Goal: Use online tool/utility: Utilize a website feature to perform a specific function

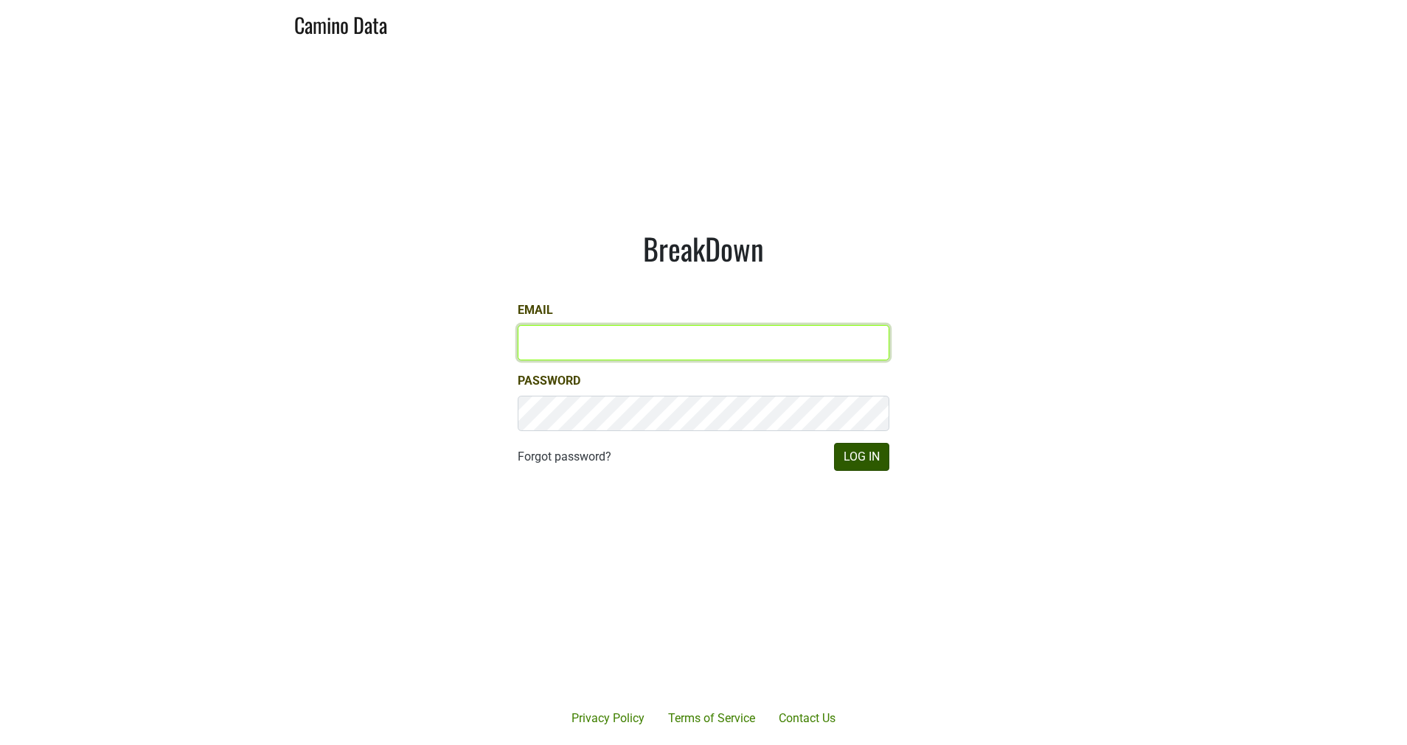
type input "[EMAIL_ADDRESS][DOMAIN_NAME]"
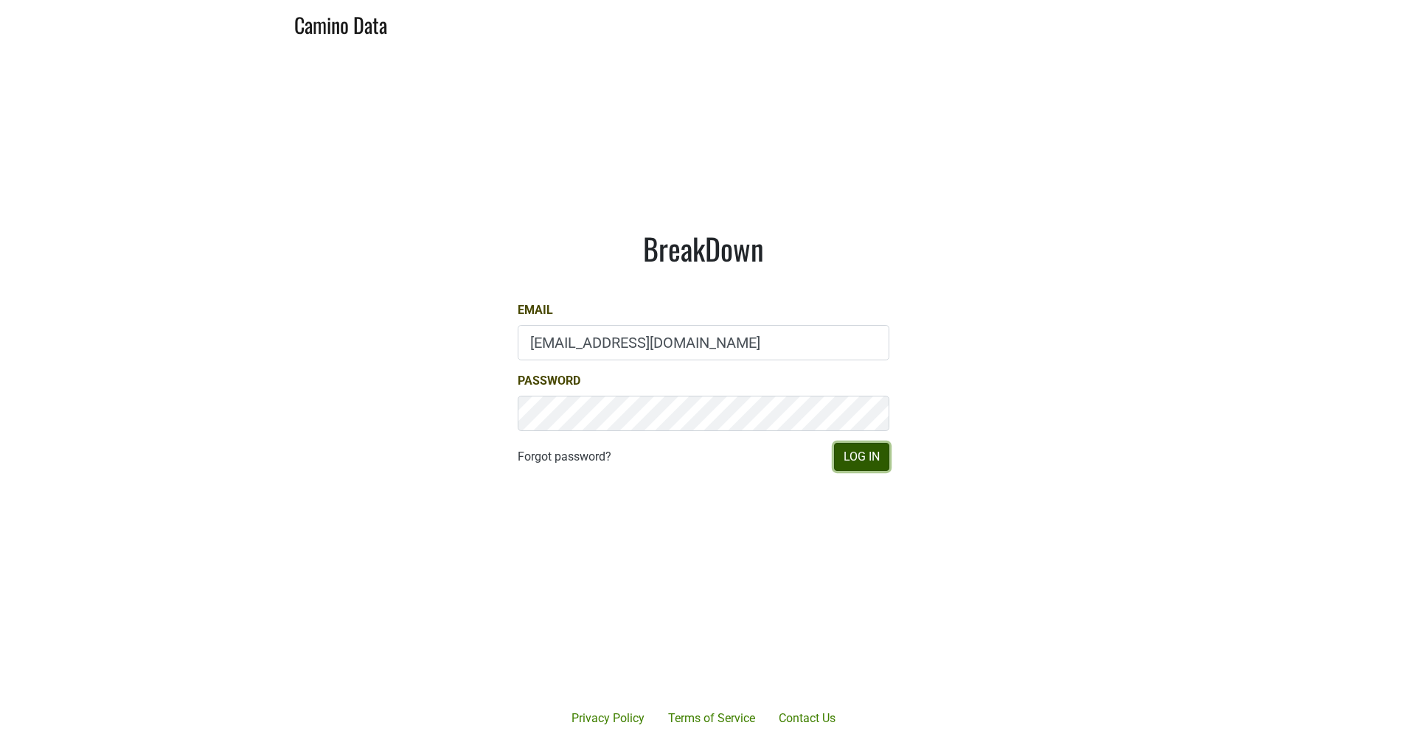
click at [868, 451] on button "Log In" at bounding box center [861, 457] width 55 height 28
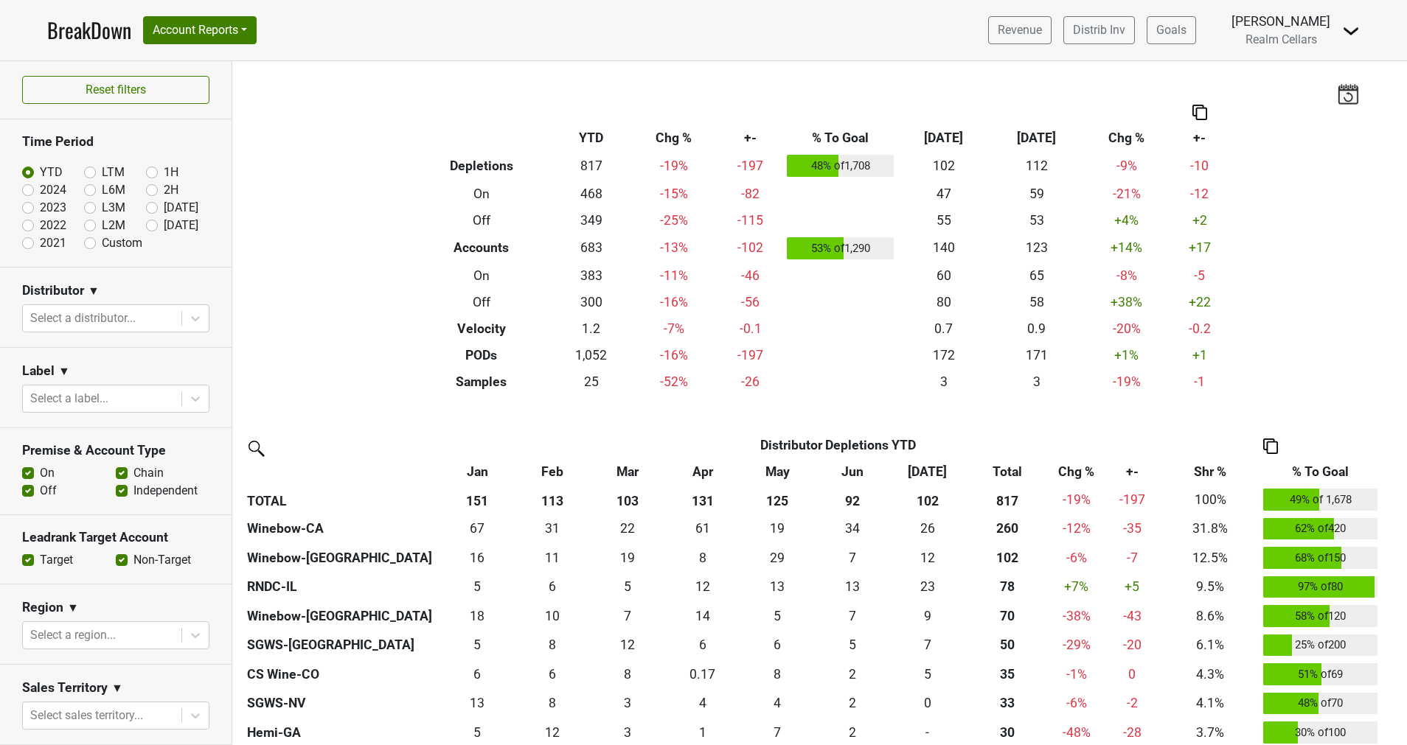
click at [102, 167] on label "LTM" at bounding box center [113, 173] width 23 height 18
click at [84, 167] on input "LTM" at bounding box center [113, 171] width 59 height 15
radio input "true"
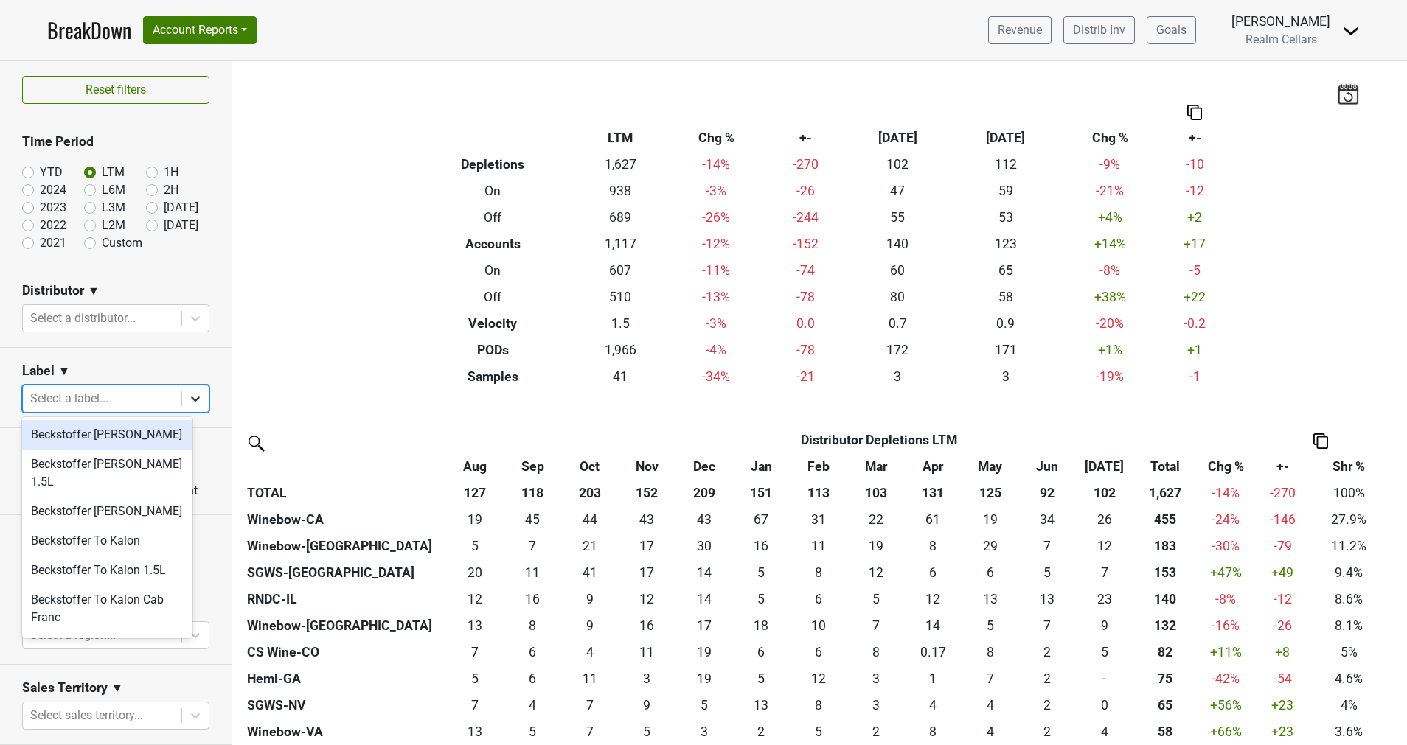
click at [188, 400] on icon at bounding box center [195, 398] width 15 height 15
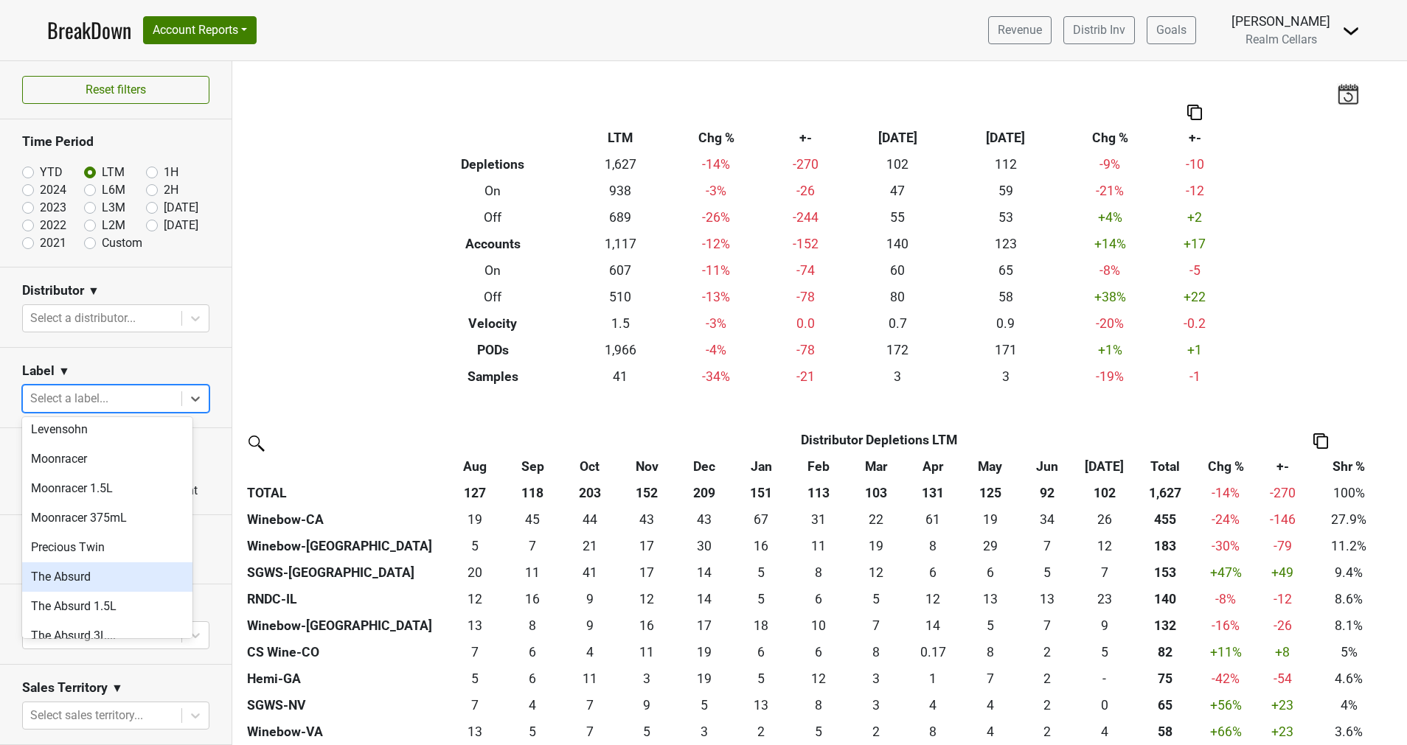
scroll to position [774, 0]
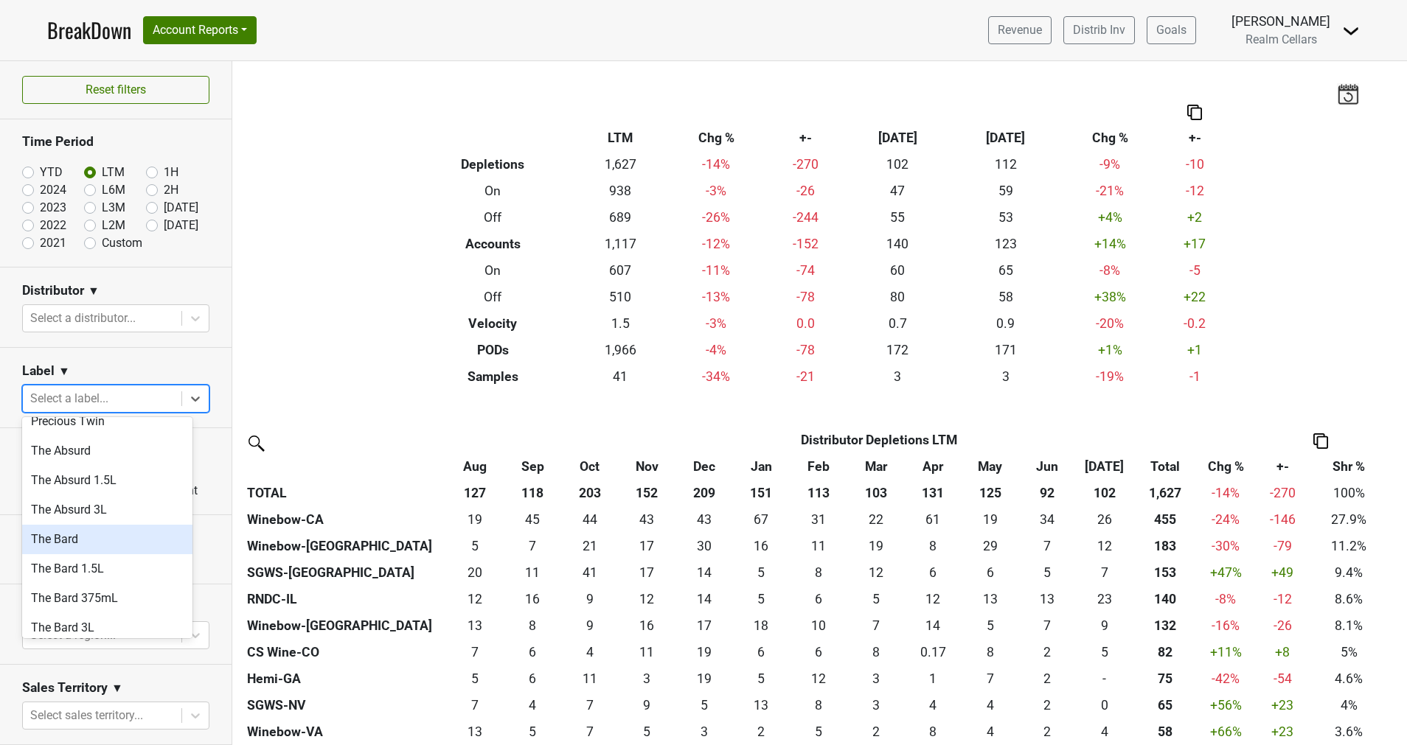
click at [111, 532] on div "The Bard" at bounding box center [107, 539] width 170 height 29
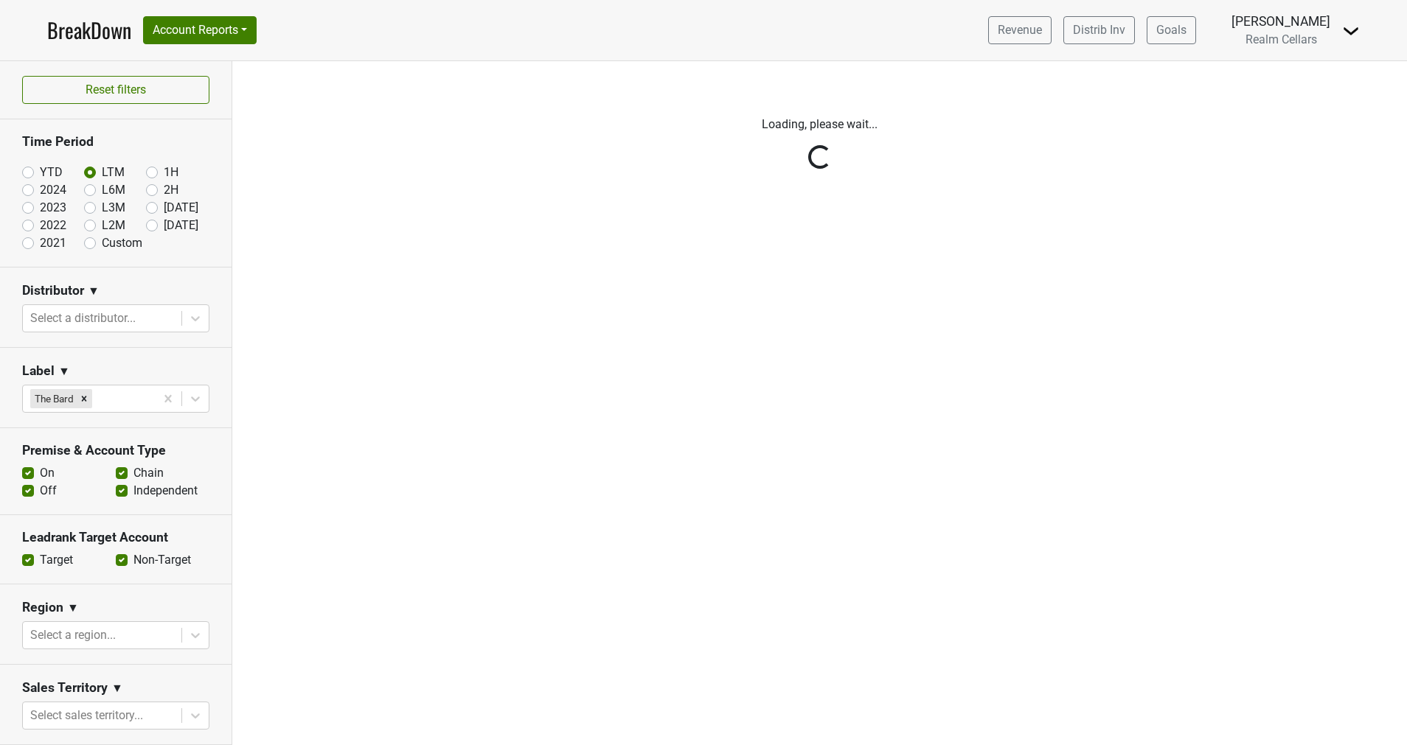
click at [109, 557] on div "Reset filters Time Period YTD LTM 1H 2024 L6M 2H 2023 L3M Jul '25 2022 L2M Aug …" at bounding box center [116, 403] width 232 height 684
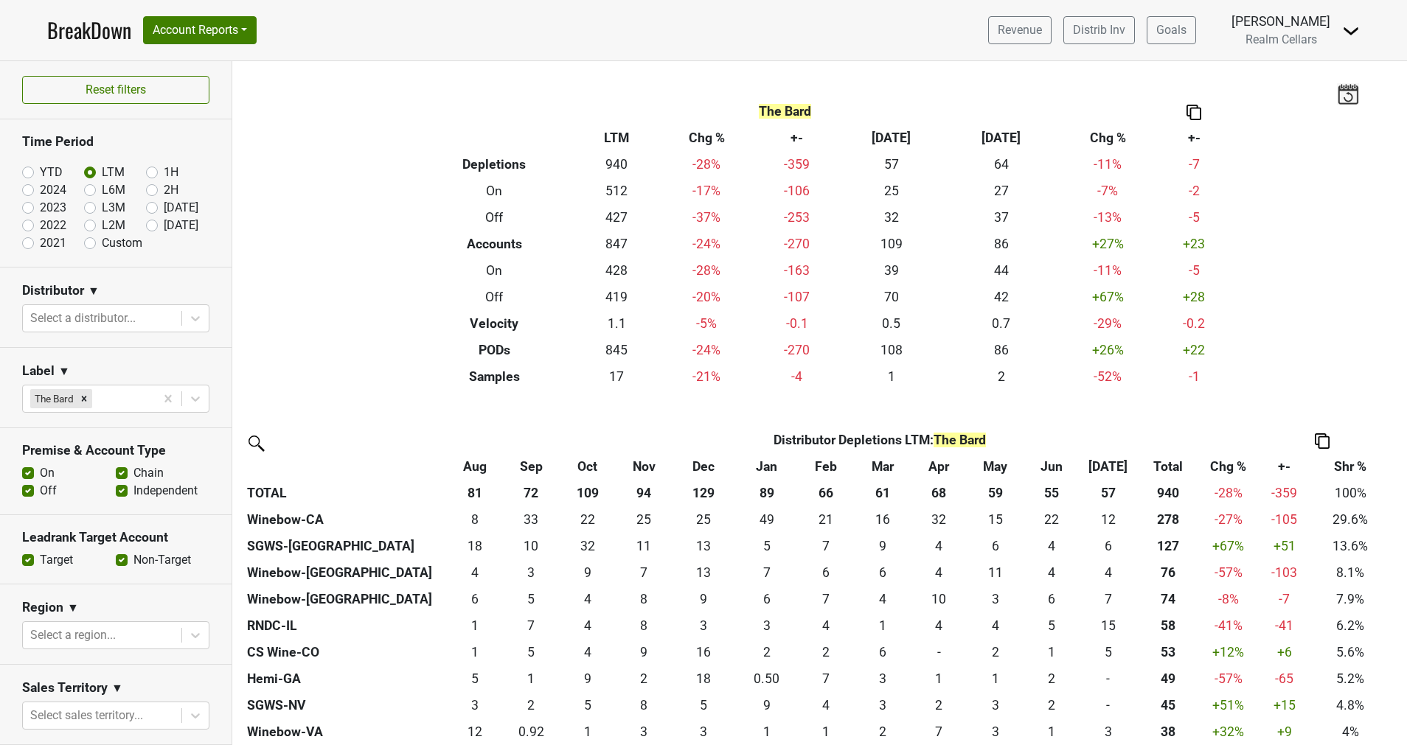
click at [133, 556] on label "Non-Target" at bounding box center [162, 560] width 58 height 18
click at [116, 556] on input "Non-Target" at bounding box center [122, 558] width 12 height 15
checkbox input "false"
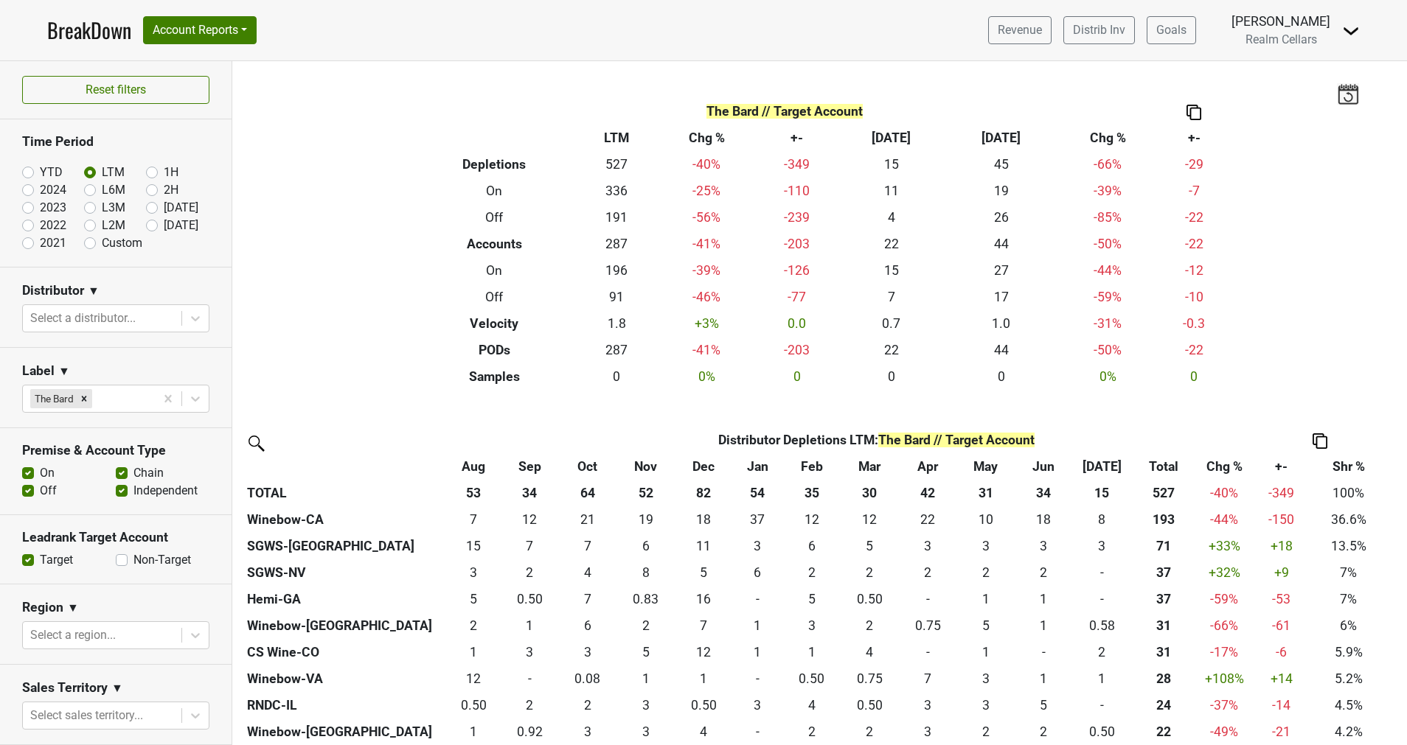
click at [40, 489] on label "Off" at bounding box center [48, 491] width 17 height 18
click at [31, 489] on input "Off" at bounding box center [28, 489] width 12 height 15
checkbox input "false"
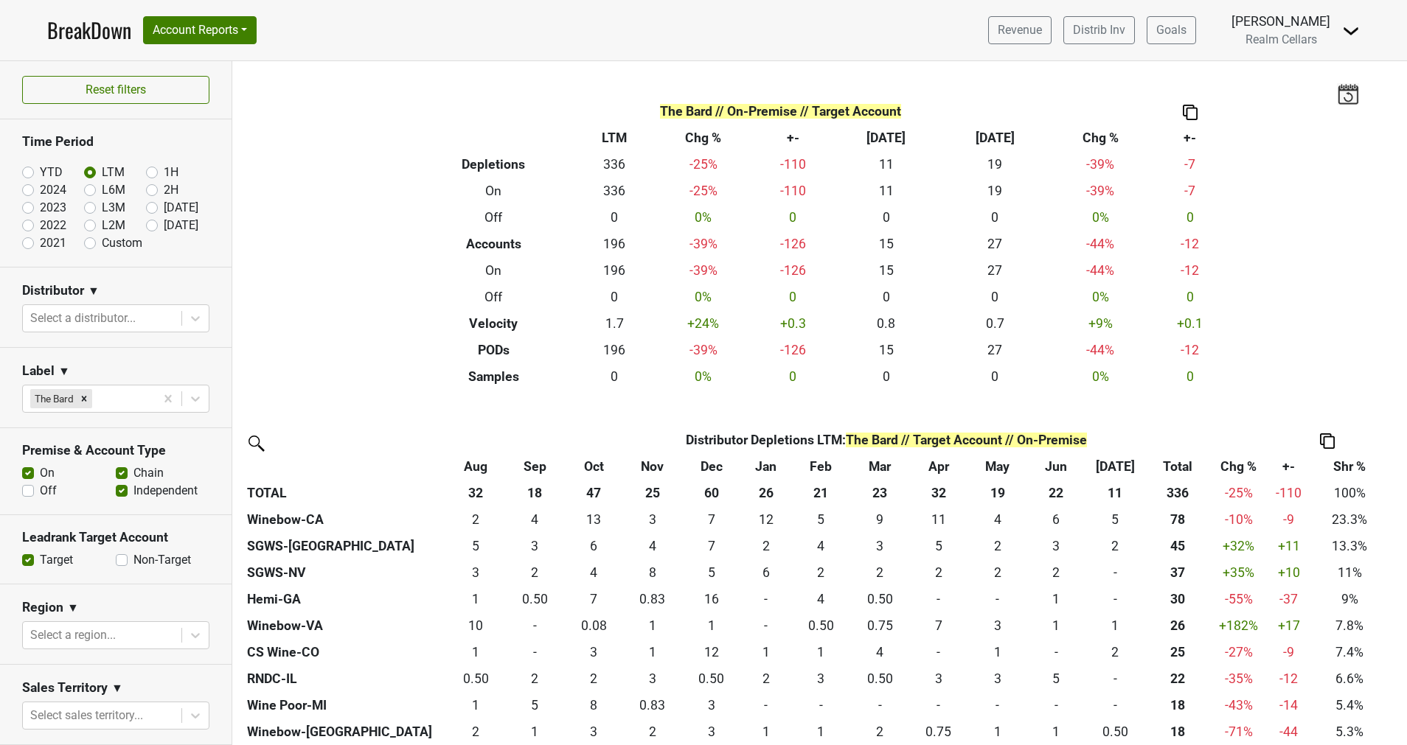
click at [40, 470] on label "On" at bounding box center [47, 473] width 15 height 18
click at [32, 470] on input "On" at bounding box center [28, 471] width 12 height 15
checkbox input "false"
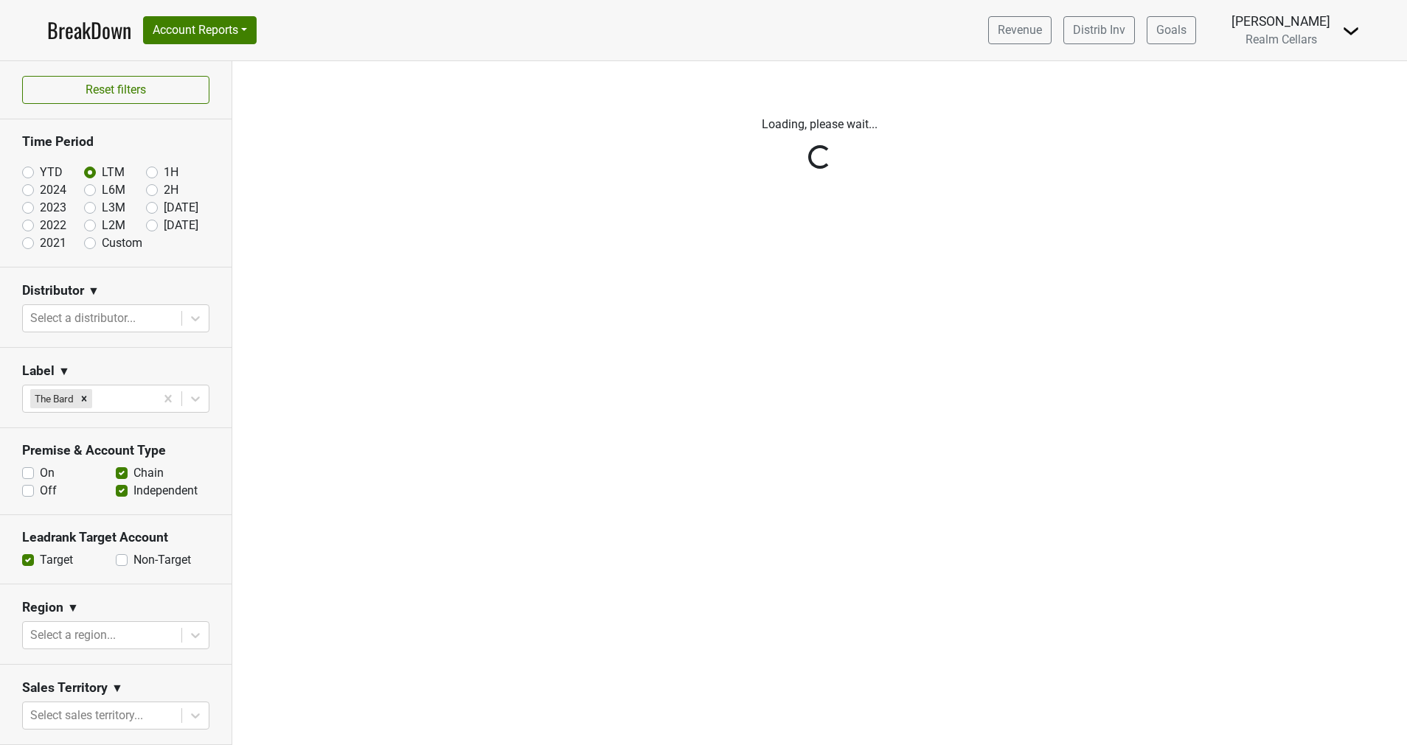
click at [31, 493] on div "Reset filters Time Period YTD LTM 1H 2024 L6M 2H 2023 L3M Jul '25 2022 L2M Aug …" at bounding box center [116, 403] width 232 height 684
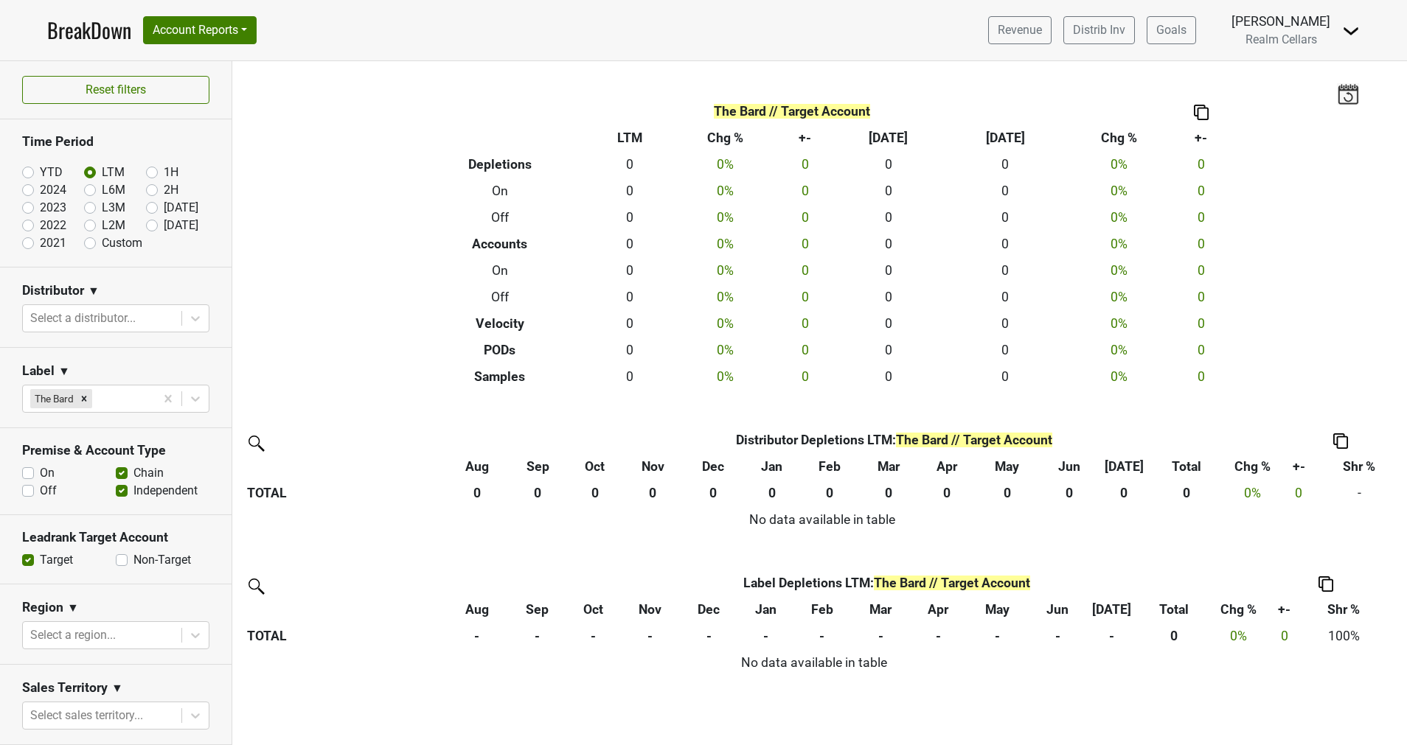
click at [40, 493] on label "Off" at bounding box center [48, 491] width 17 height 18
click at [29, 493] on input "Off" at bounding box center [28, 489] width 12 height 15
checkbox input "true"
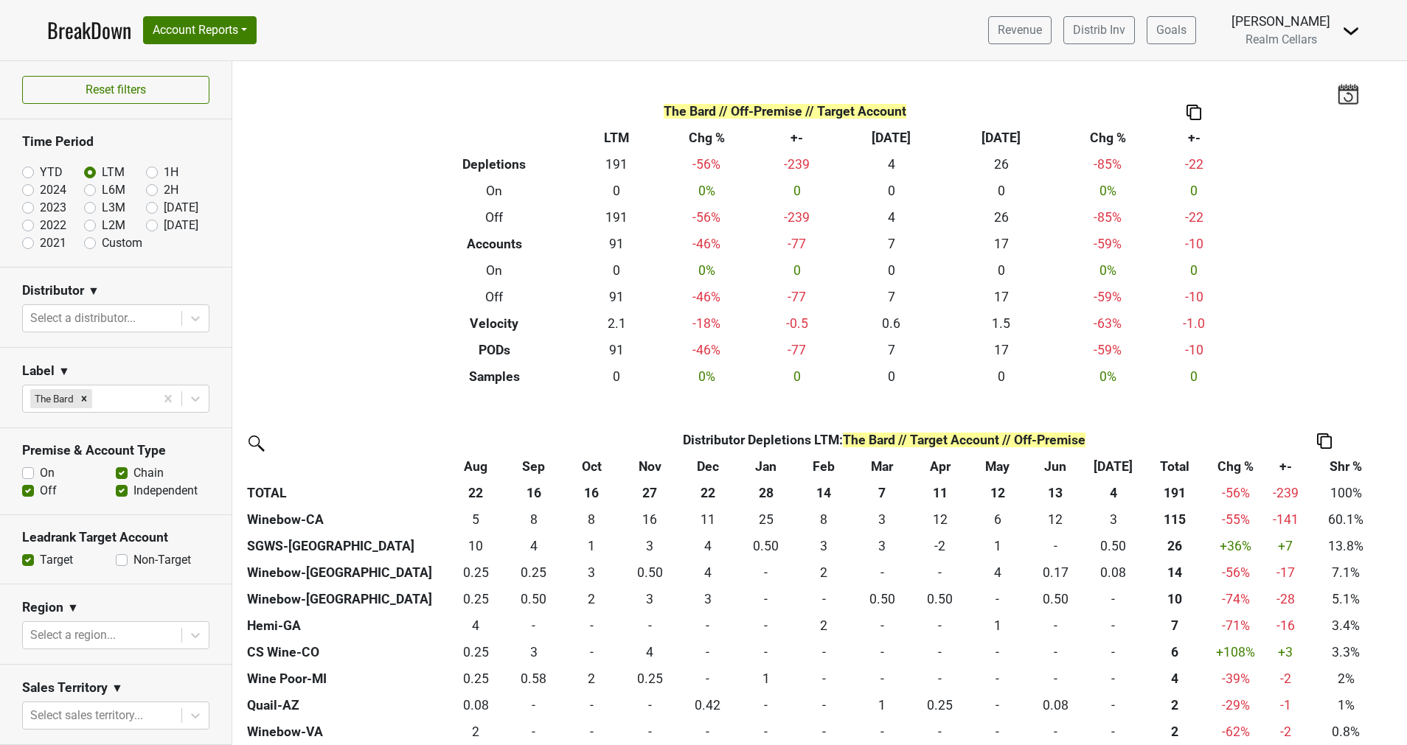
click at [133, 562] on label "Non-Target" at bounding box center [162, 560] width 58 height 18
click at [116, 562] on input "Non-Target" at bounding box center [122, 558] width 12 height 15
checkbox input "true"
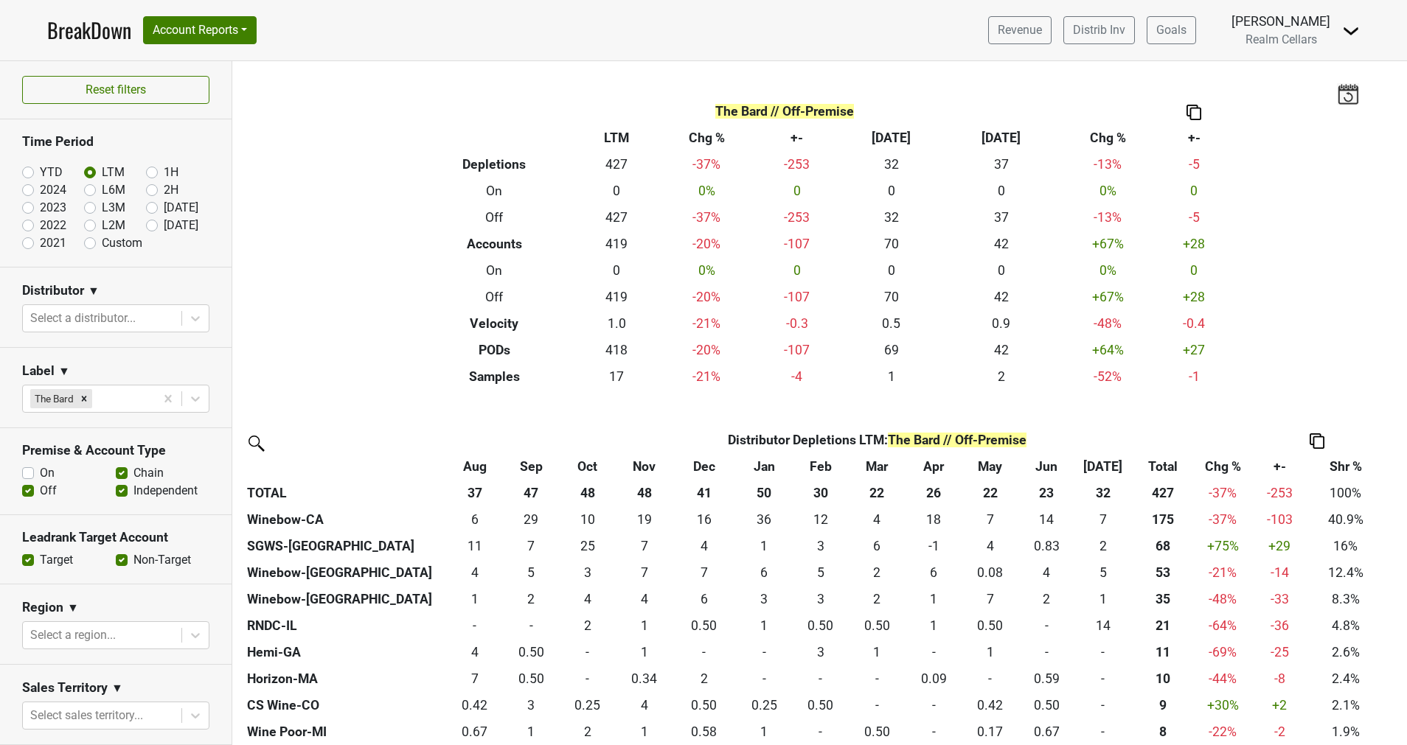
click at [40, 557] on label "Target" at bounding box center [56, 560] width 33 height 18
click at [27, 557] on input "Target" at bounding box center [28, 558] width 12 height 15
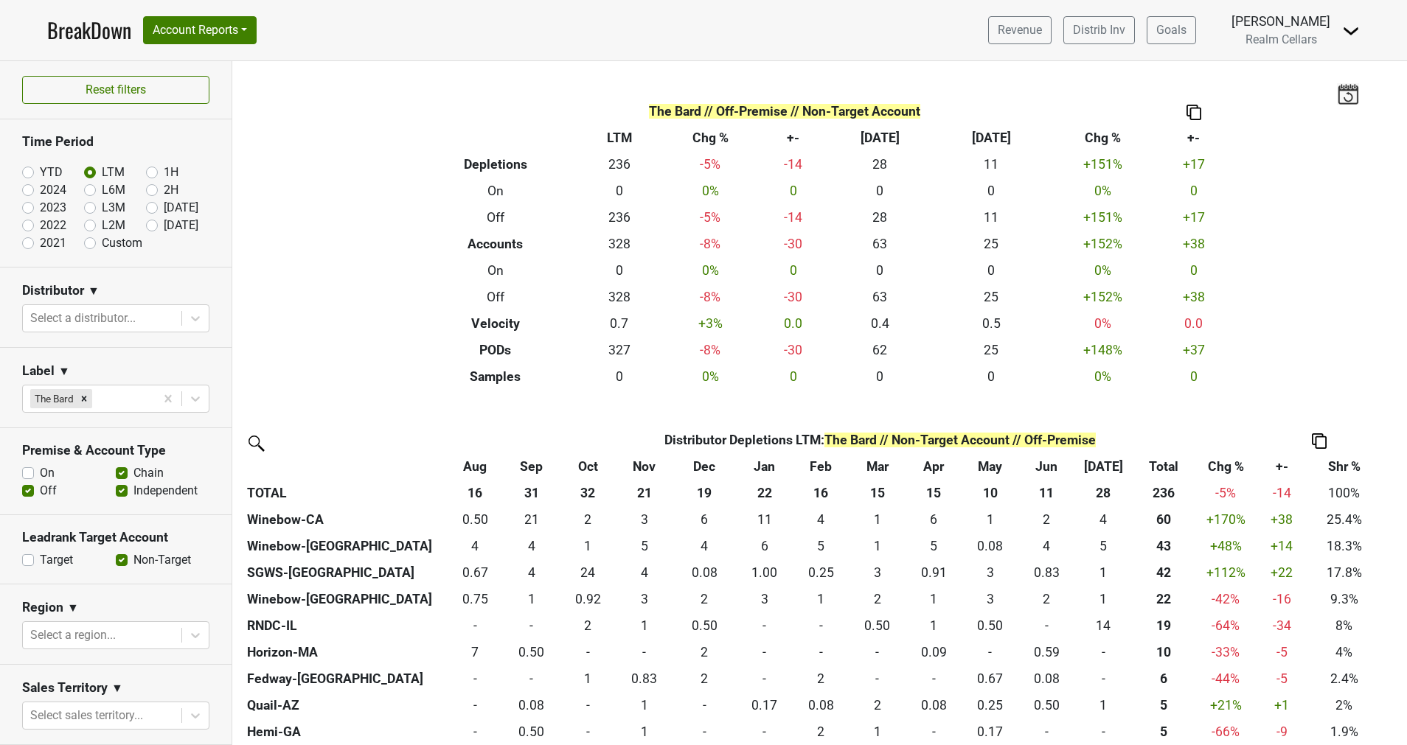
click at [40, 557] on label "Target" at bounding box center [56, 560] width 33 height 18
click at [25, 557] on input "Target" at bounding box center [28, 558] width 12 height 15
checkbox input "true"
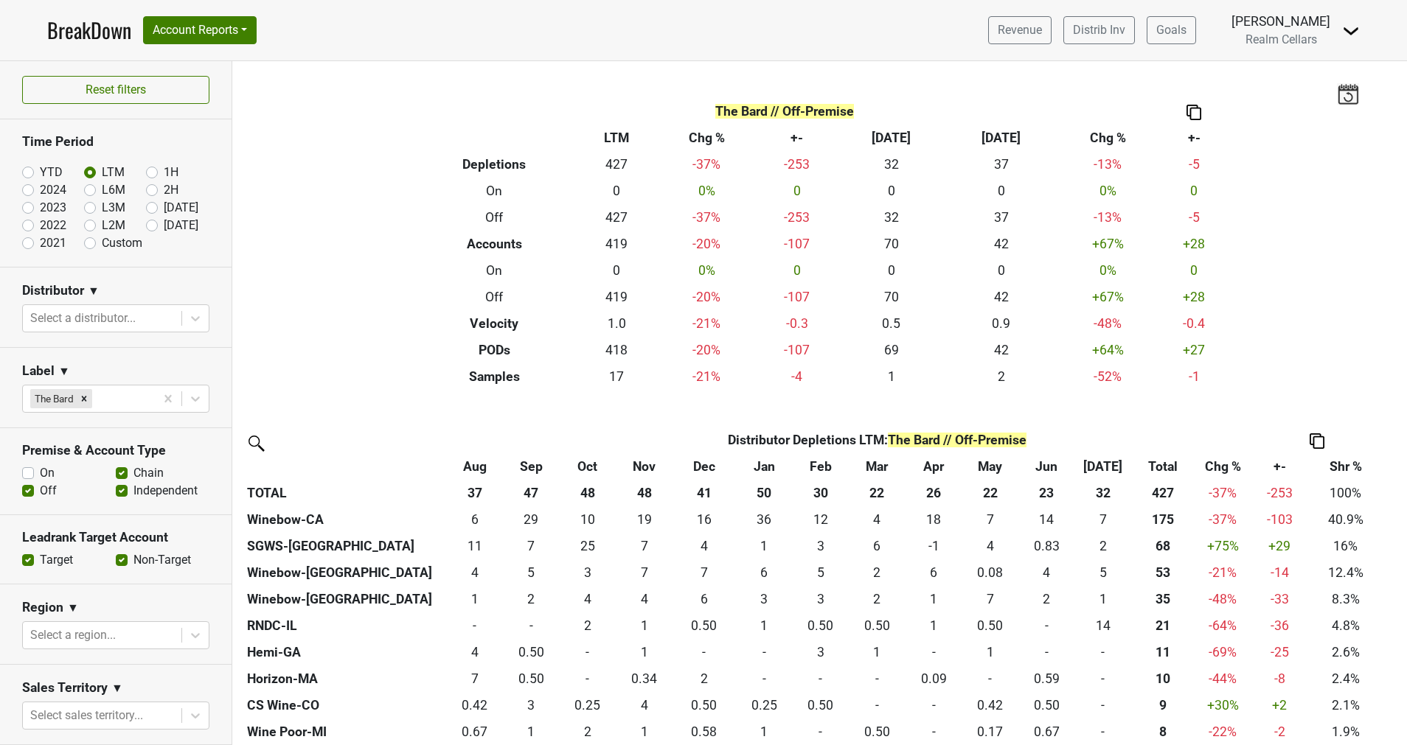
click at [133, 559] on label "Non-Target" at bounding box center [162, 560] width 58 height 18
click at [116, 559] on input "Non-Target" at bounding box center [122, 558] width 12 height 15
checkbox input "false"
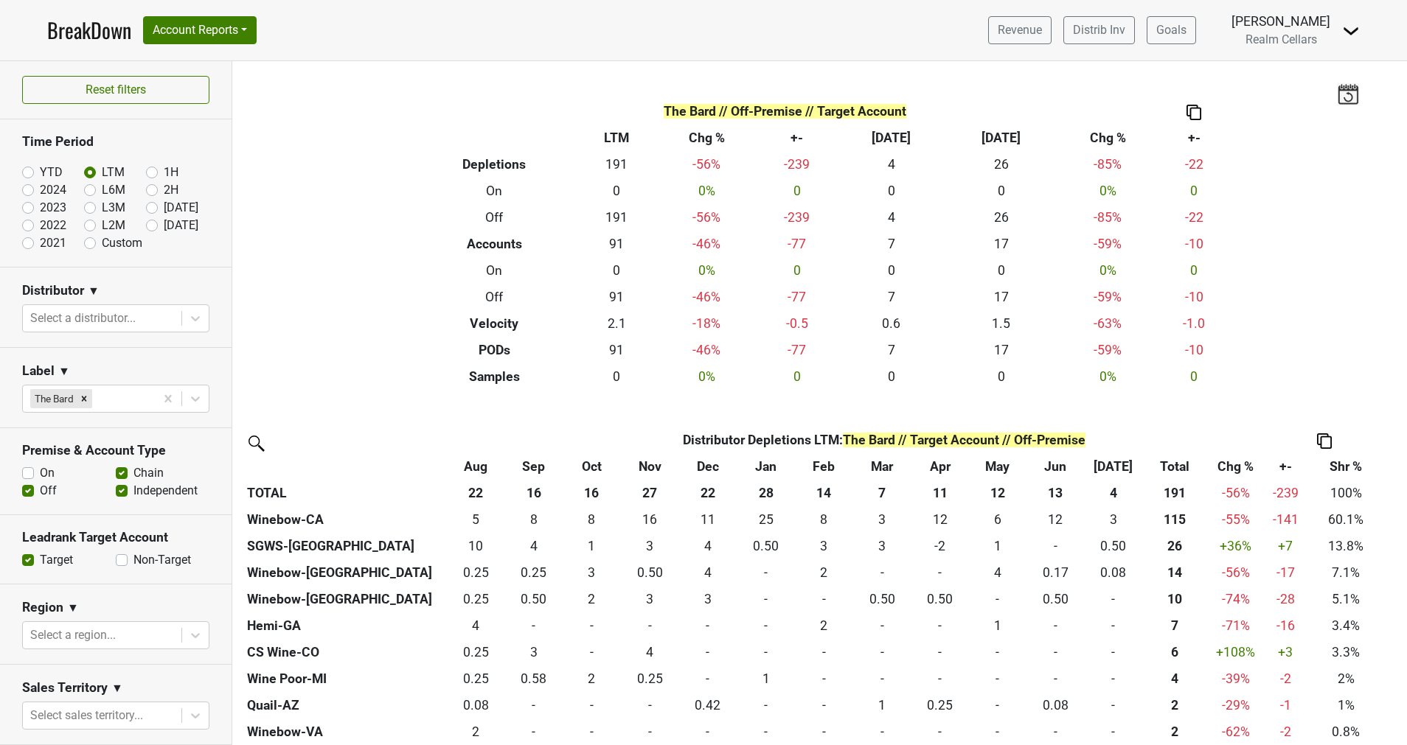
click at [40, 469] on label "On" at bounding box center [47, 473] width 15 height 18
click at [32, 469] on input "On" at bounding box center [28, 471] width 12 height 15
checkbox input "true"
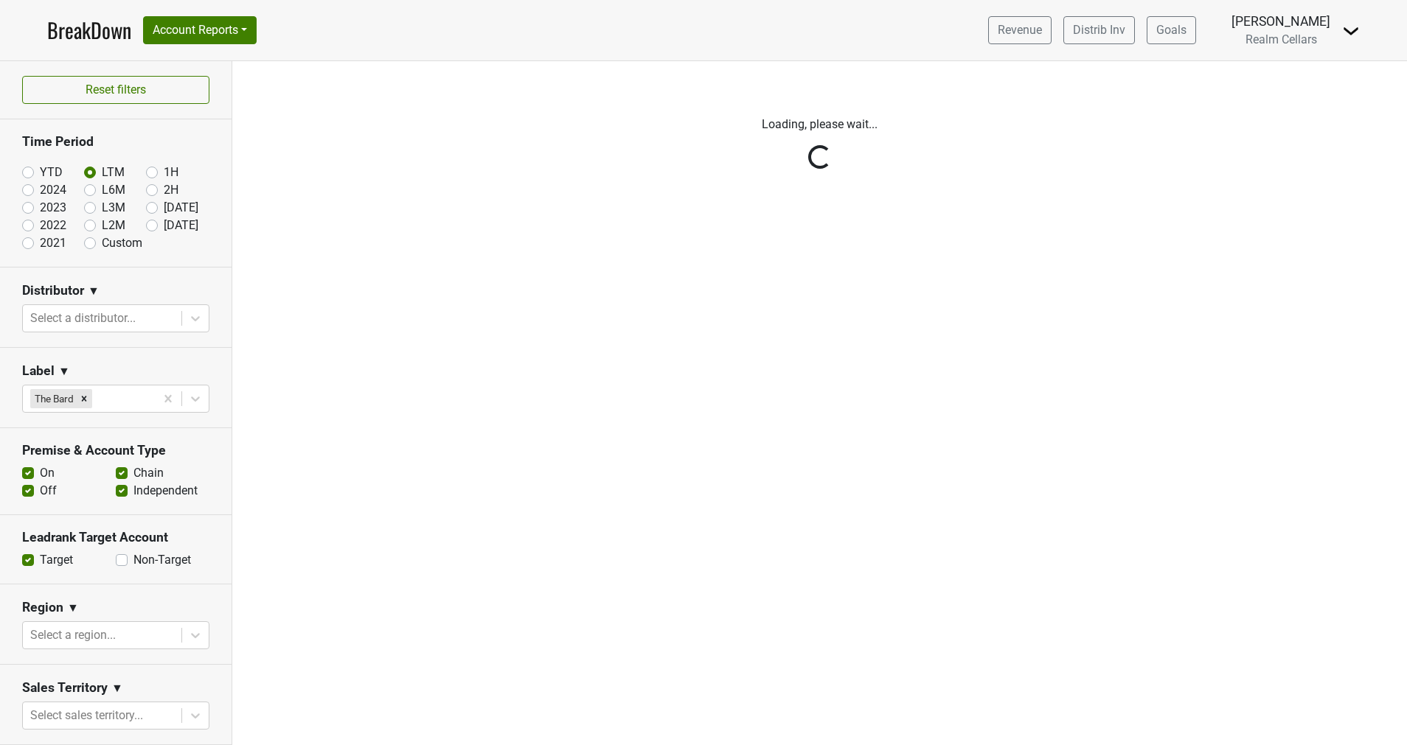
click at [40, 490] on label "Off" at bounding box center [48, 491] width 17 height 18
click at [24, 490] on input "Off" at bounding box center [28, 489] width 12 height 15
checkbox input "false"
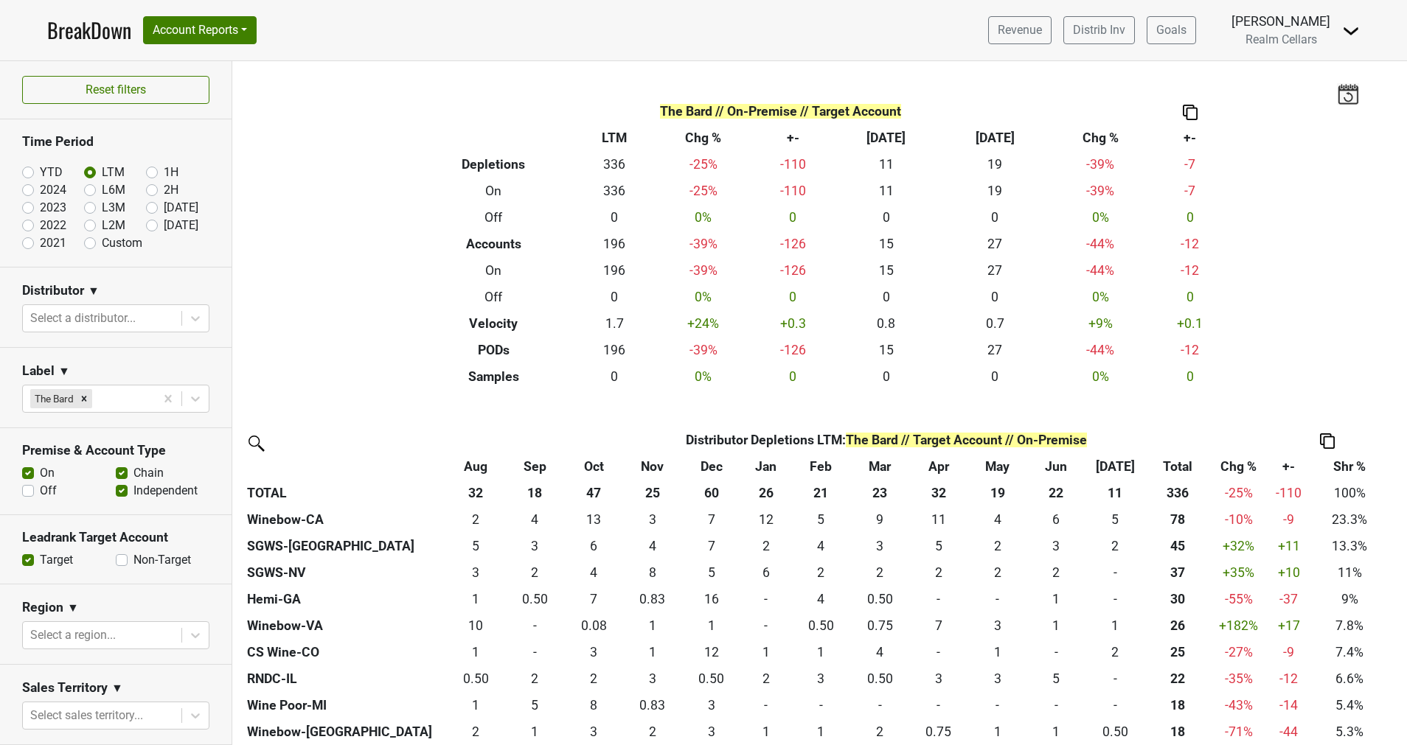
click at [133, 561] on label "Non-Target" at bounding box center [162, 560] width 58 height 18
click at [116, 561] on input "Non-Target" at bounding box center [122, 558] width 12 height 15
checkbox input "true"
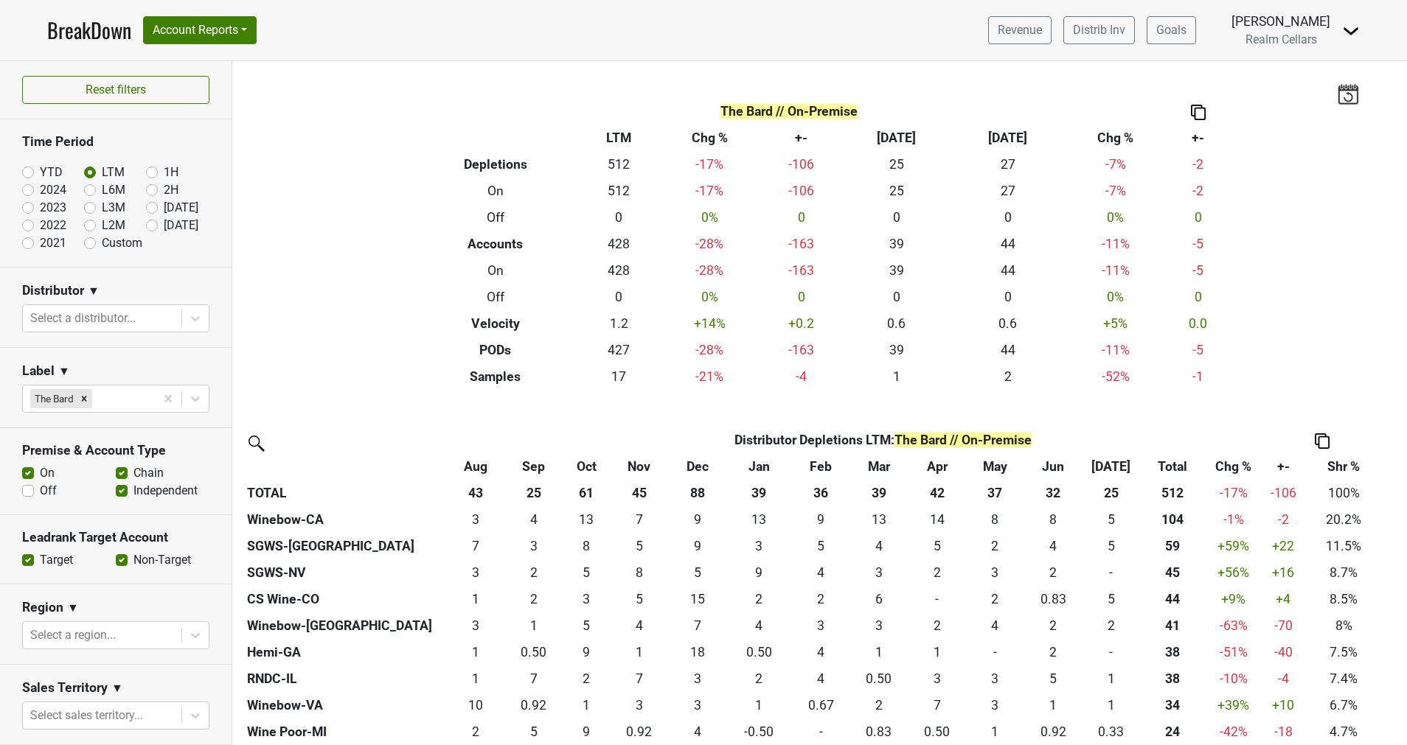
click at [40, 559] on label "Target" at bounding box center [56, 560] width 33 height 18
click at [26, 559] on input "Target" at bounding box center [28, 558] width 12 height 15
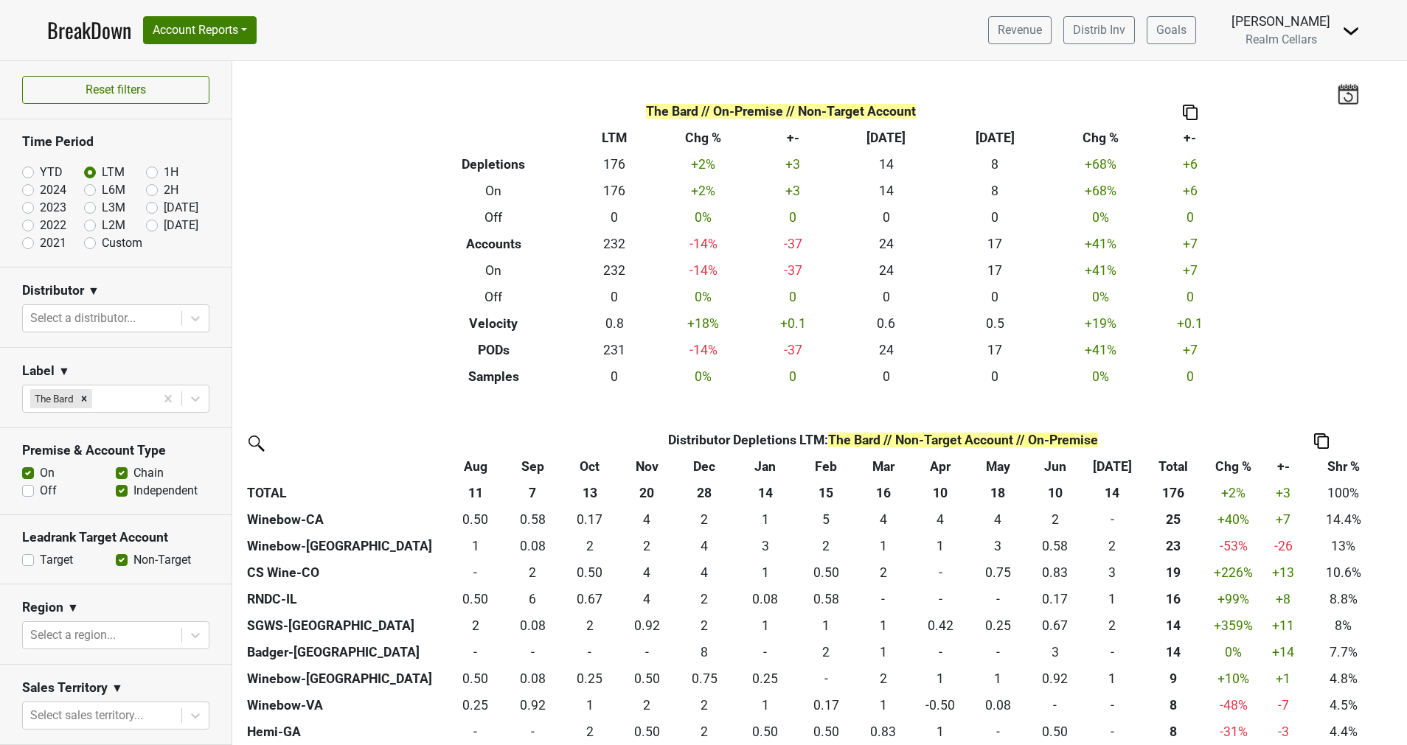
click at [40, 560] on label "Target" at bounding box center [56, 560] width 33 height 18
click at [27, 560] on input "Target" at bounding box center [28, 558] width 12 height 15
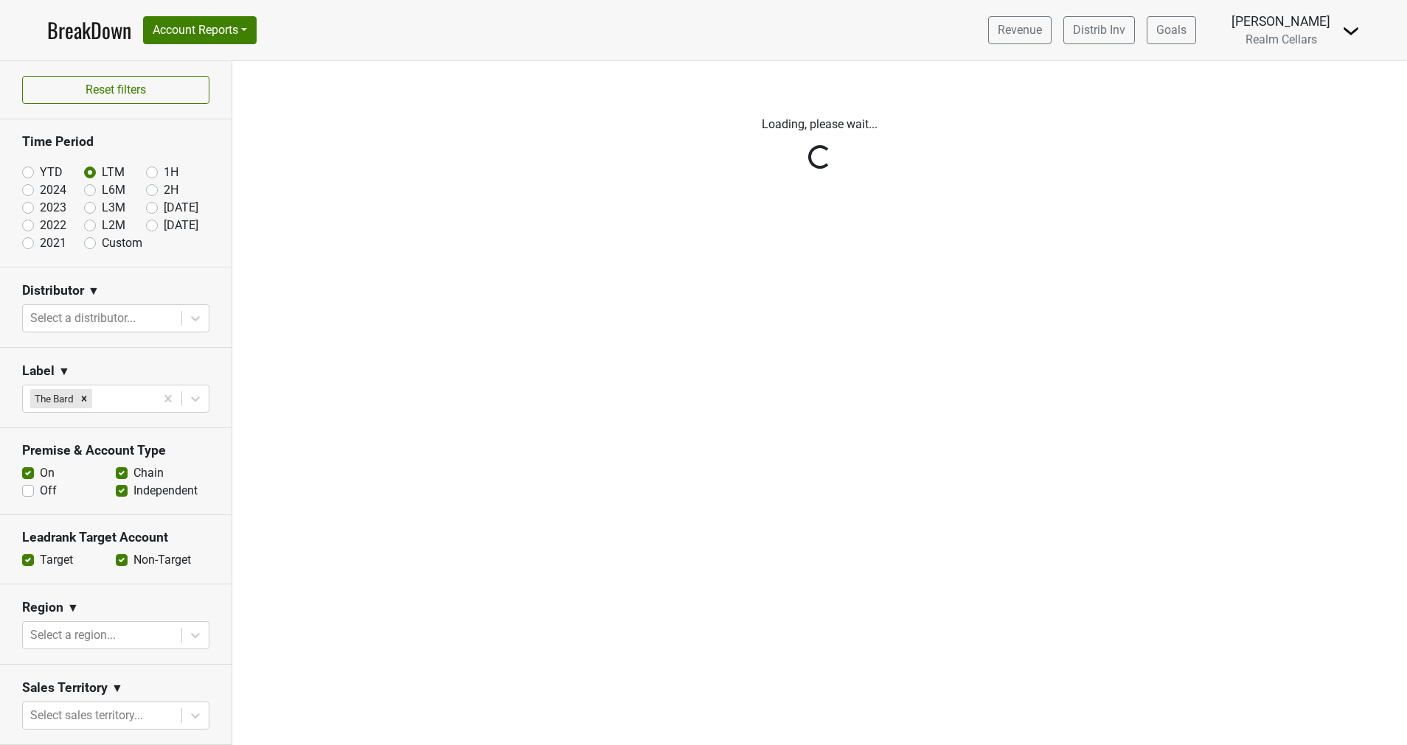
click at [115, 556] on div "Reset filters Time Period YTD LTM 1H 2024 L6M 2H 2023 L3M Jul '25 2022 L2M Aug …" at bounding box center [116, 403] width 232 height 684
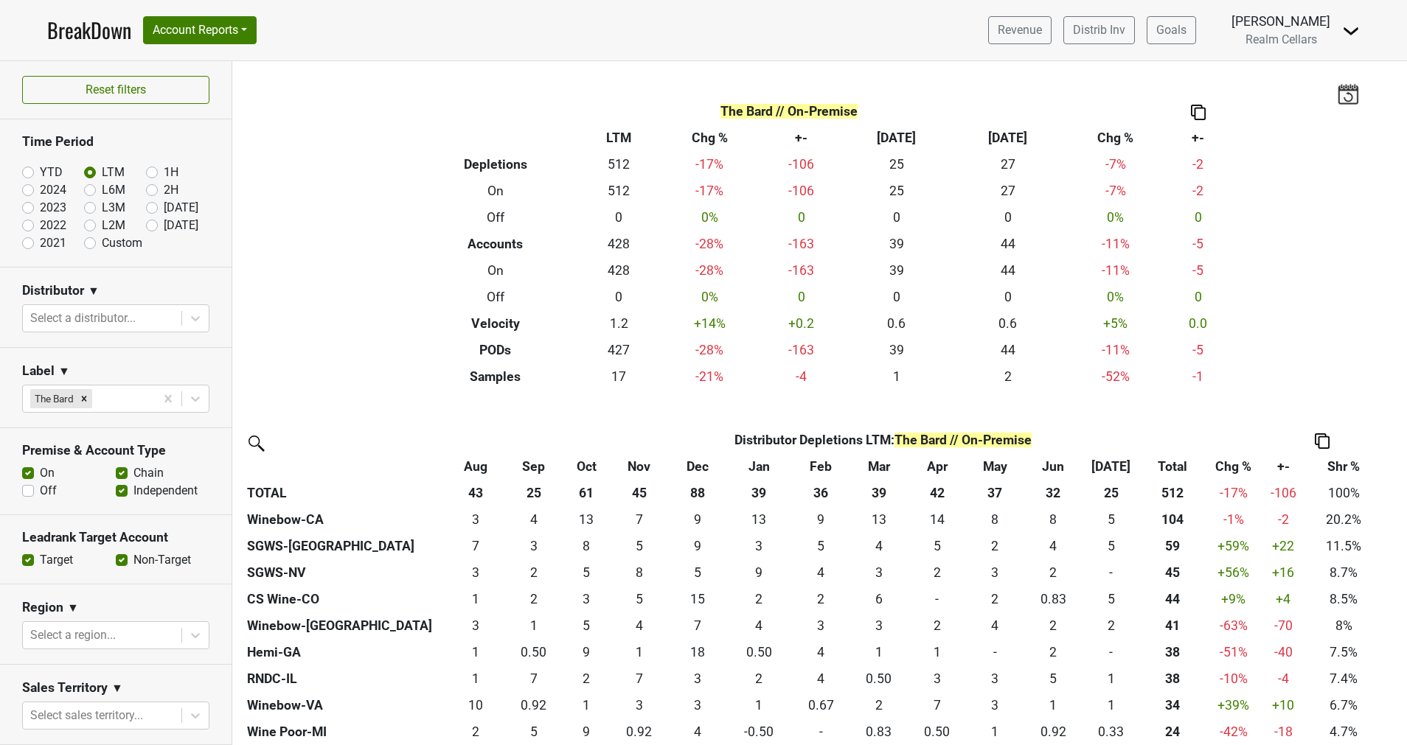
click at [35, 558] on div "Target" at bounding box center [69, 560] width 94 height 18
click at [40, 557] on label "Target" at bounding box center [56, 560] width 33 height 18
click at [29, 557] on input "Target" at bounding box center [28, 558] width 12 height 15
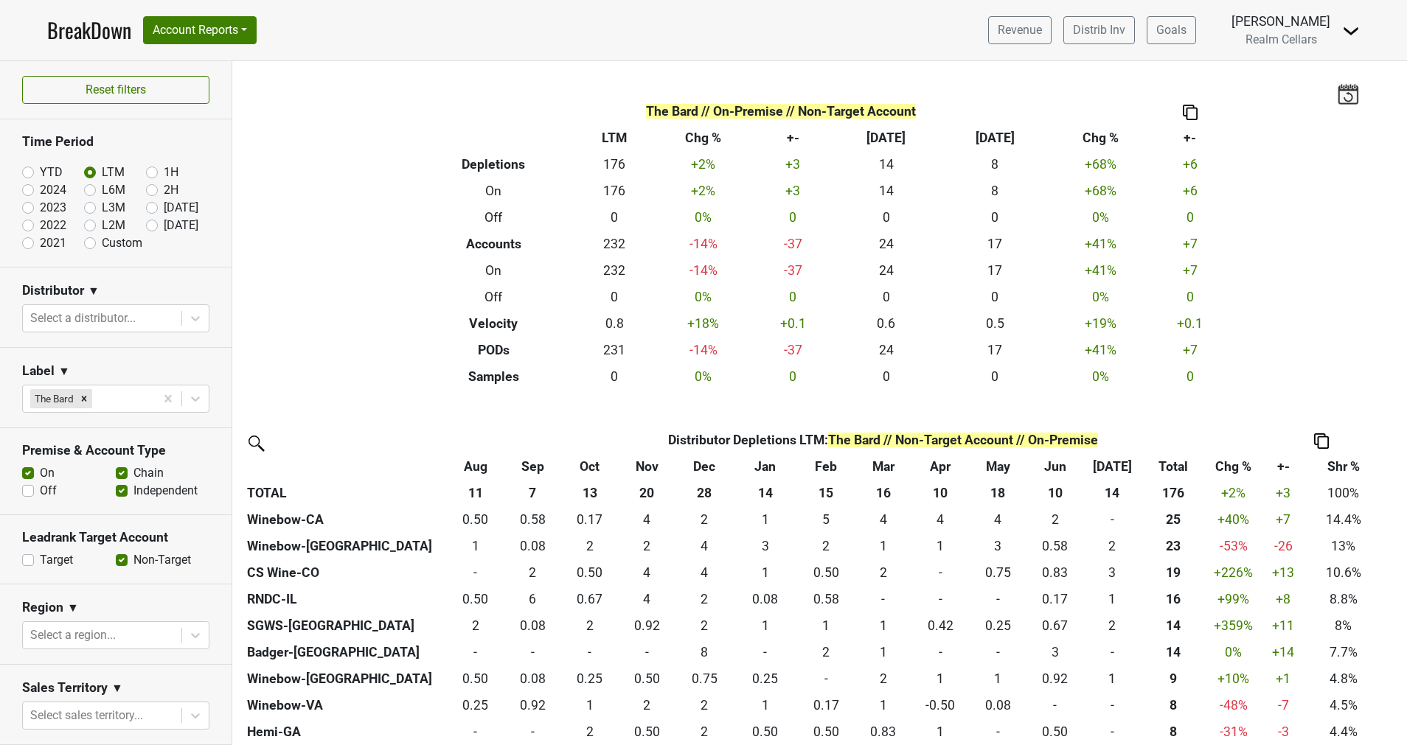
click at [40, 559] on label "Target" at bounding box center [56, 560] width 33 height 18
click at [24, 559] on input "Target" at bounding box center [28, 558] width 12 height 15
checkbox input "true"
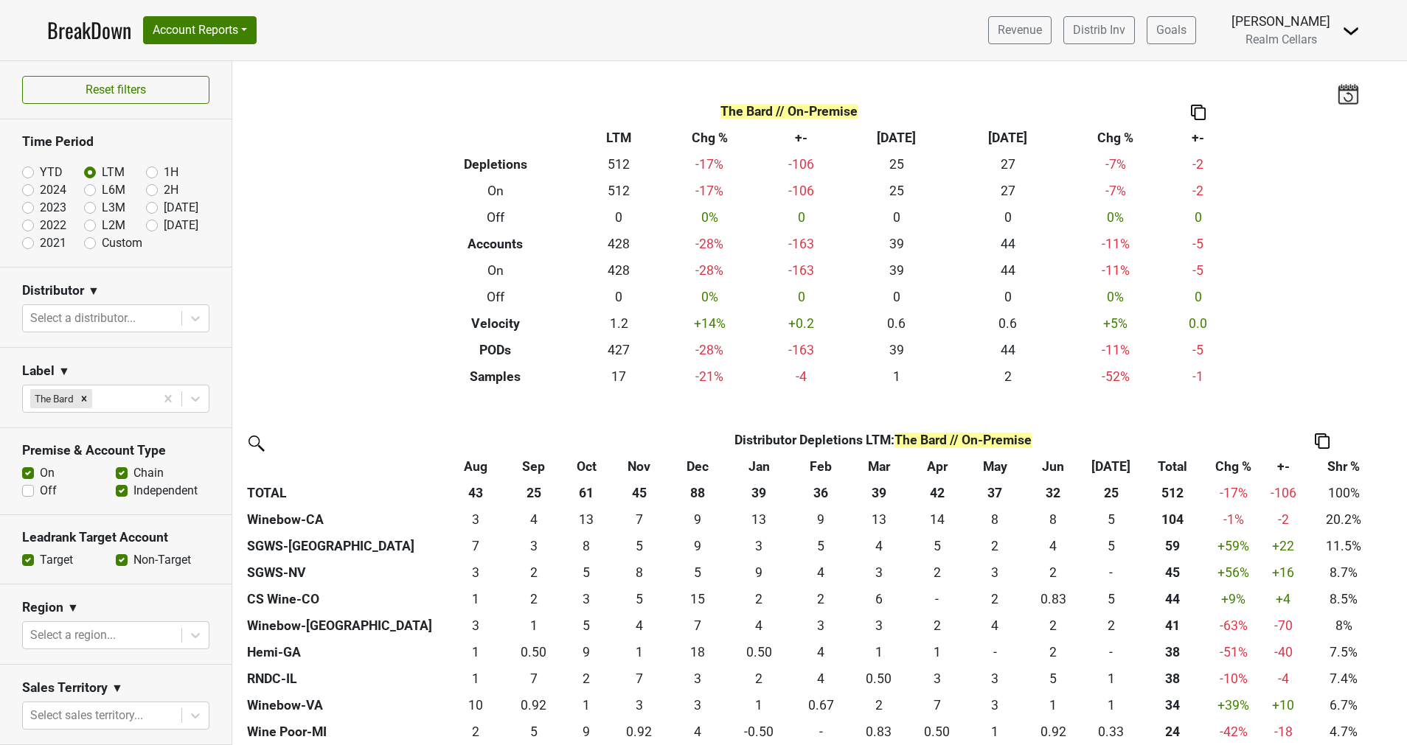
click at [133, 562] on label "Non-Target" at bounding box center [162, 560] width 58 height 18
click at [116, 562] on input "Non-Target" at bounding box center [122, 558] width 12 height 15
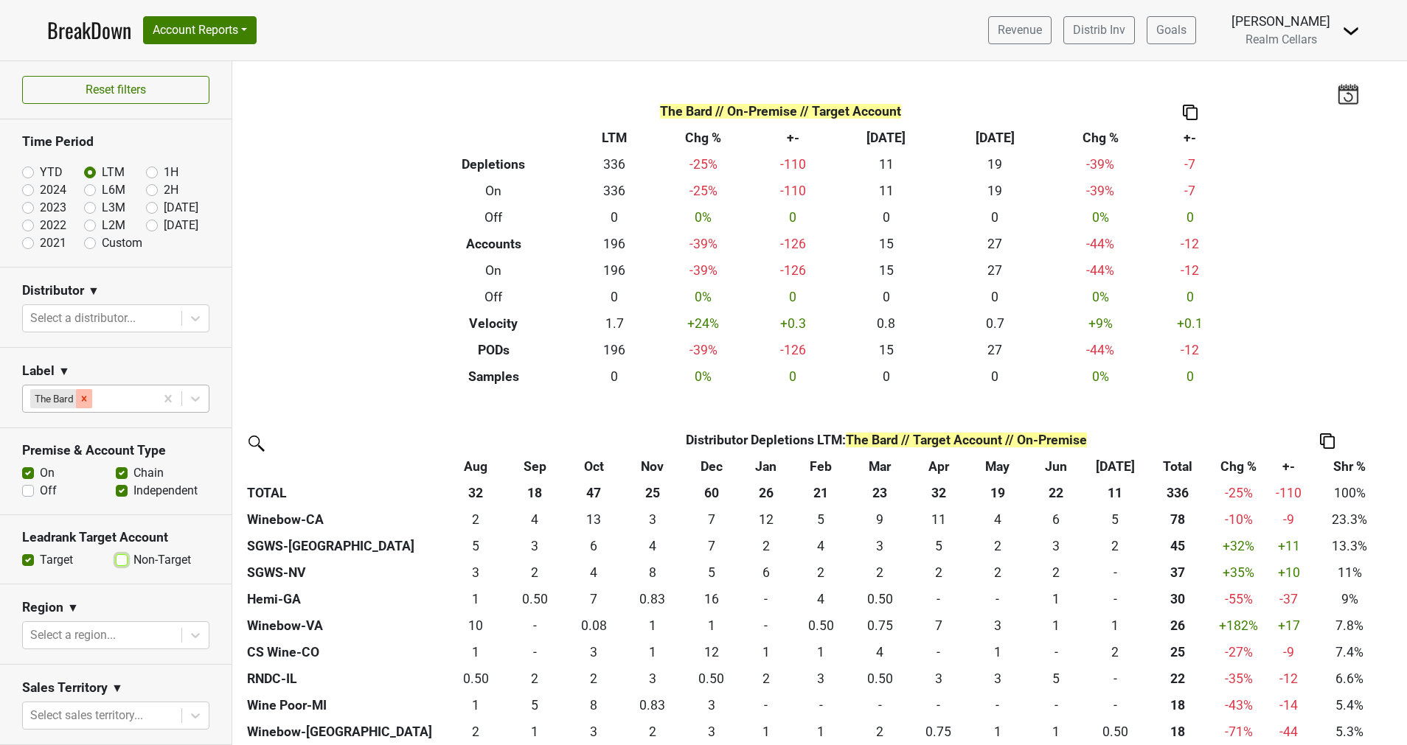
click at [87, 396] on icon "Remove The Bard" at bounding box center [84, 399] width 10 height 10
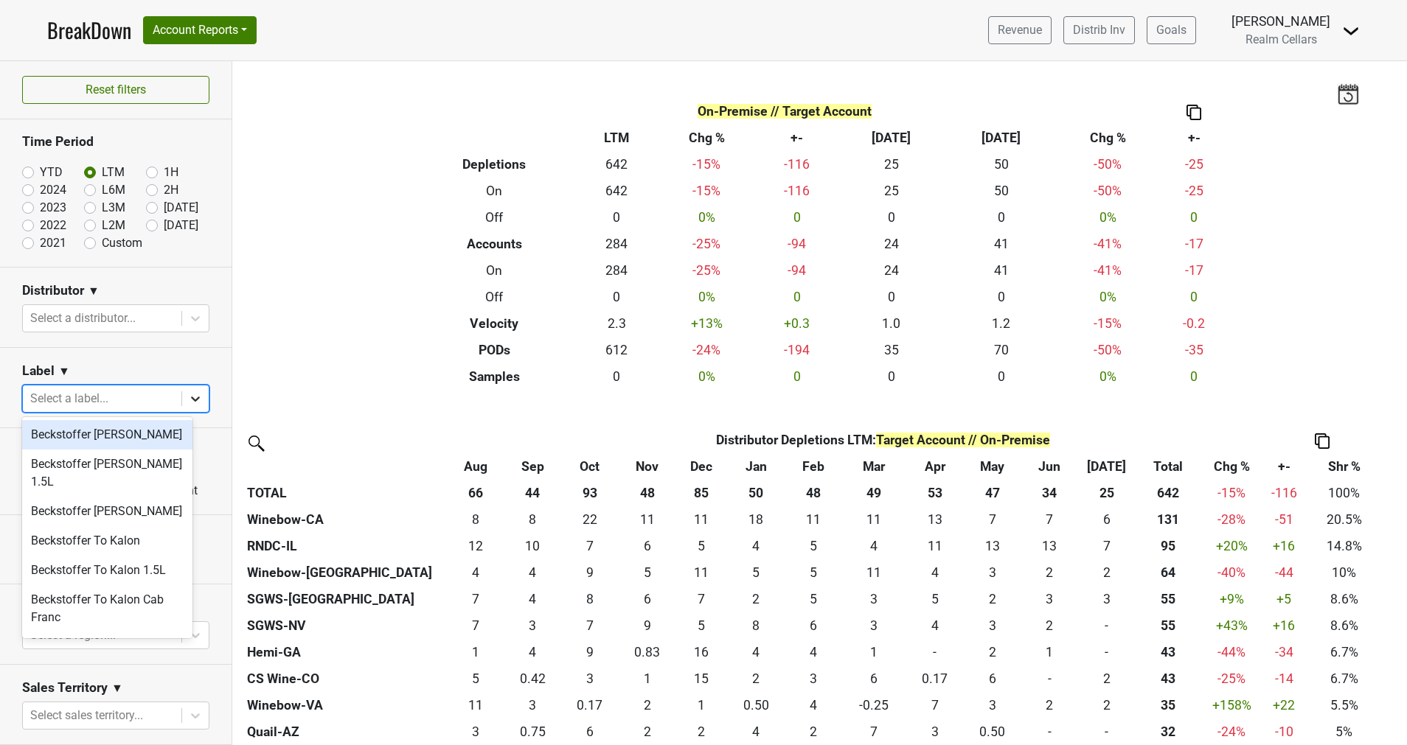
click at [188, 397] on icon at bounding box center [195, 398] width 15 height 15
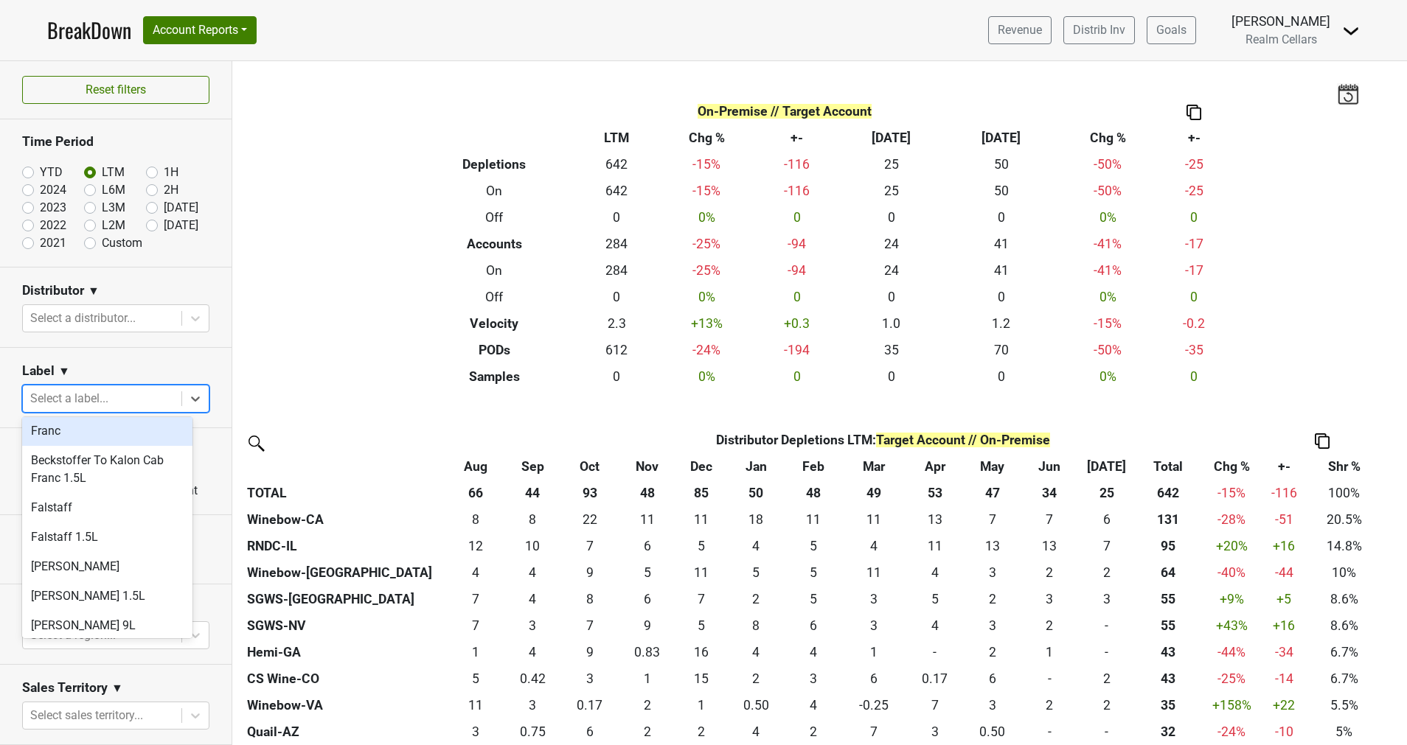
scroll to position [221, 0]
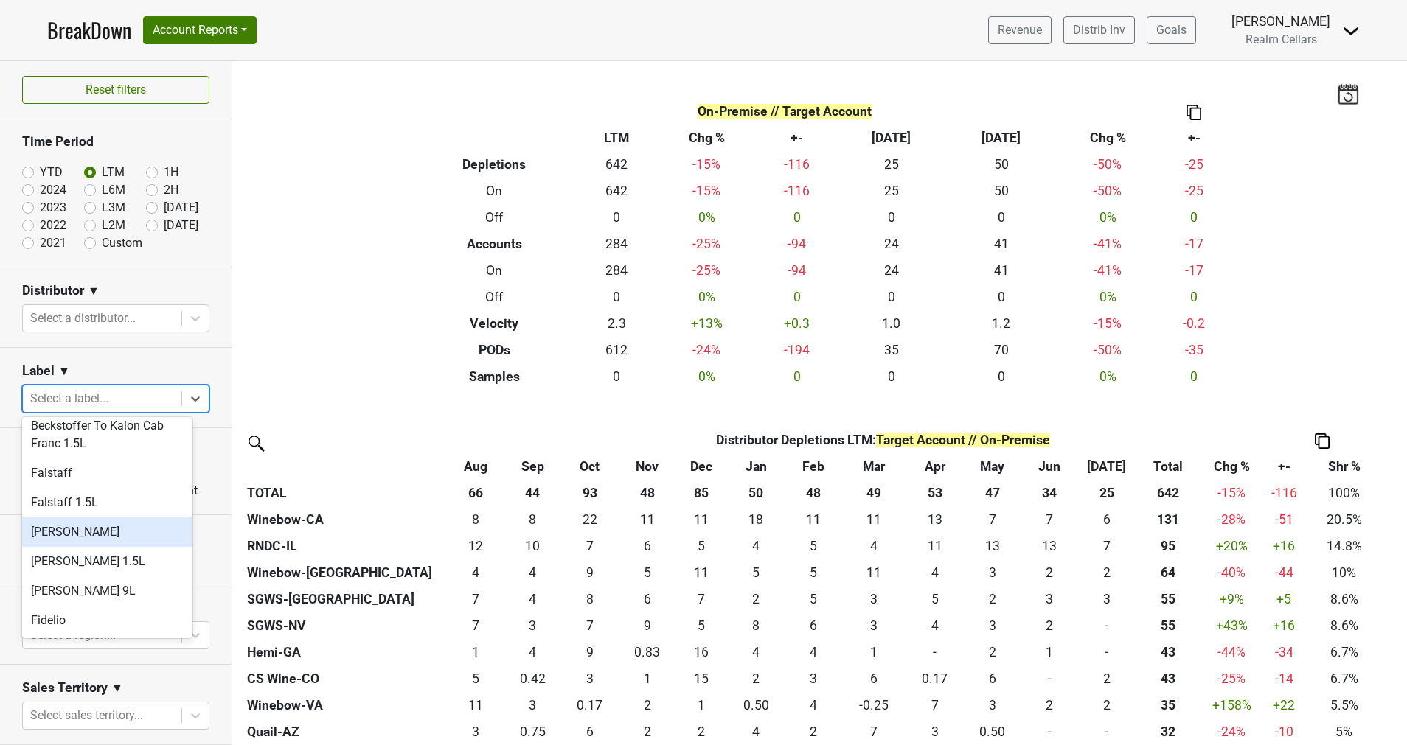
click at [94, 518] on div "Farella" at bounding box center [107, 532] width 170 height 29
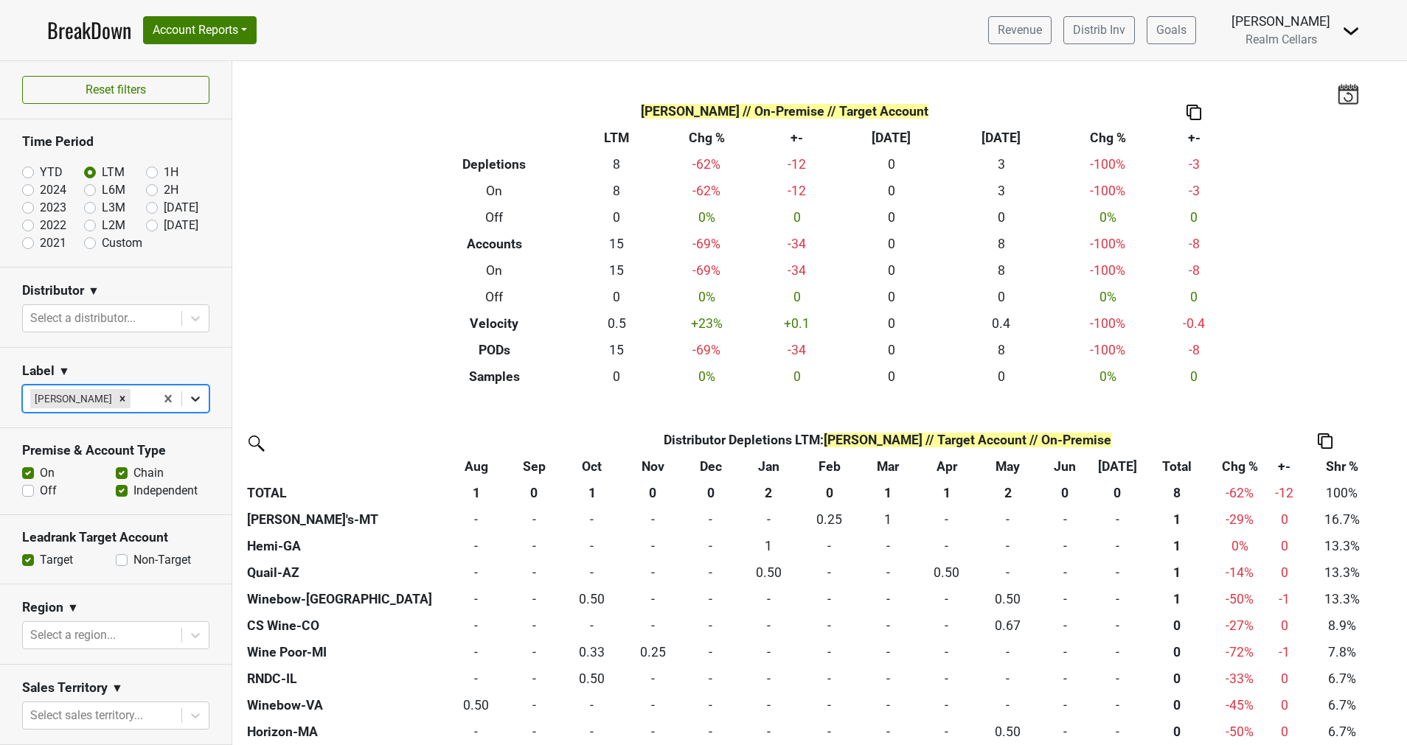
click at [188, 392] on icon at bounding box center [195, 398] width 15 height 15
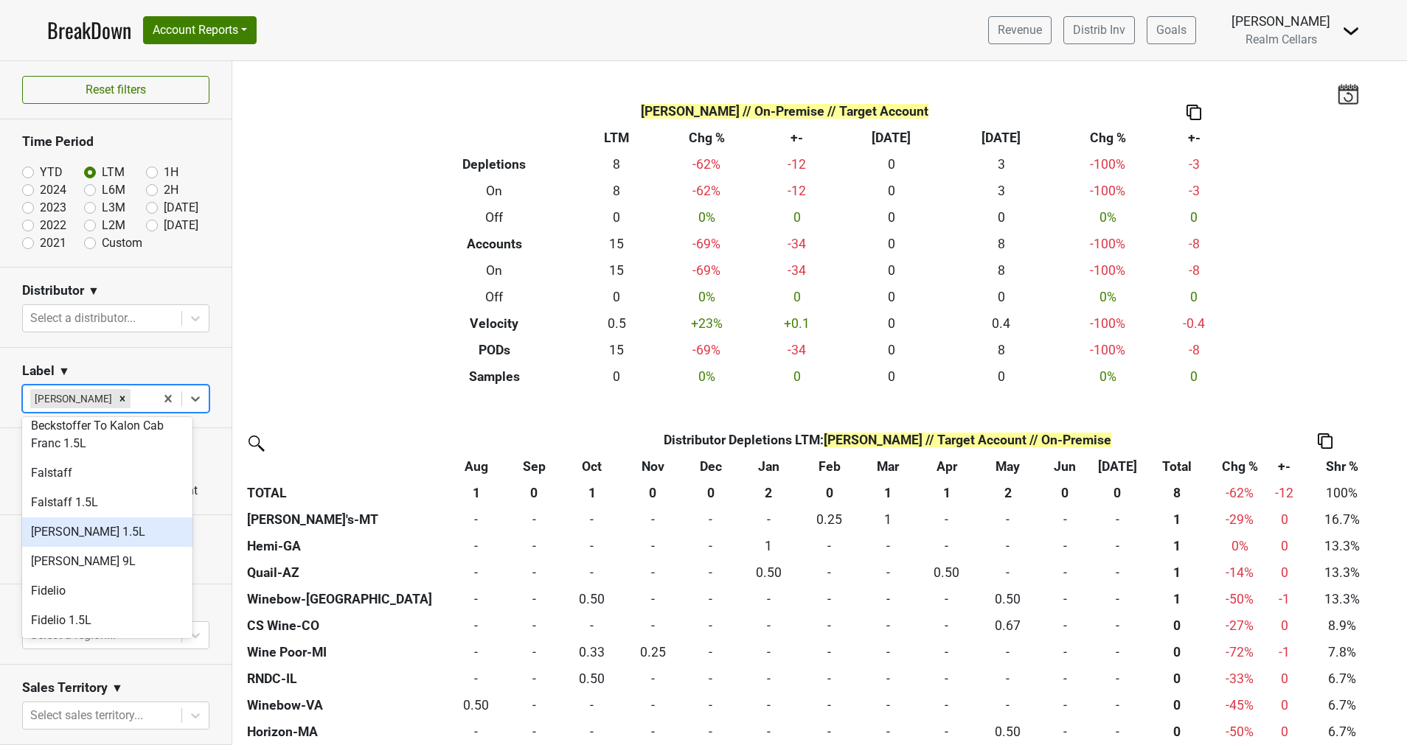
click at [112, 518] on div "Farella 1.5L" at bounding box center [107, 532] width 170 height 29
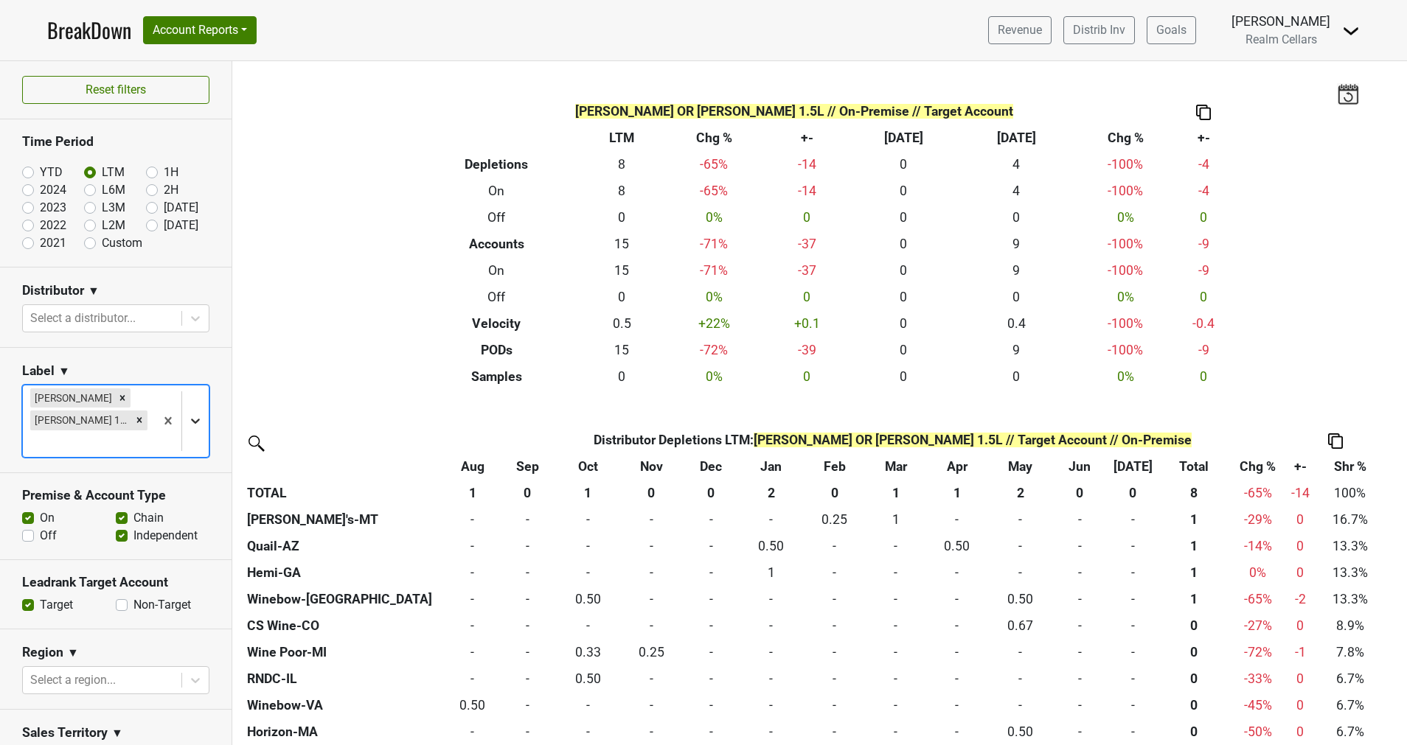
click at [188, 414] on icon at bounding box center [195, 421] width 15 height 15
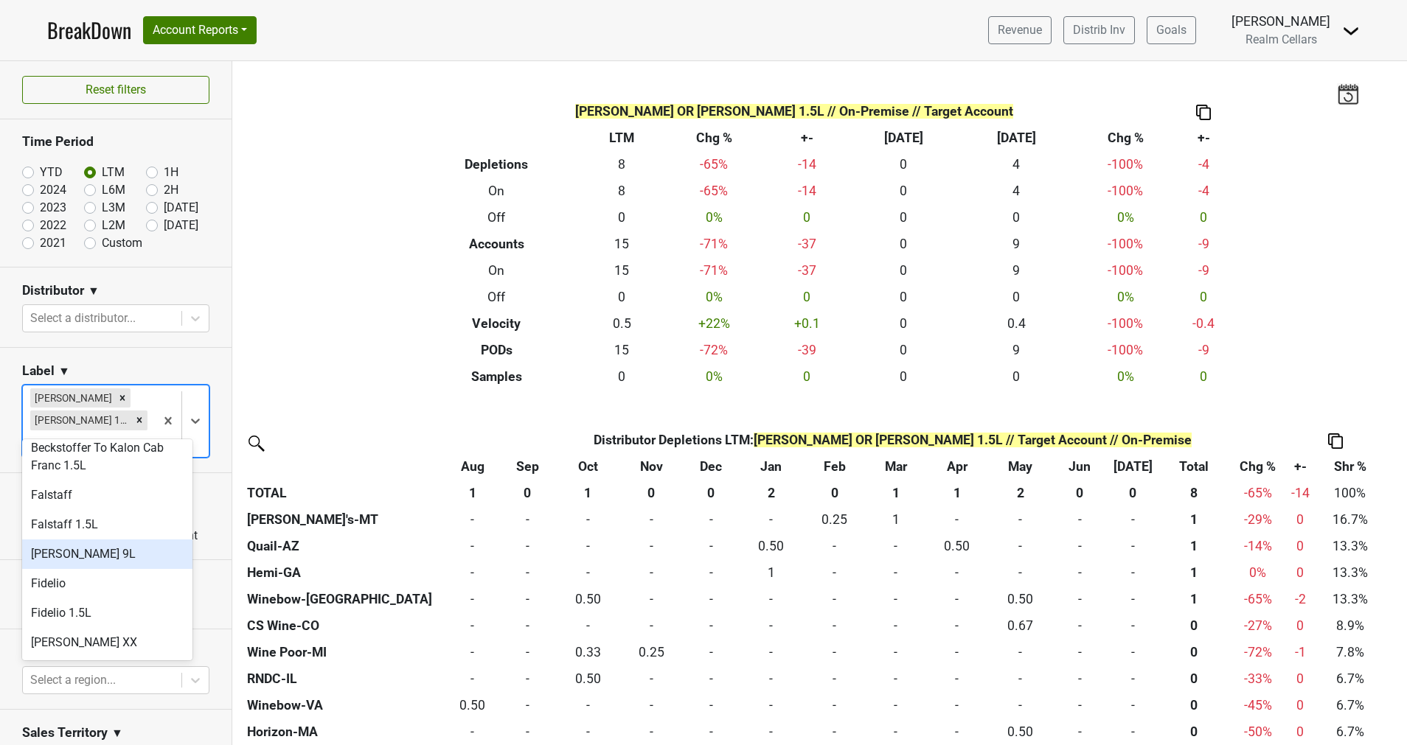
scroll to position [332, 0]
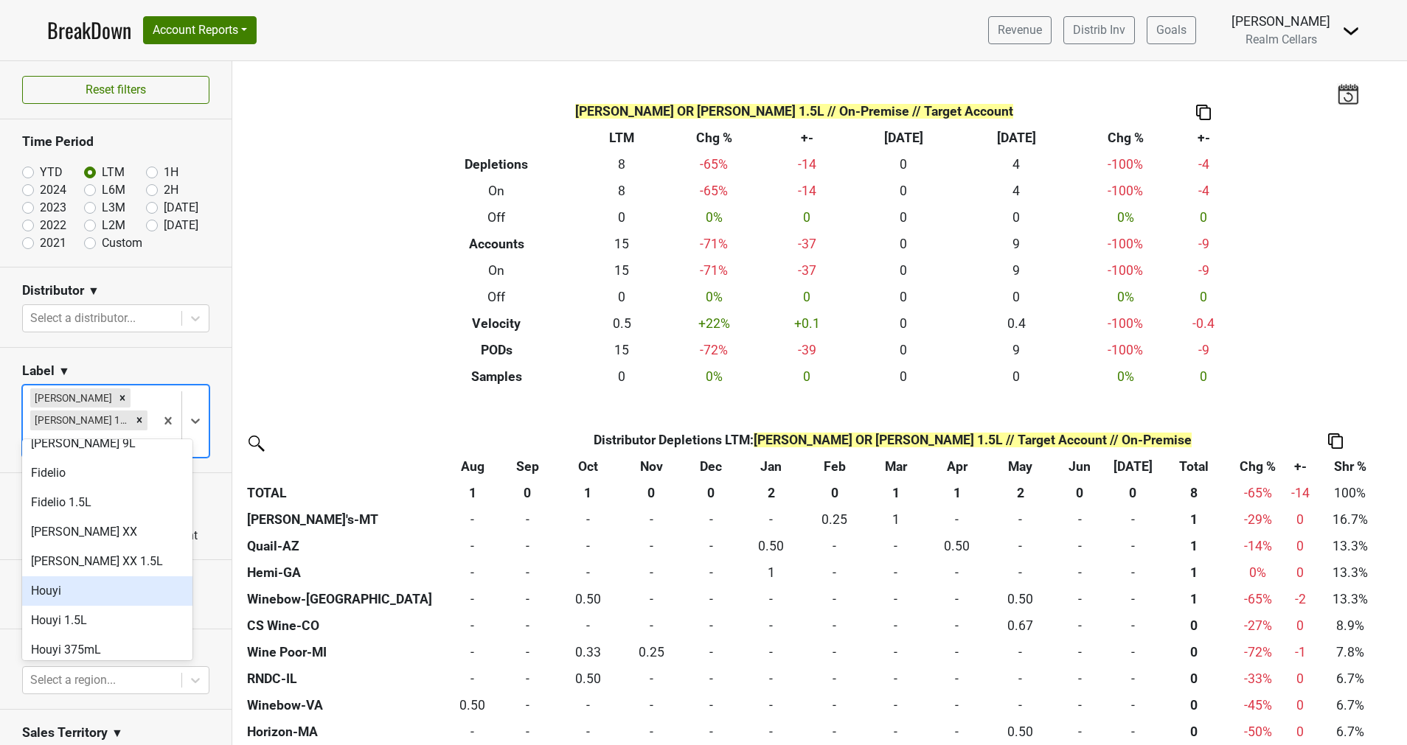
click at [125, 588] on div "Houyi" at bounding box center [107, 591] width 170 height 29
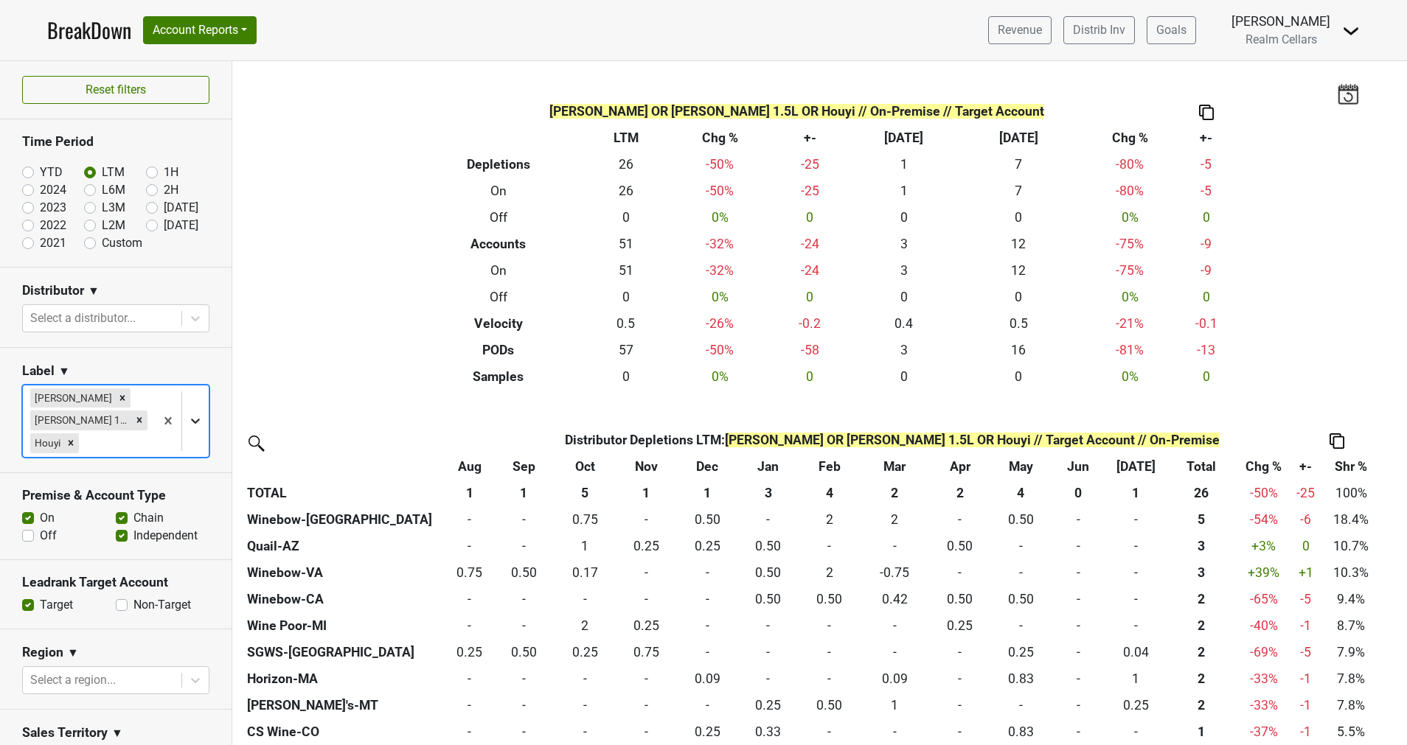
click at [188, 418] on icon at bounding box center [195, 421] width 15 height 15
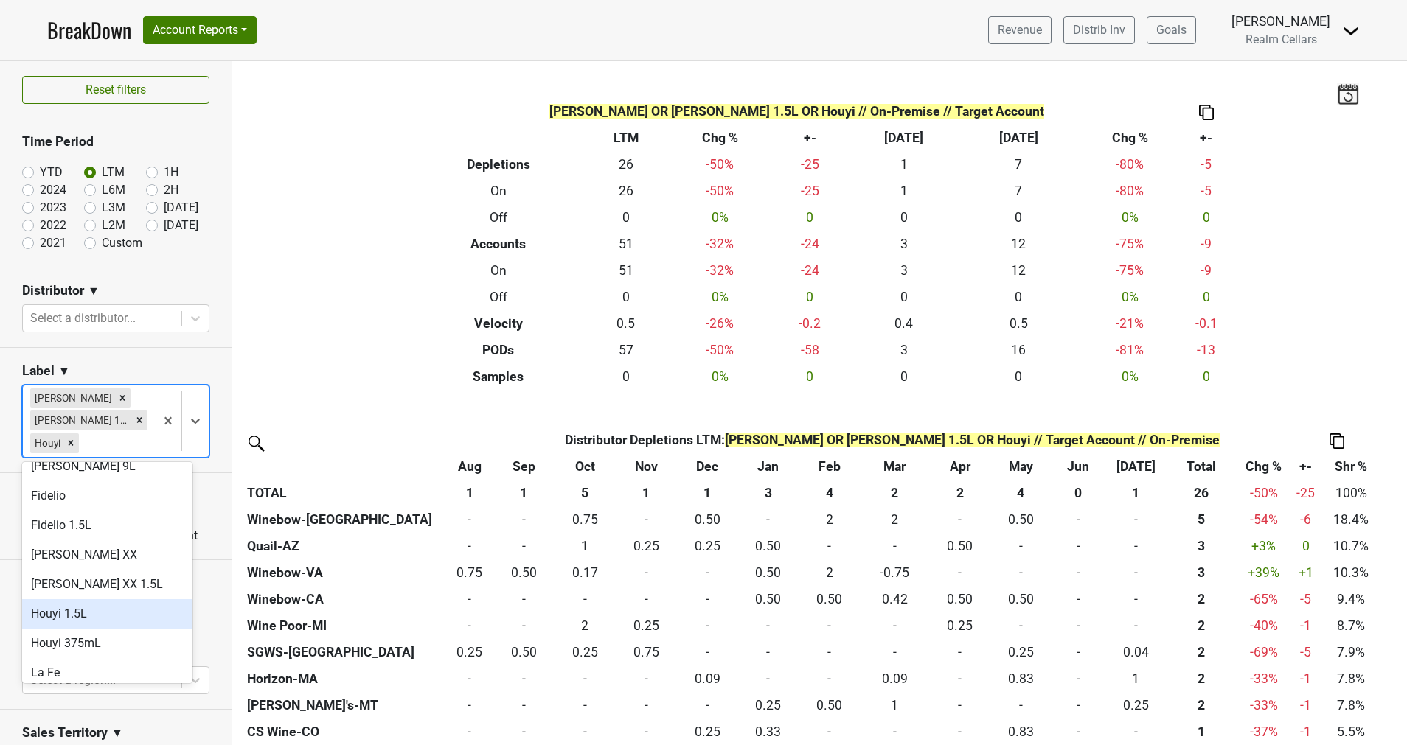
click at [116, 599] on div "Houyi 1.5L" at bounding box center [107, 613] width 170 height 29
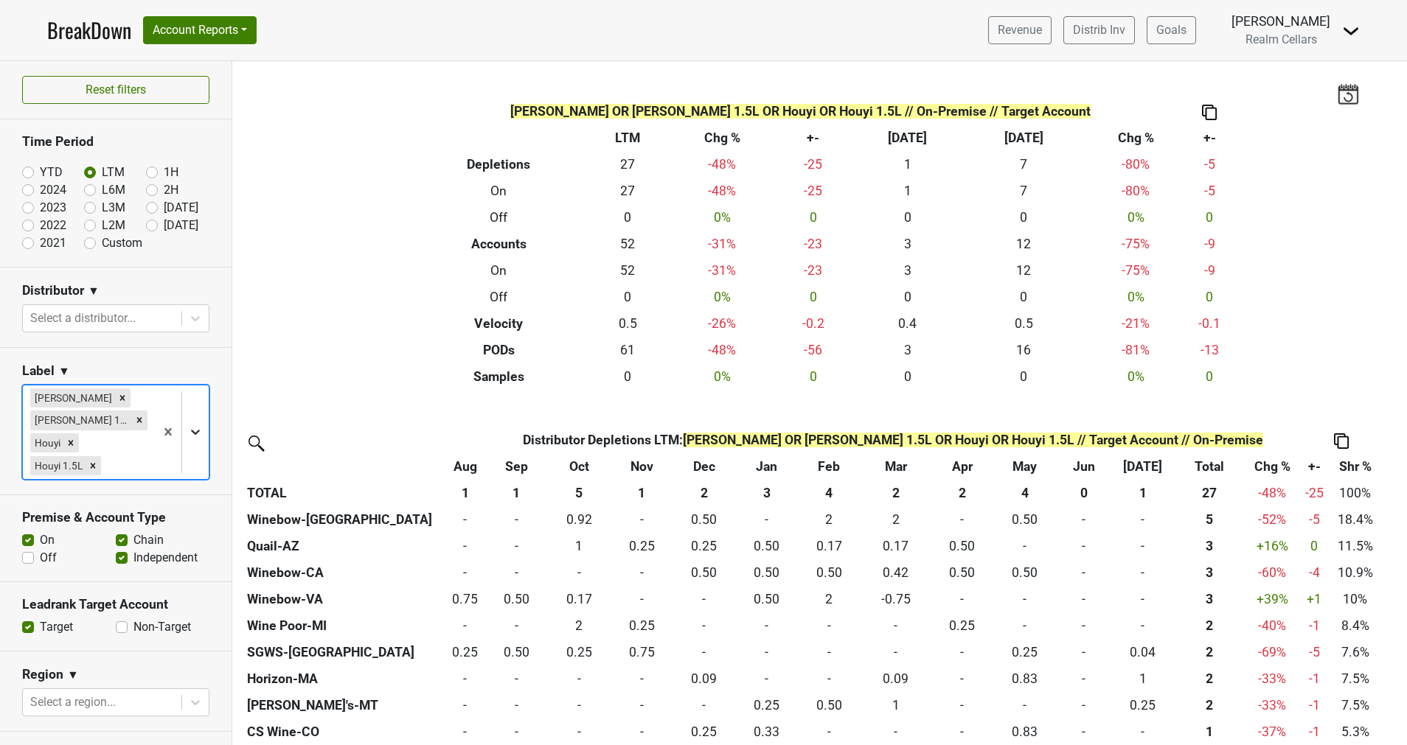
click at [191, 432] on icon at bounding box center [195, 432] width 9 height 5
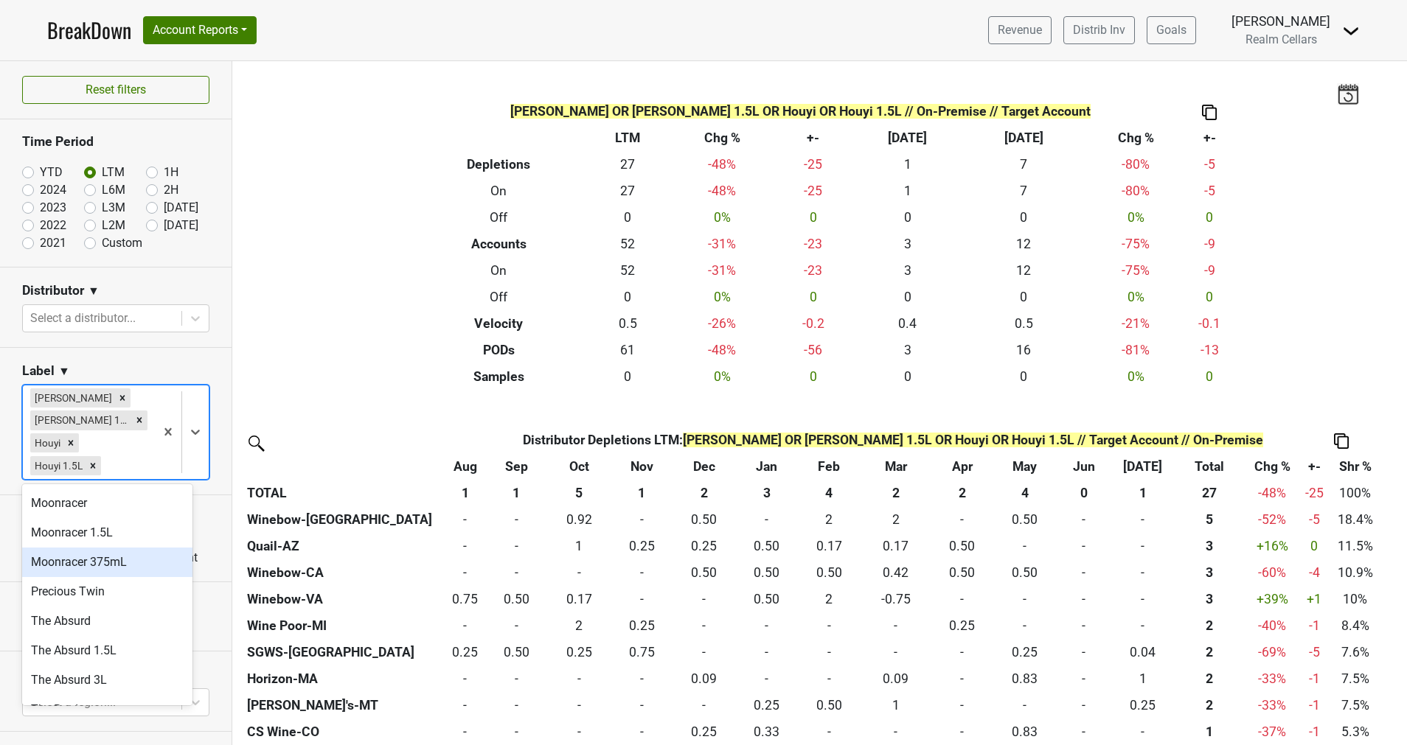
scroll to position [442, 0]
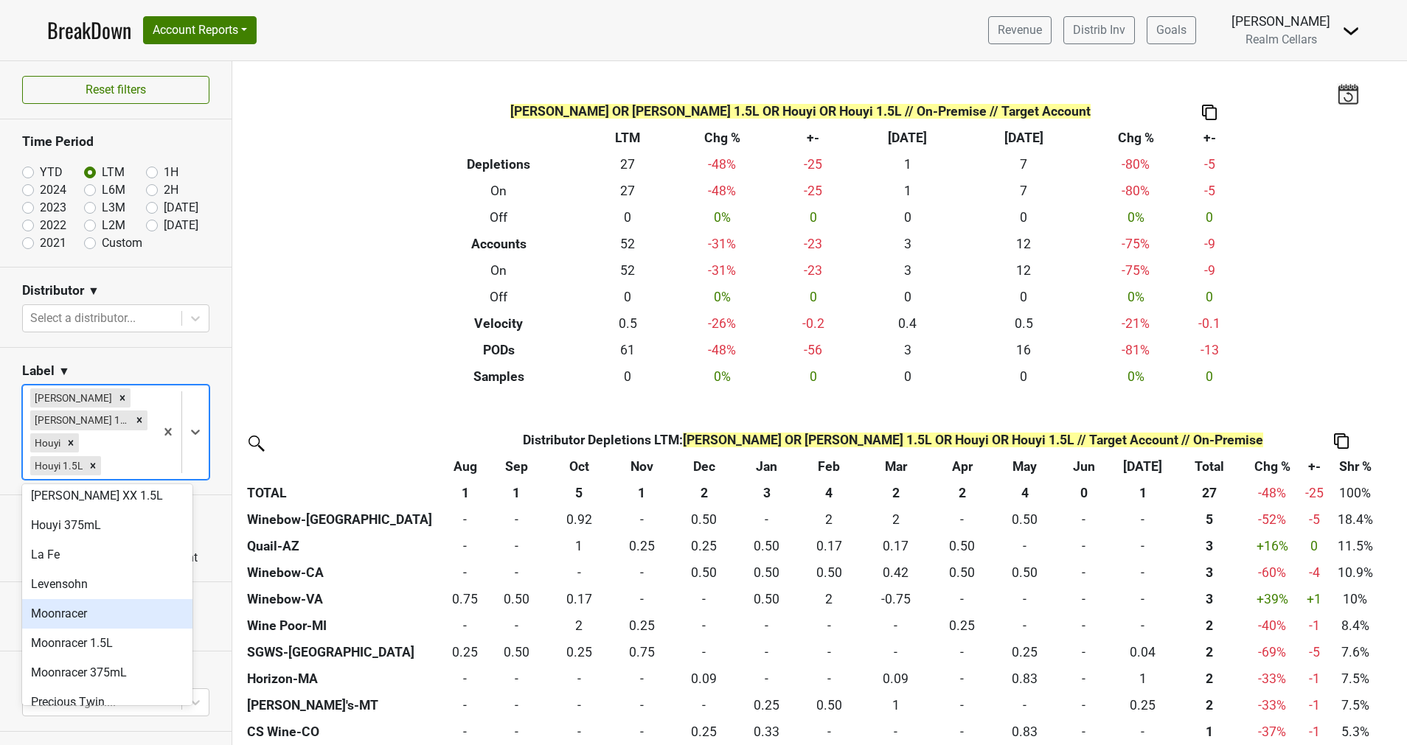
click at [105, 605] on div "Moonracer" at bounding box center [107, 613] width 170 height 29
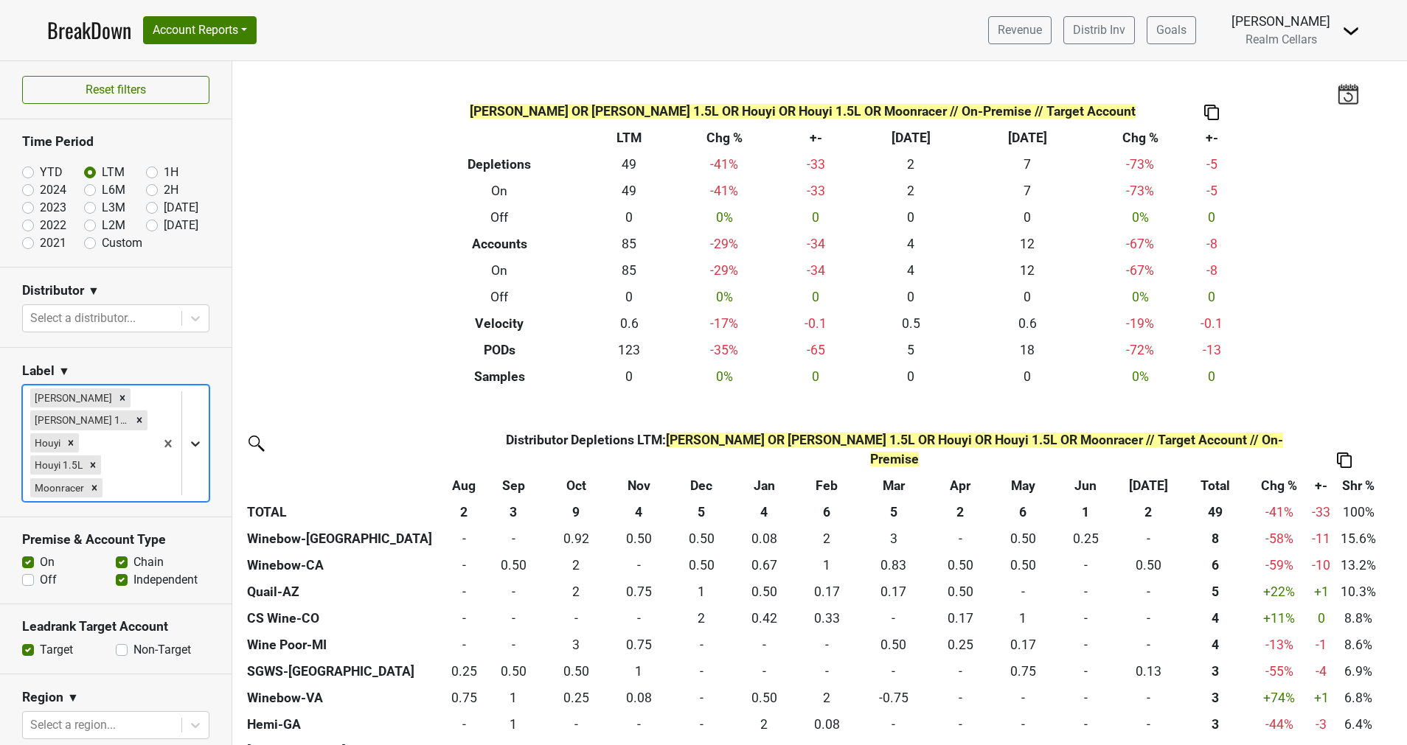
click at [188, 439] on icon at bounding box center [195, 443] width 15 height 15
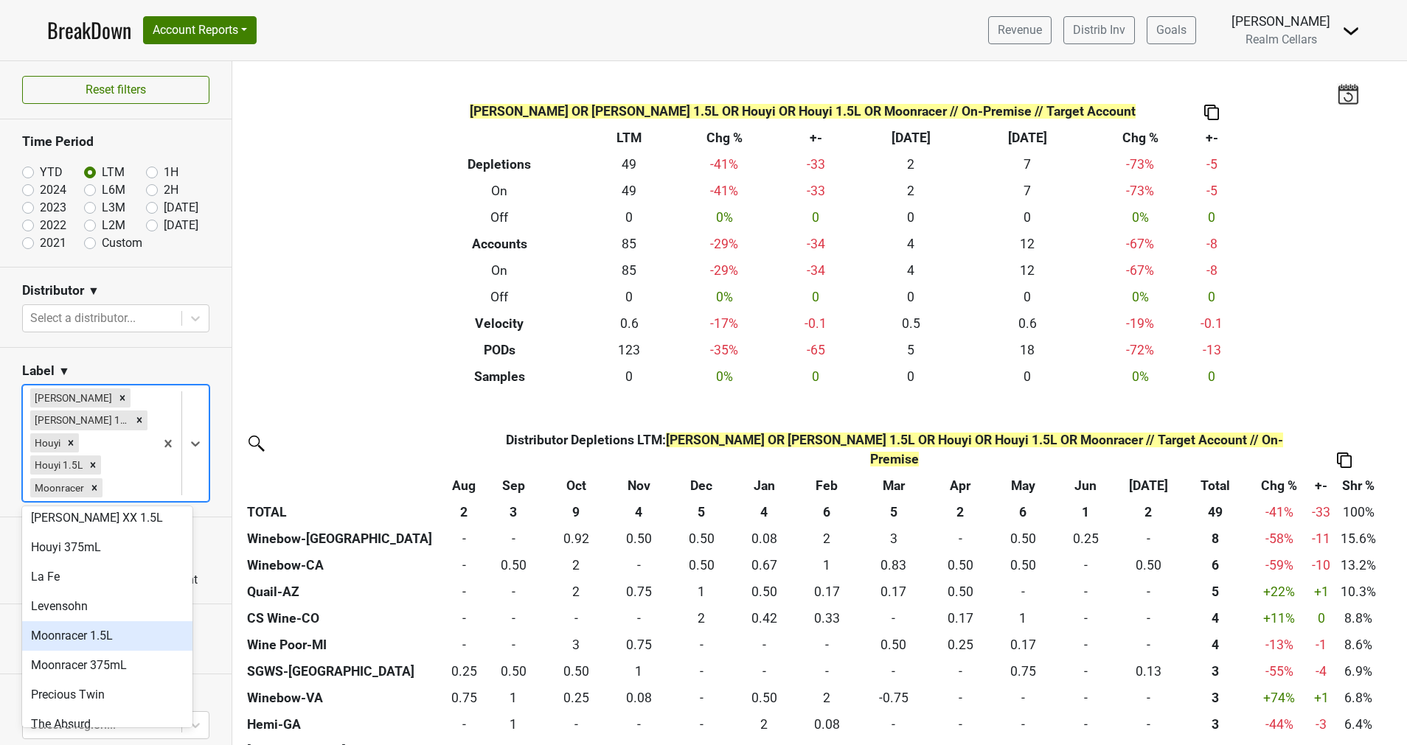
click at [122, 622] on div "Moonracer 1.5L" at bounding box center [107, 636] width 170 height 29
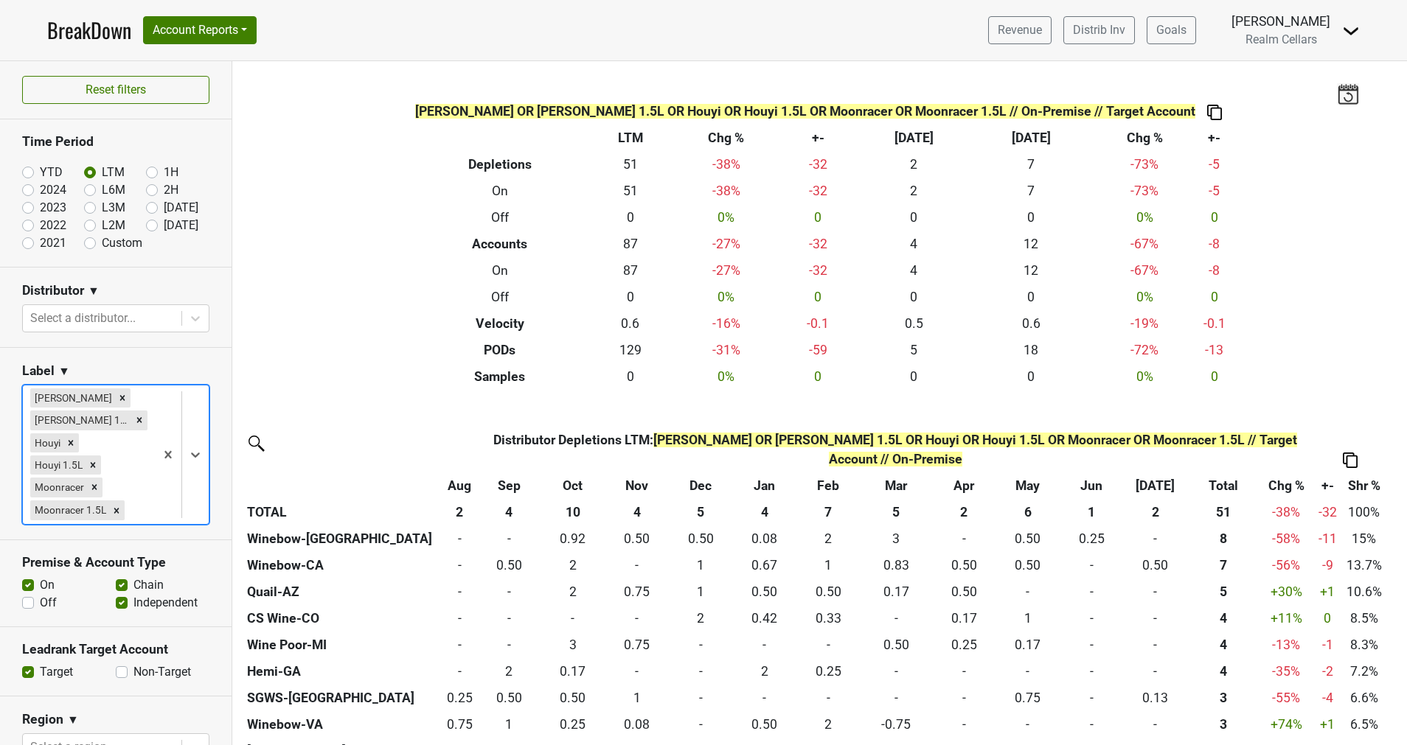
click at [133, 667] on label "Non-Target" at bounding box center [162, 673] width 58 height 18
click at [116, 667] on input "Non-Target" at bounding box center [122, 671] width 12 height 15
checkbox input "true"
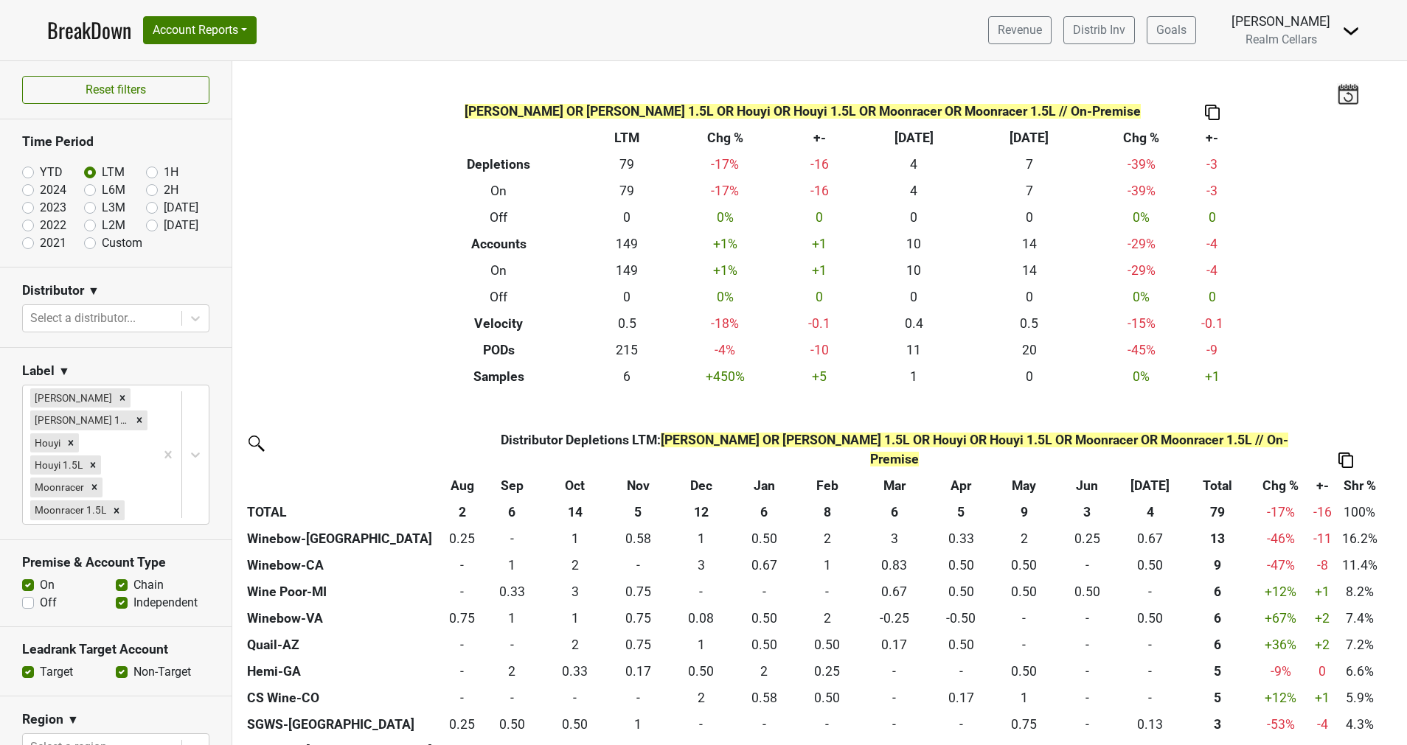
click at [40, 669] on label "Target" at bounding box center [56, 673] width 33 height 18
click at [28, 669] on input "Target" at bounding box center [28, 671] width 12 height 15
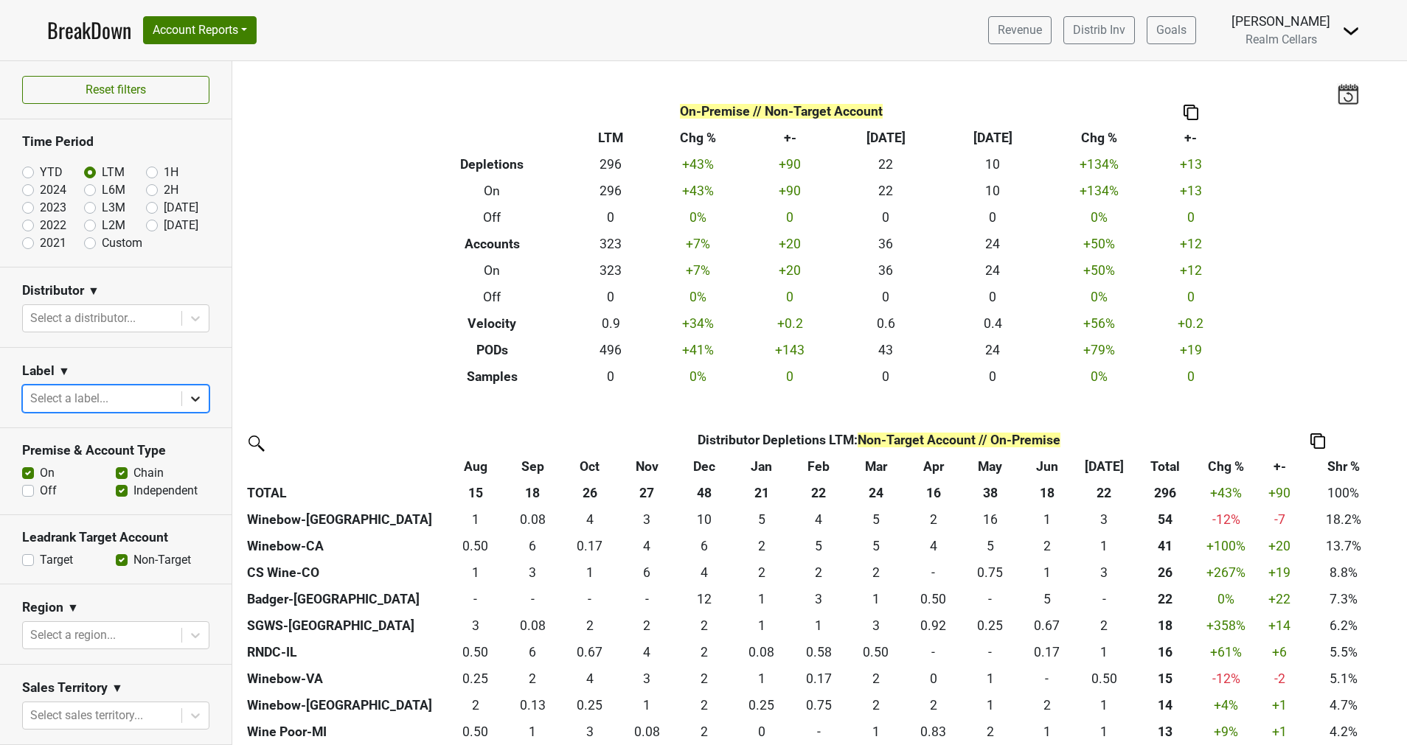
click at [188, 395] on icon at bounding box center [195, 398] width 15 height 15
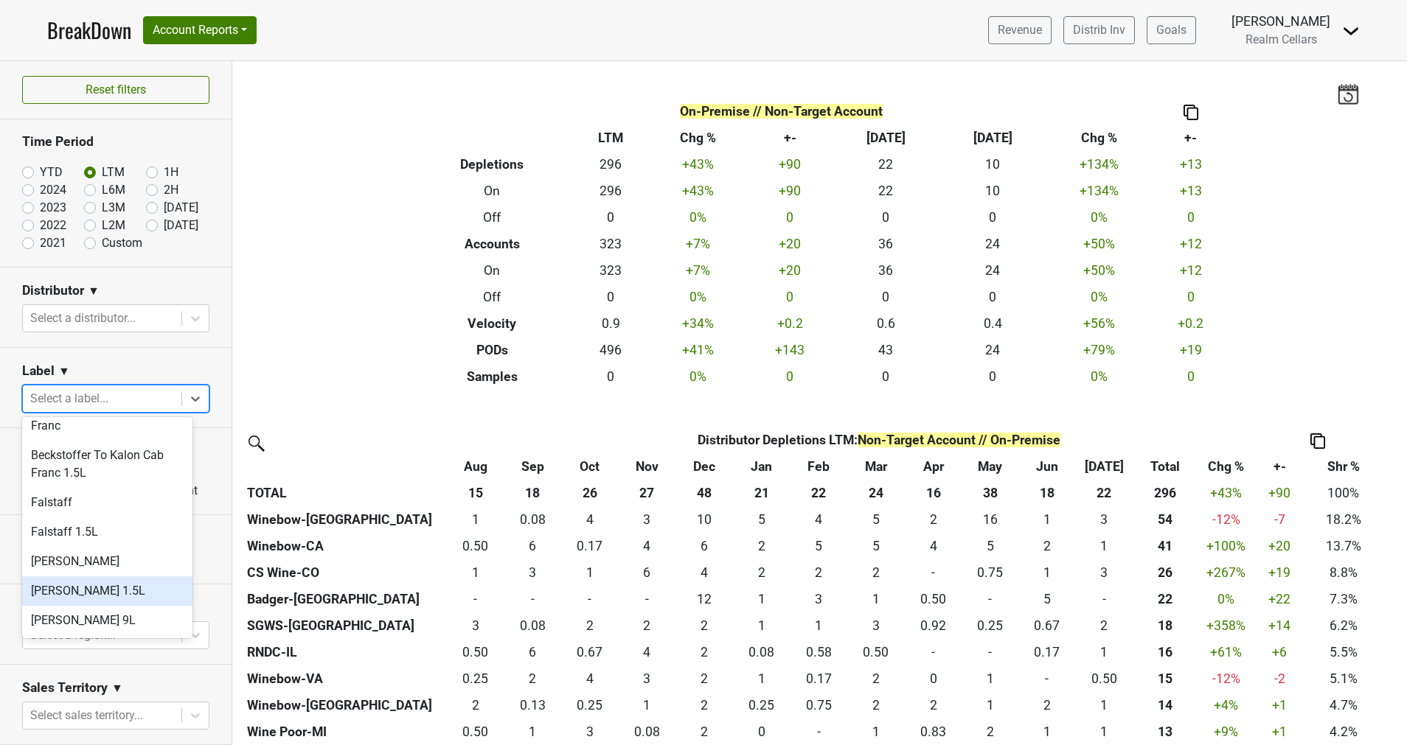
scroll to position [221, 0]
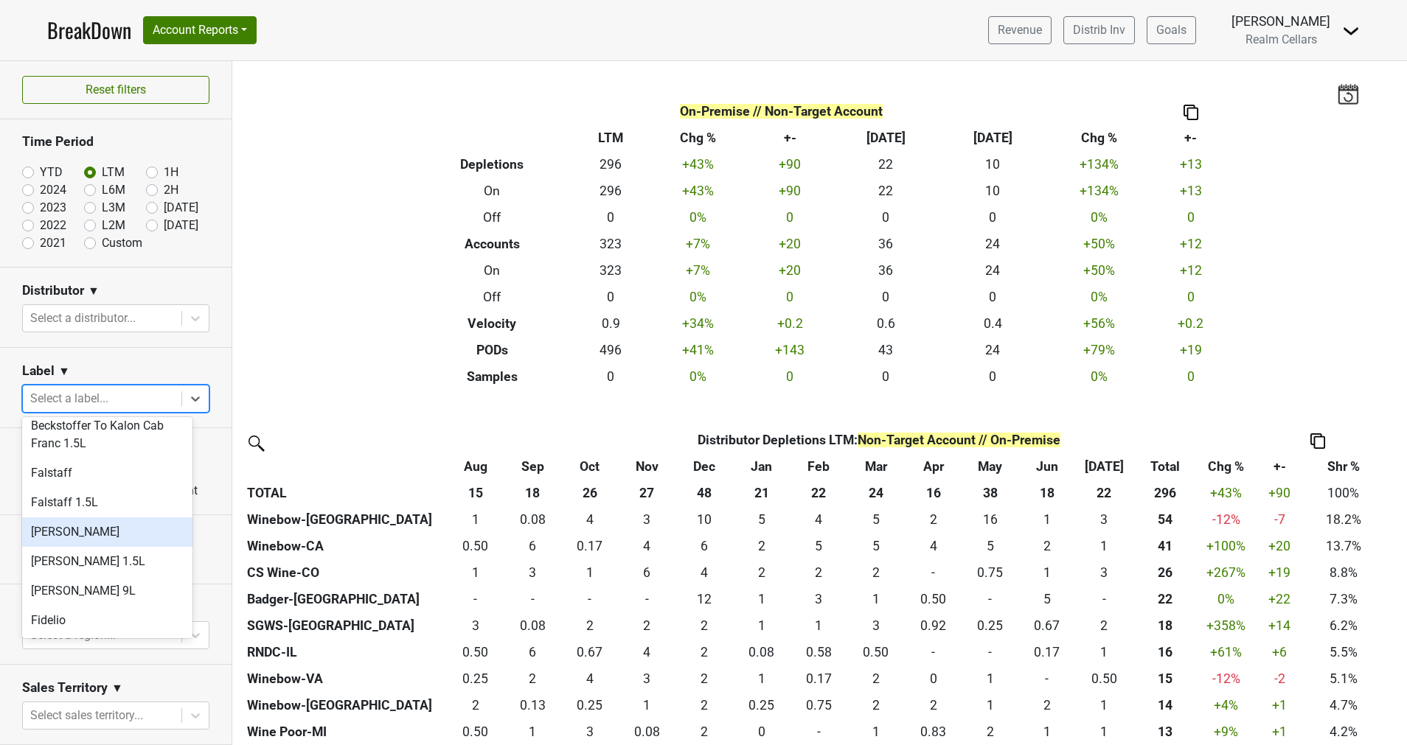
click at [117, 518] on div "Farella" at bounding box center [107, 532] width 170 height 29
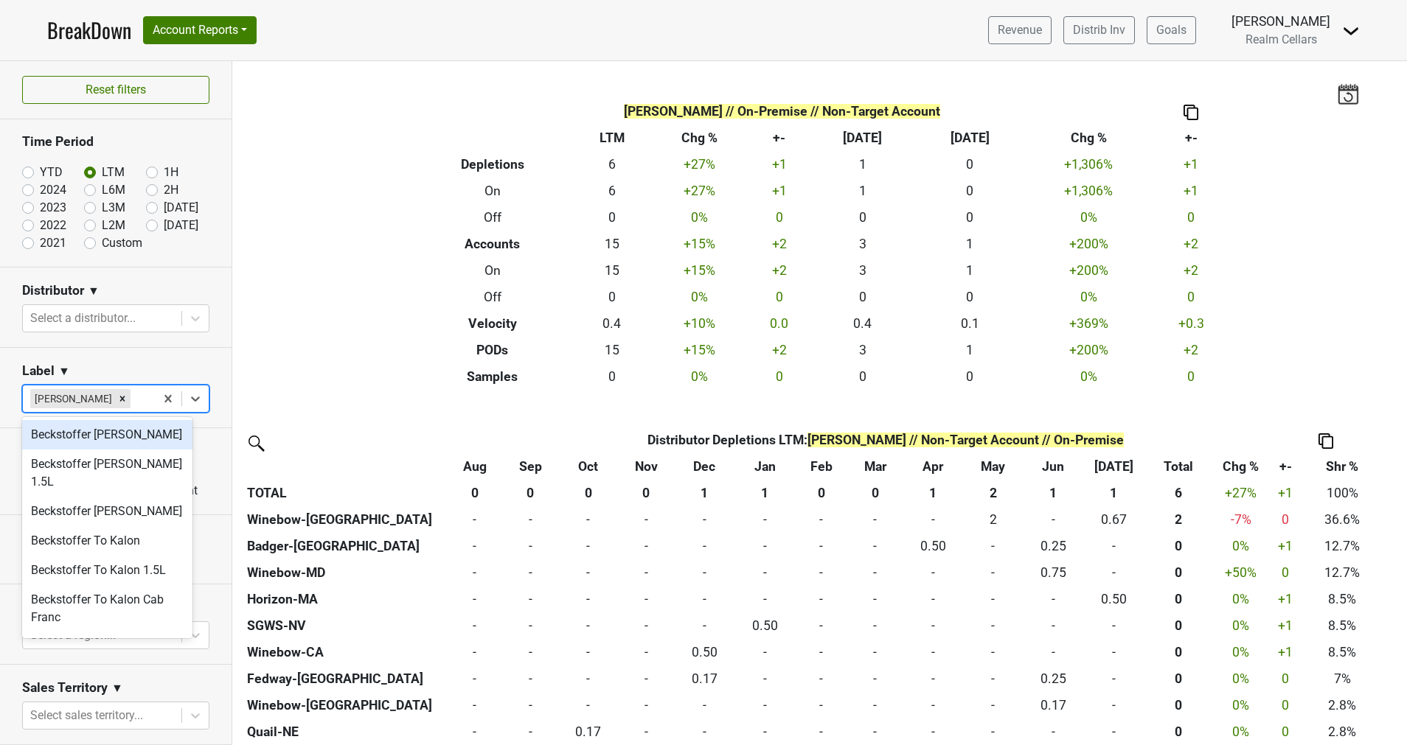
click at [188, 400] on icon at bounding box center [195, 398] width 15 height 15
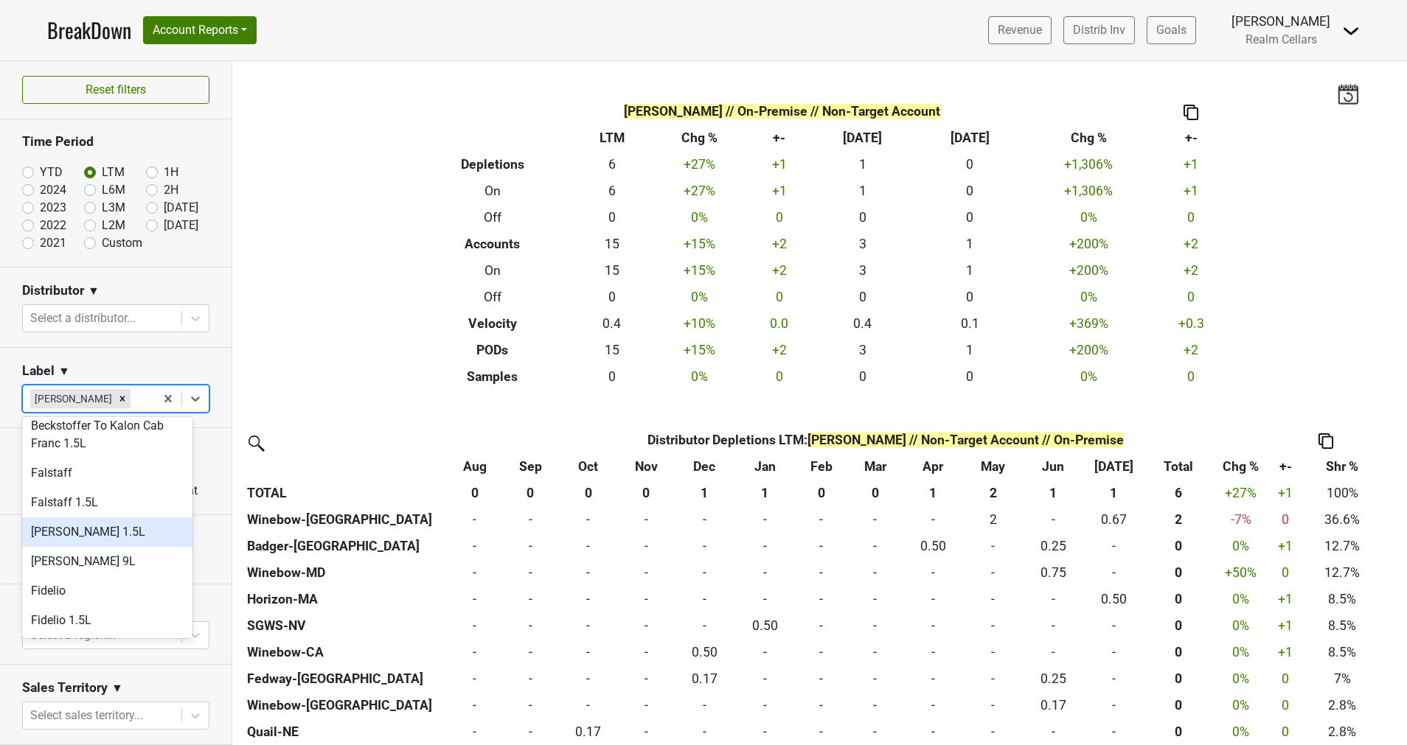
click at [117, 518] on div "Farella 1.5L" at bounding box center [107, 532] width 170 height 29
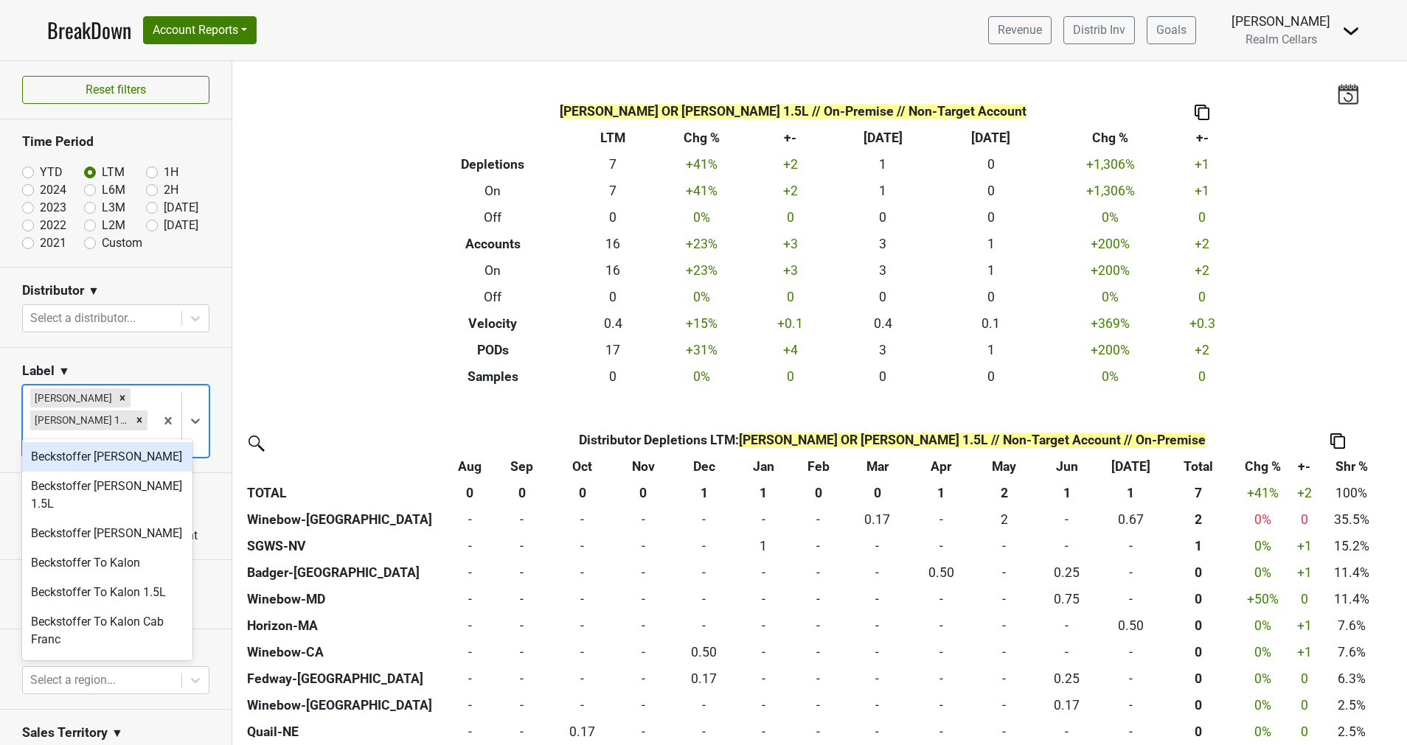
click at [188, 414] on icon at bounding box center [195, 421] width 15 height 15
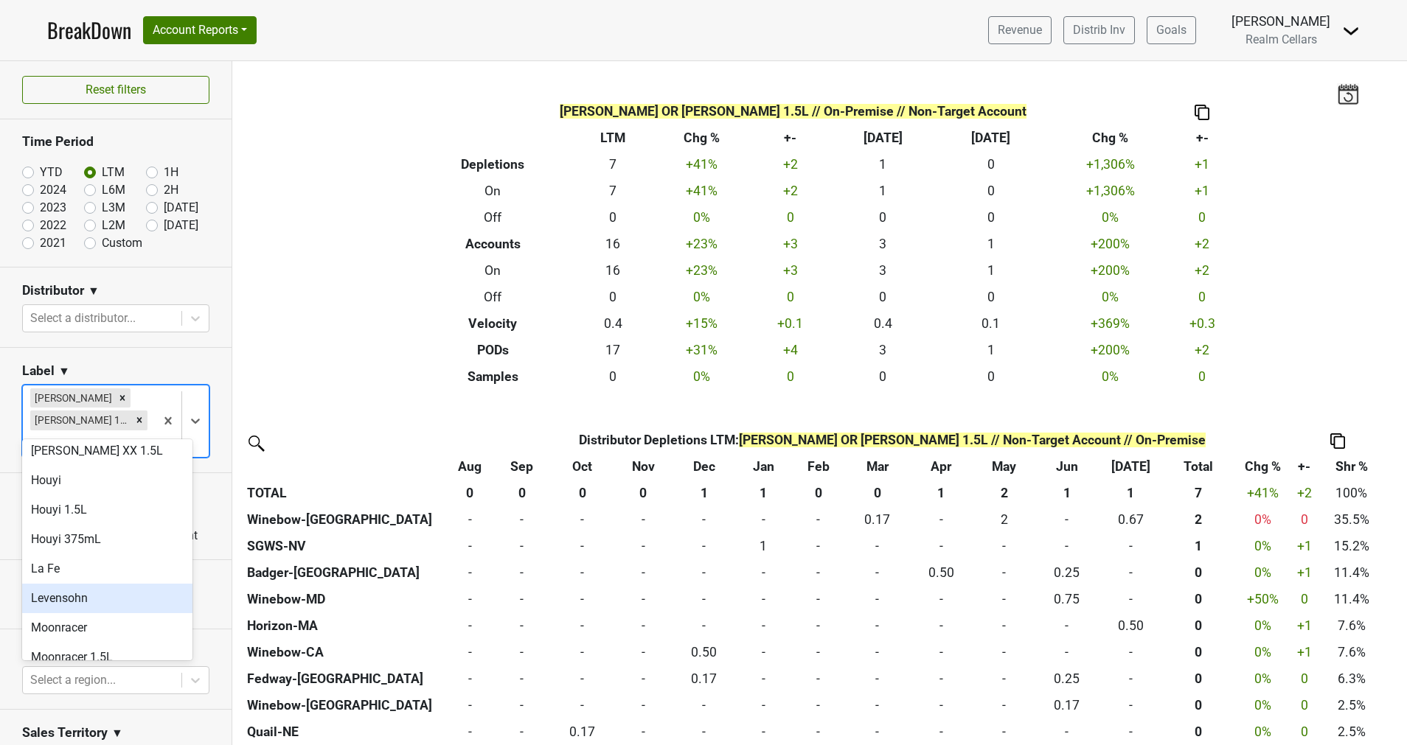
scroll to position [332, 0]
click at [136, 584] on div "Houyi" at bounding box center [107, 591] width 170 height 29
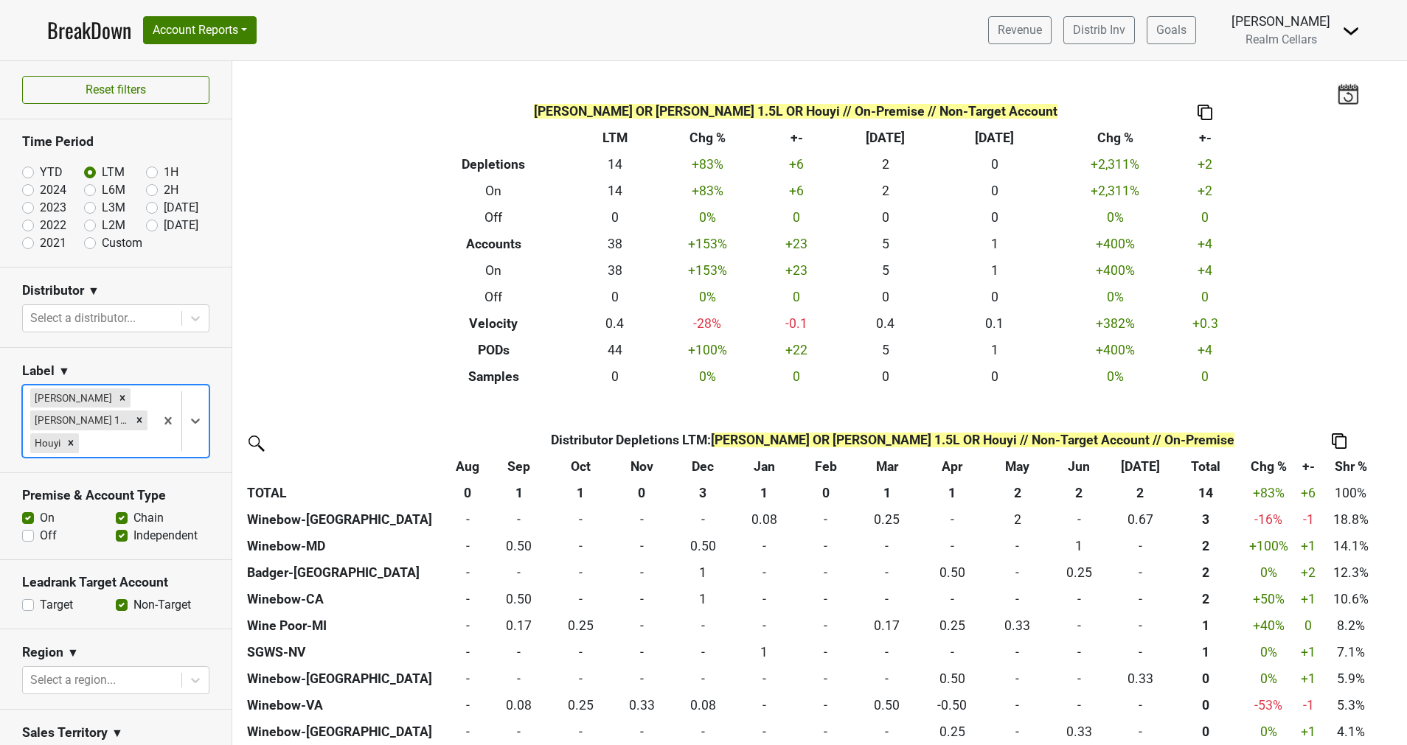
click at [188, 415] on icon at bounding box center [195, 421] width 15 height 15
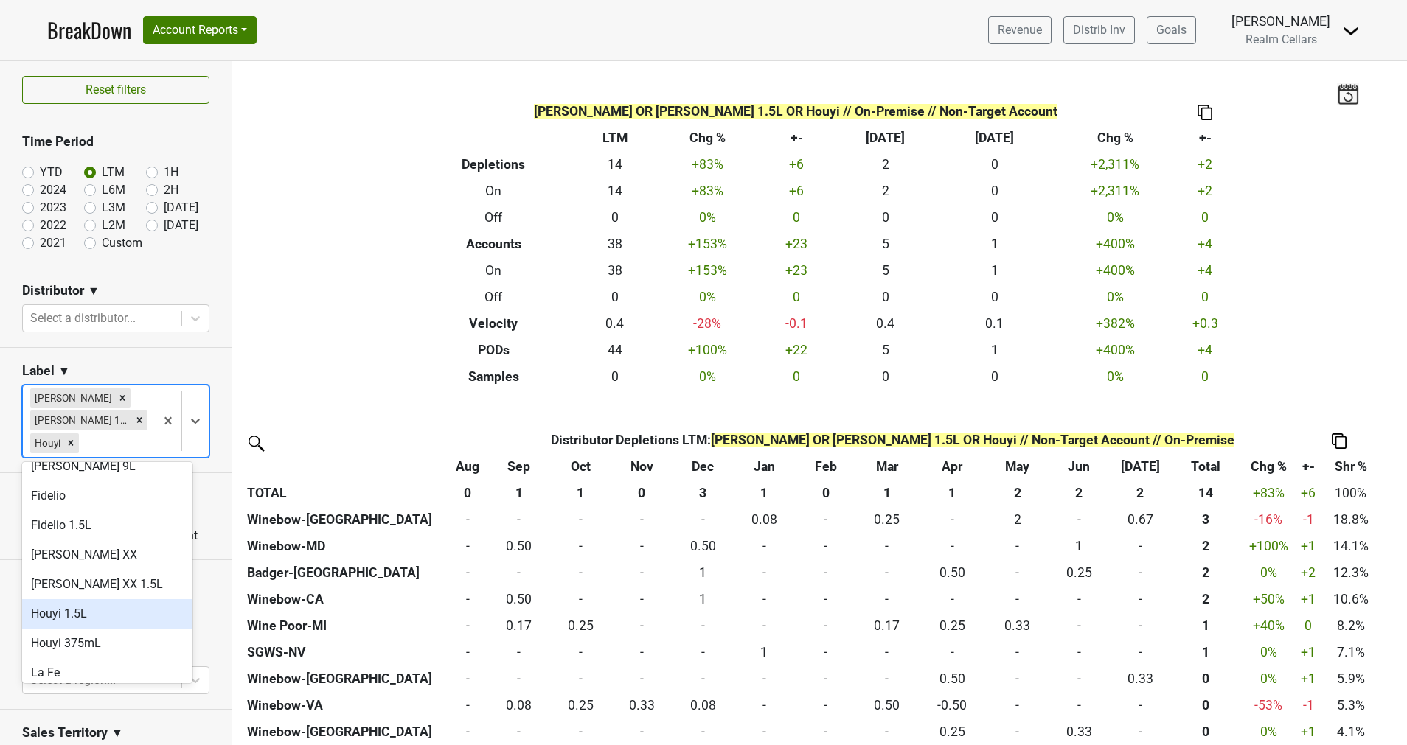
click at [119, 599] on div "Houyi 1.5L" at bounding box center [107, 613] width 170 height 29
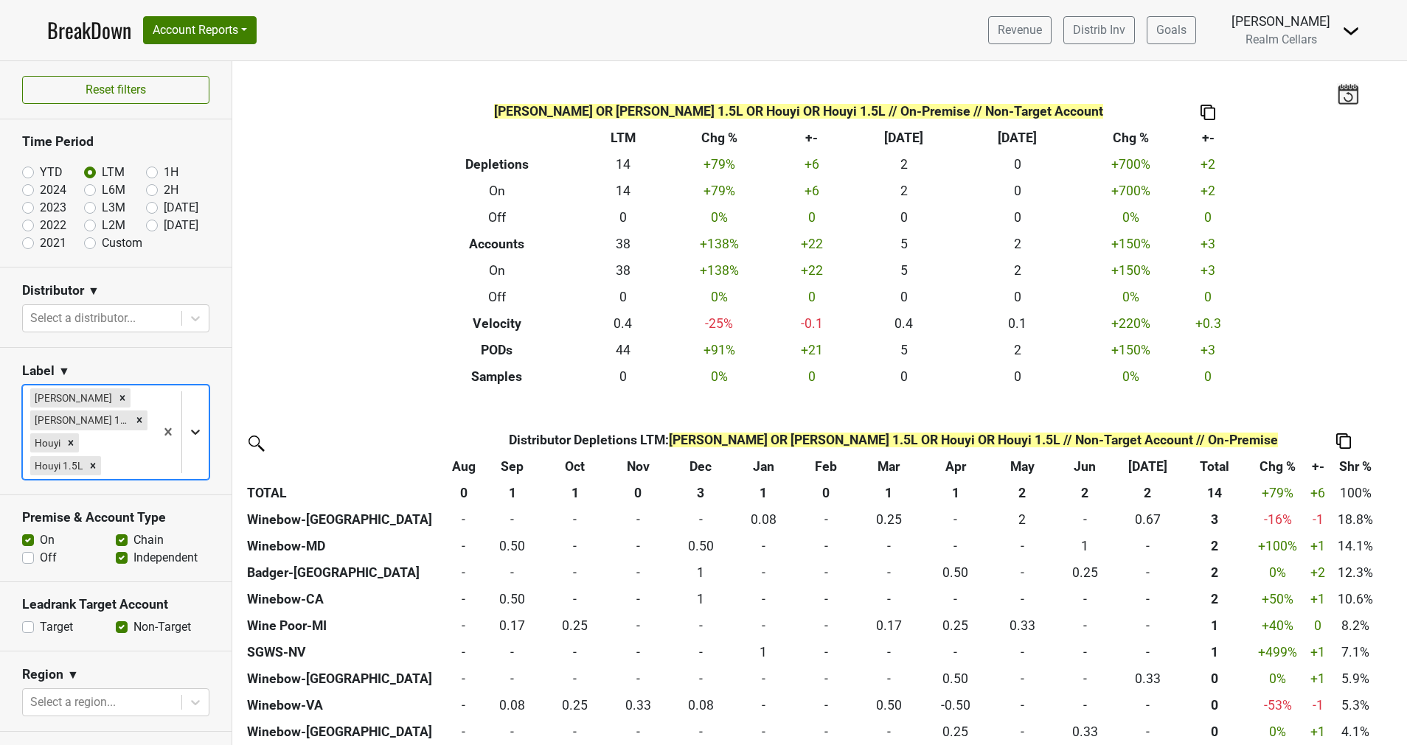
click at [188, 437] on icon at bounding box center [195, 432] width 15 height 15
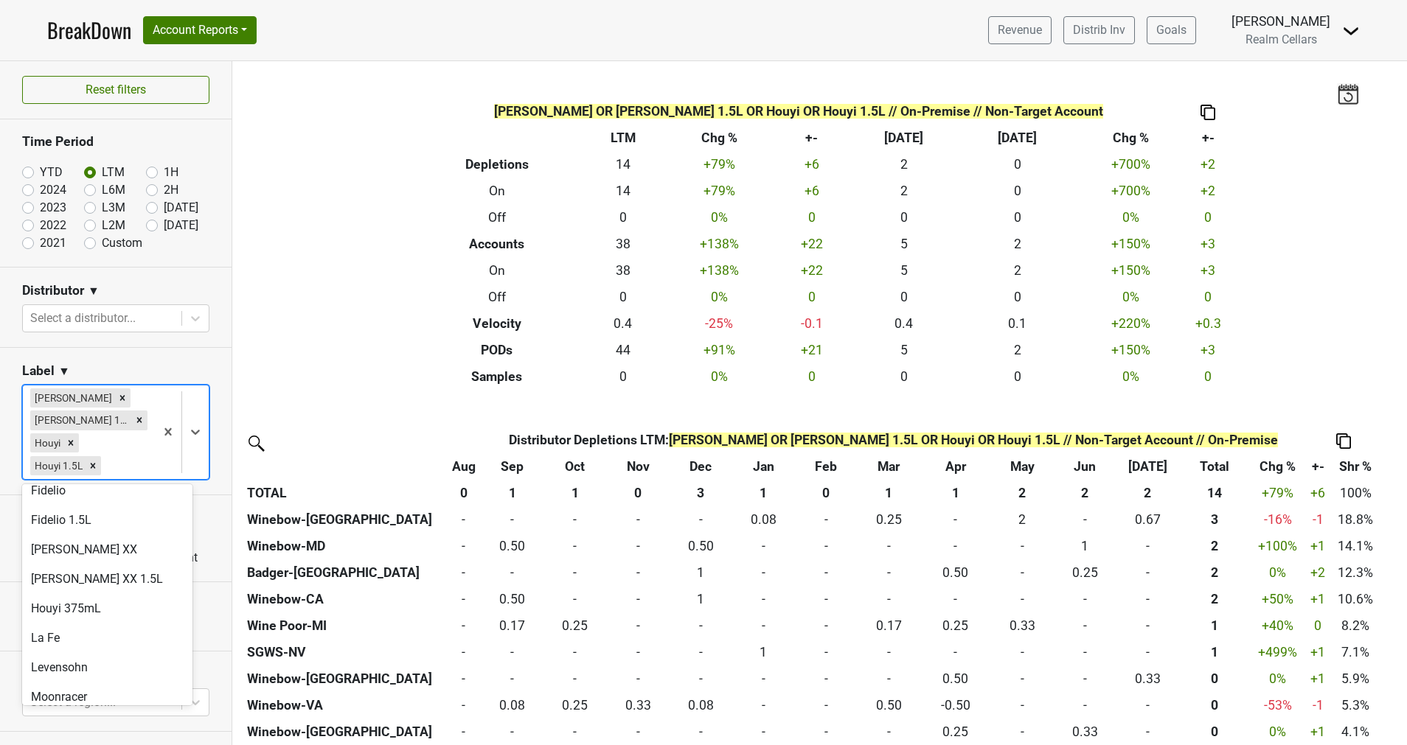
scroll to position [442, 0]
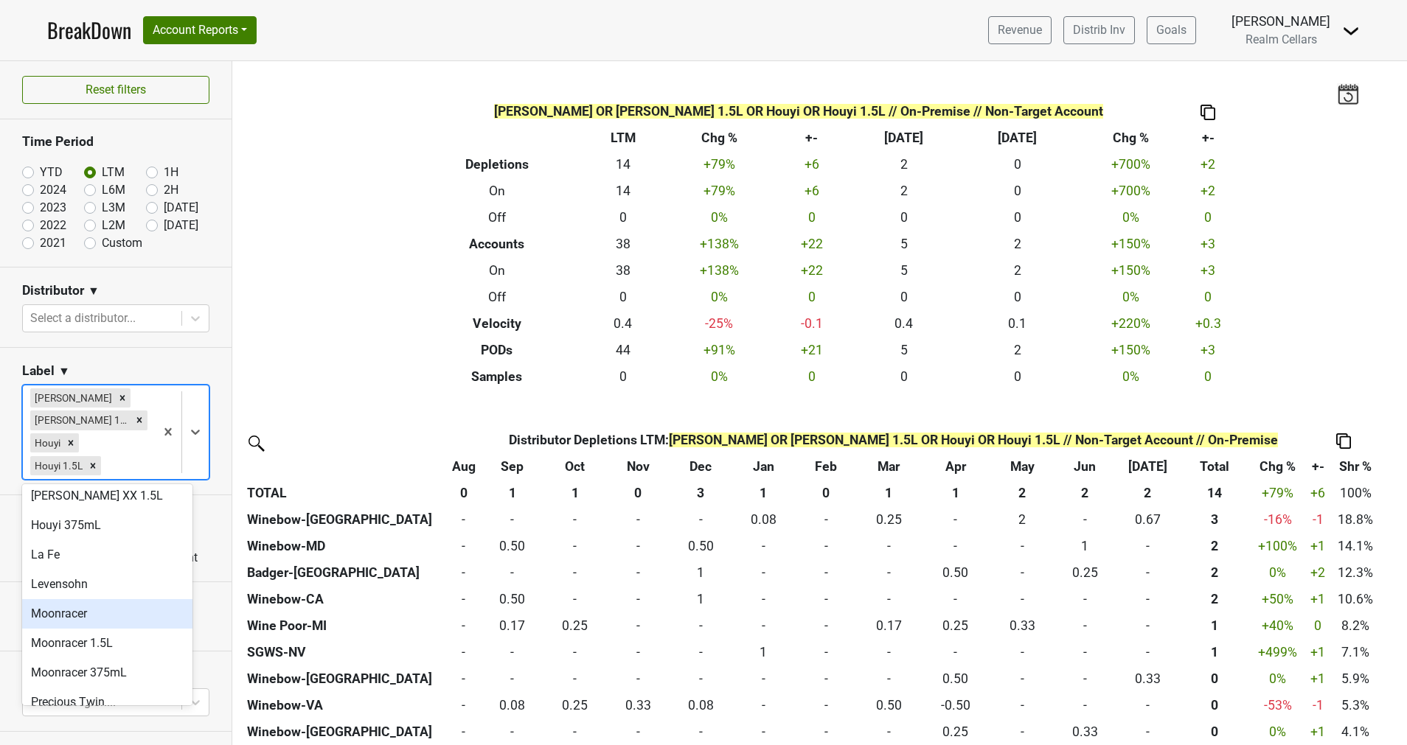
click at [109, 599] on div "Moonracer" at bounding box center [107, 613] width 170 height 29
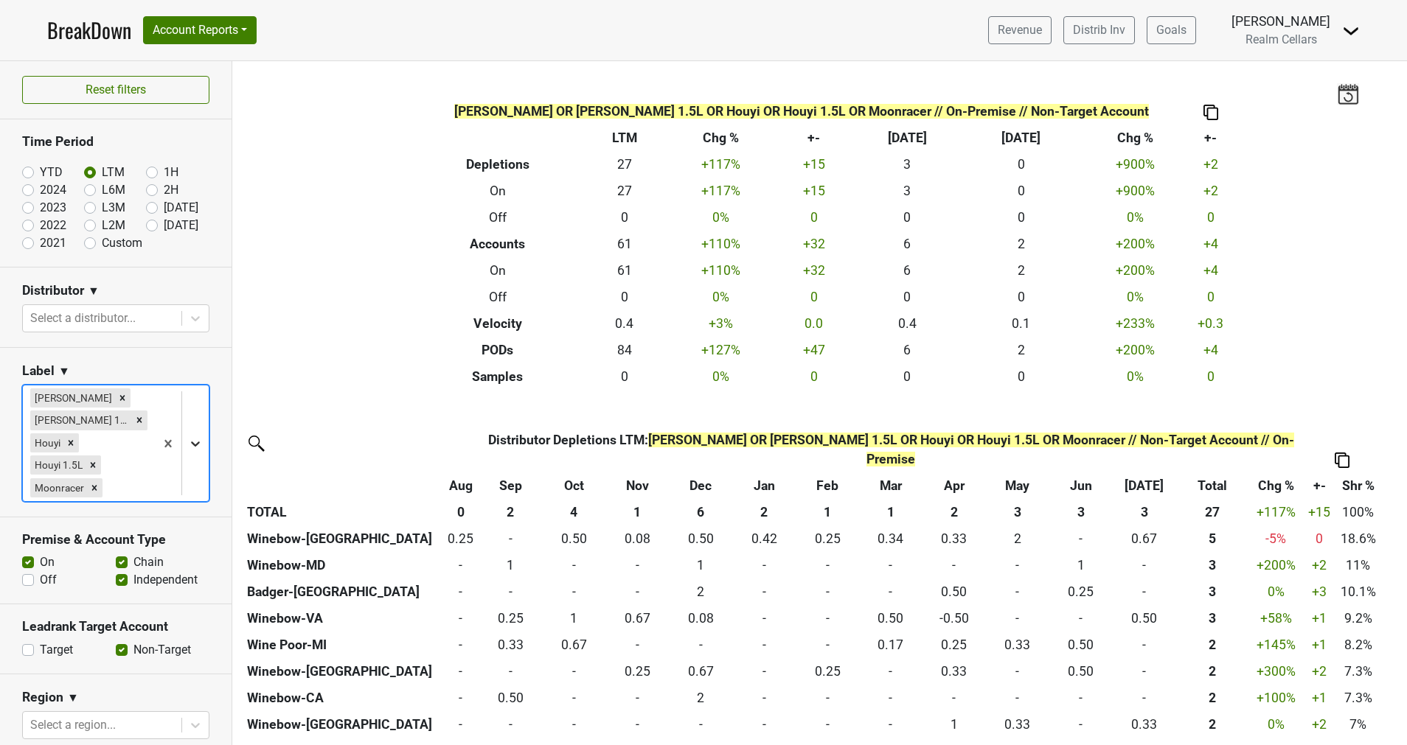
click at [191, 442] on icon at bounding box center [195, 444] width 9 height 5
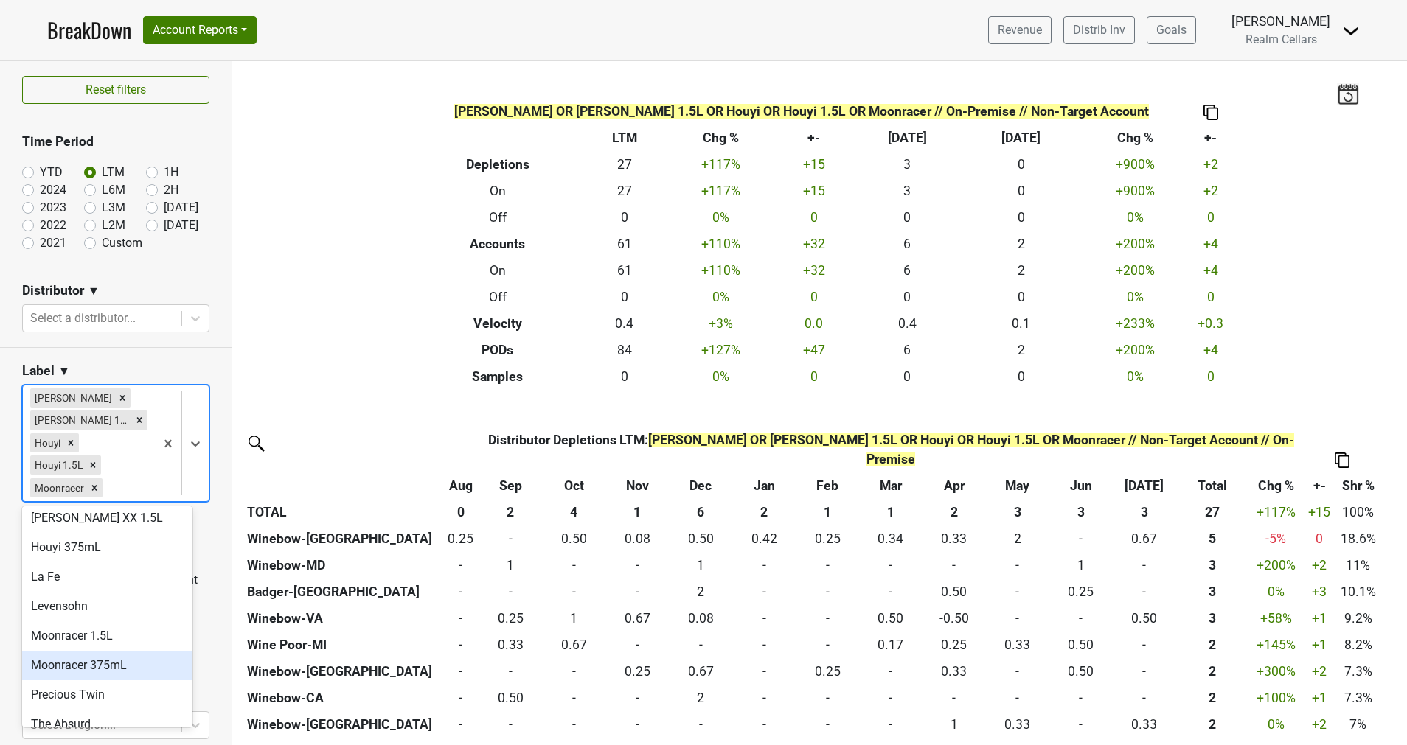
click at [124, 651] on div "Moonracer 375mL" at bounding box center [107, 665] width 170 height 29
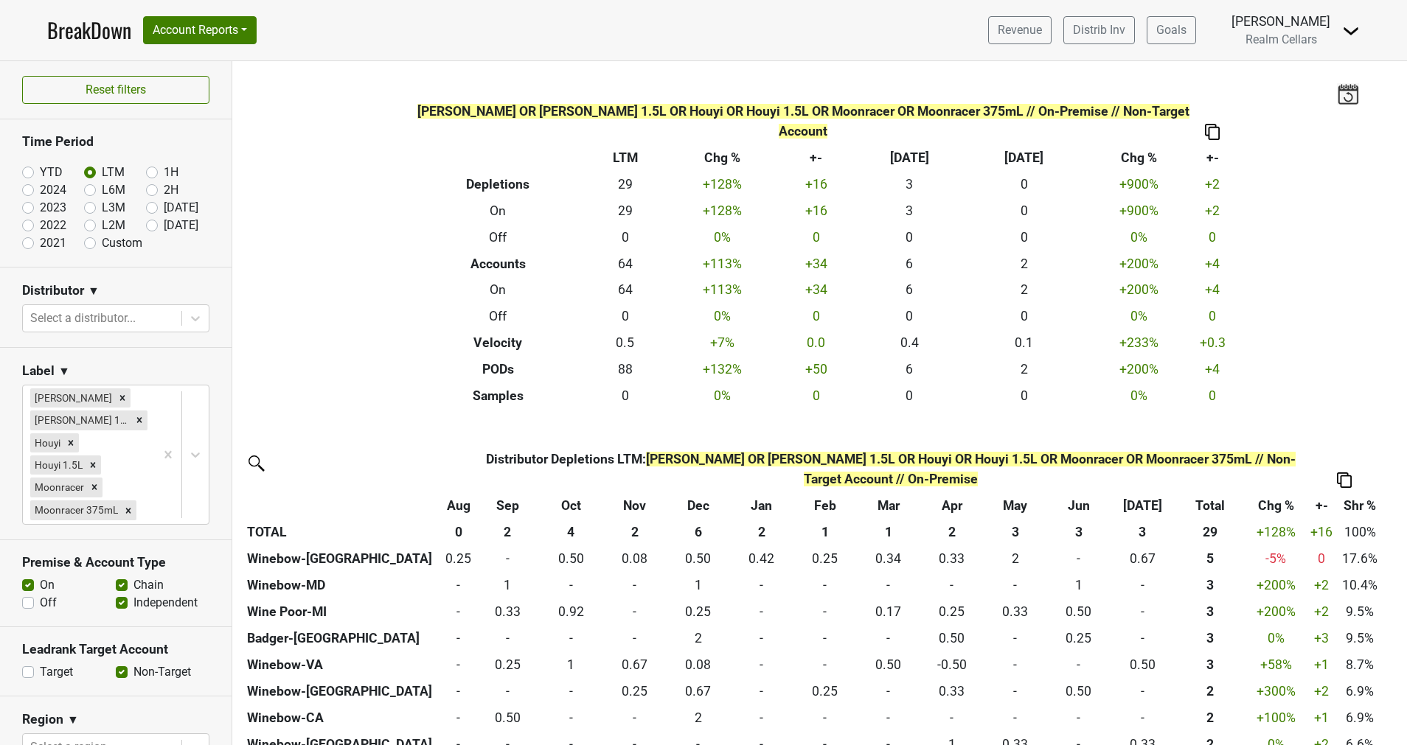
click at [40, 681] on label "Target" at bounding box center [56, 673] width 33 height 18
click at [27, 678] on input "Target" at bounding box center [28, 671] width 12 height 15
checkbox input "true"
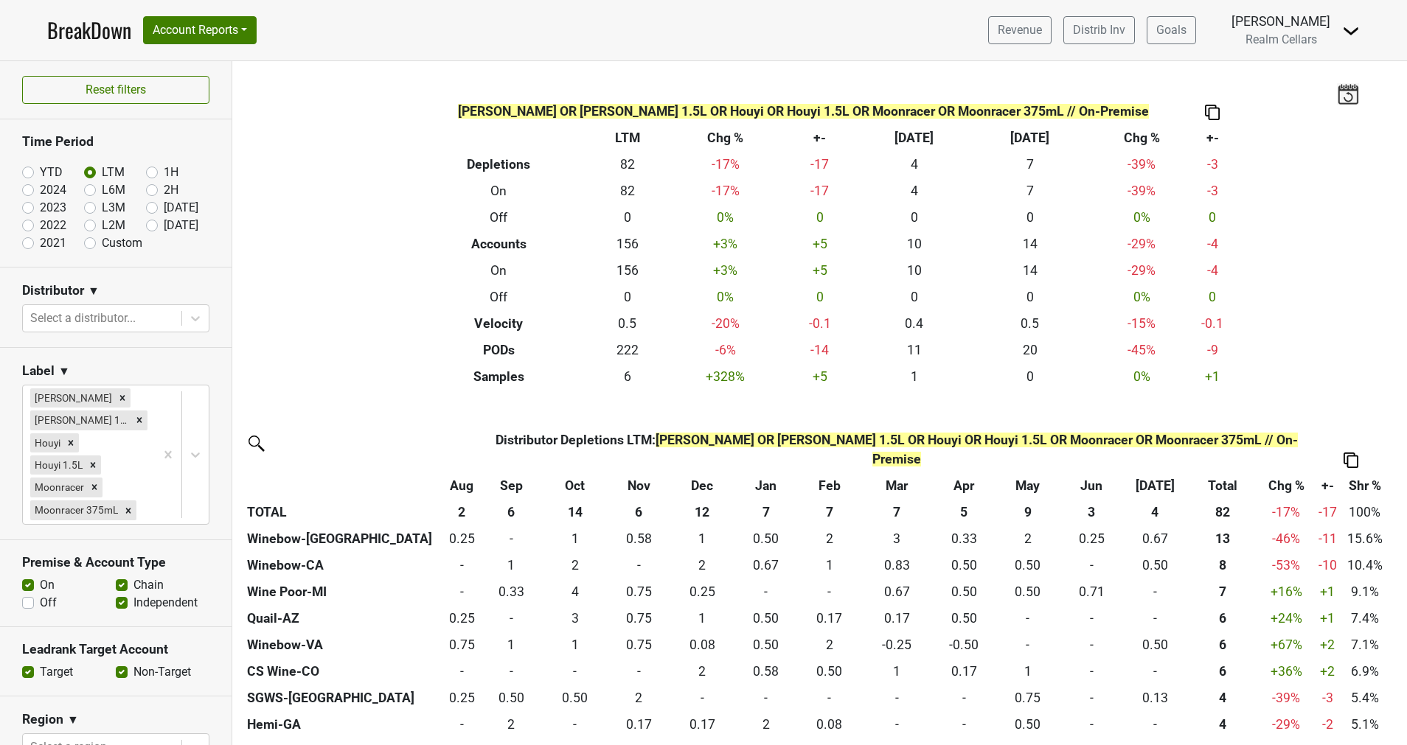
click at [133, 681] on label "Non-Target" at bounding box center [162, 673] width 58 height 18
click at [116, 678] on input "Non-Target" at bounding box center [122, 671] width 12 height 15
checkbox input "false"
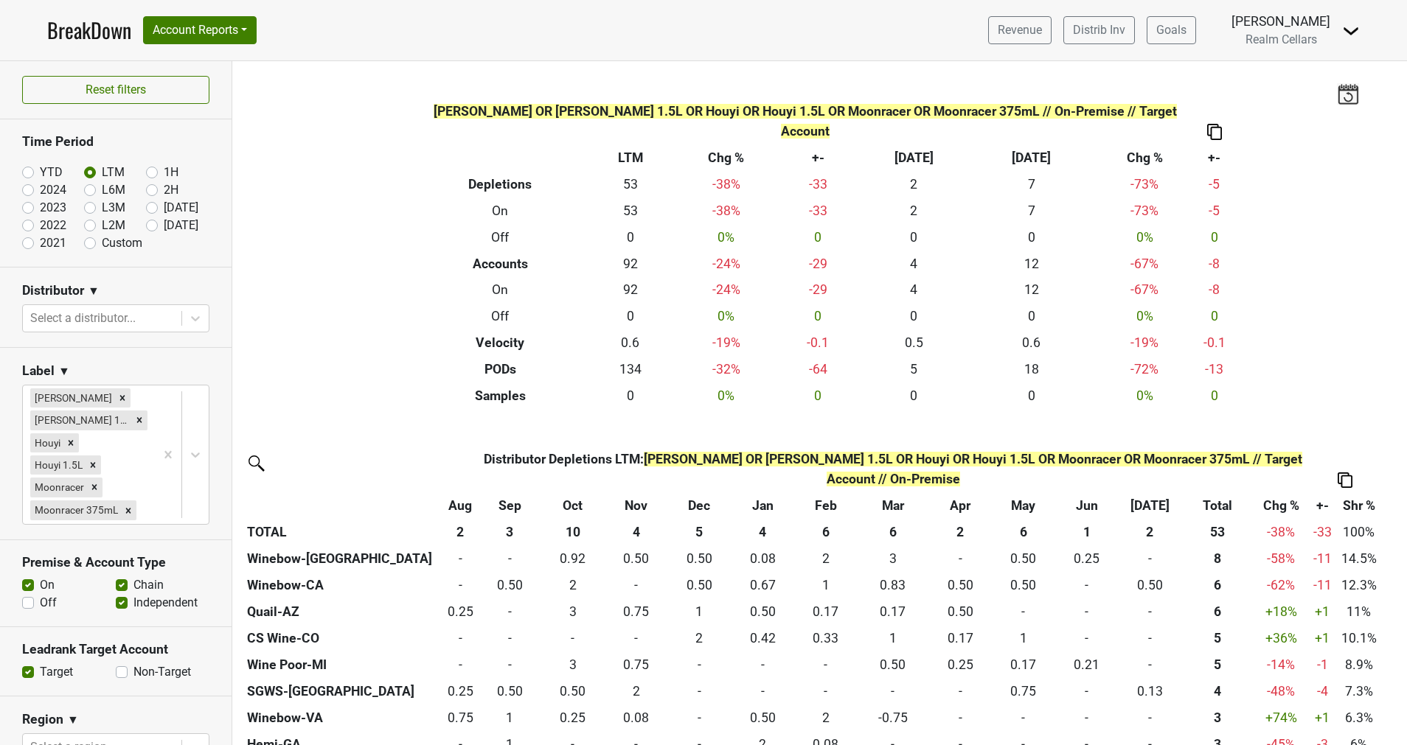
click at [40, 612] on label "Off" at bounding box center [48, 603] width 17 height 18
click at [29, 609] on input "Off" at bounding box center [28, 601] width 12 height 15
checkbox input "true"
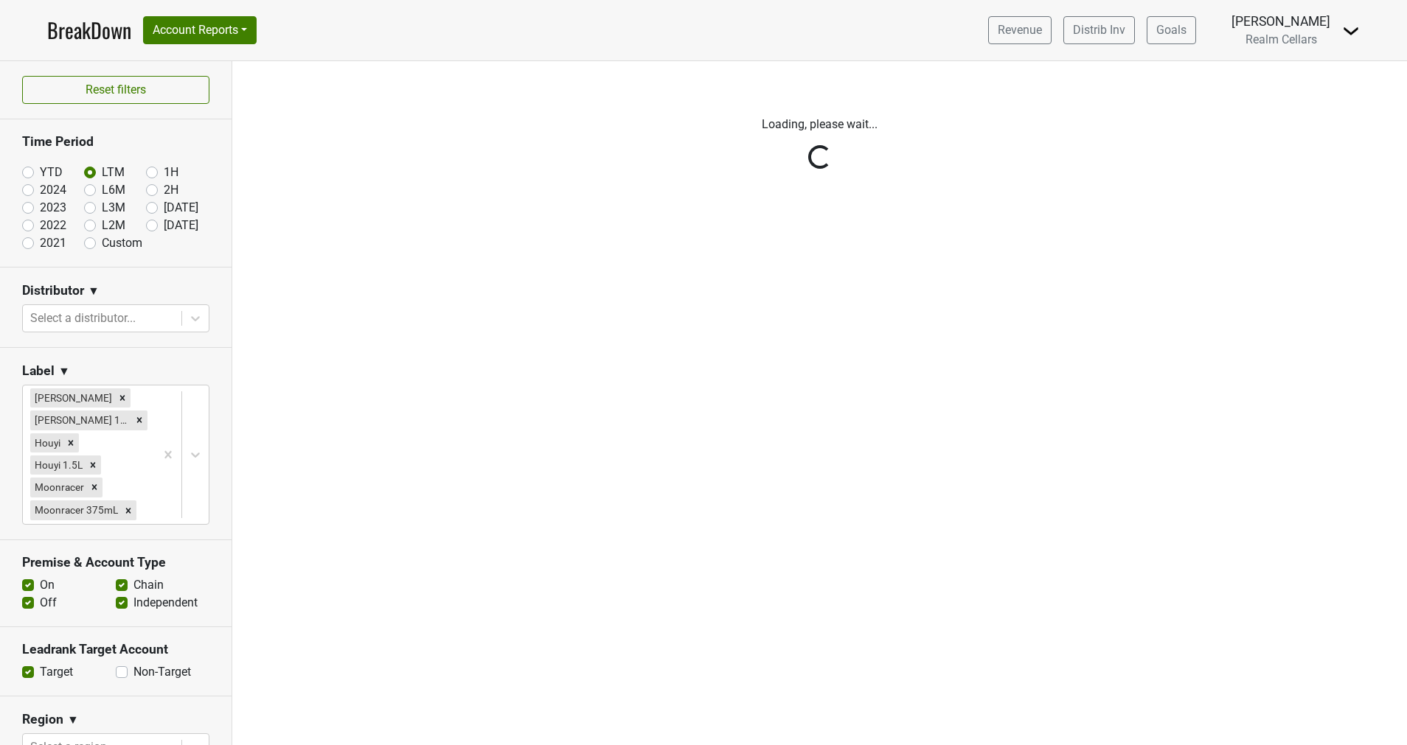
click at [29, 612] on div "Reset filters Time Period YTD LTM 1H 2024 L6M 2H 2023 L3M Jul '25 2022 L2M Aug …" at bounding box center [116, 403] width 232 height 684
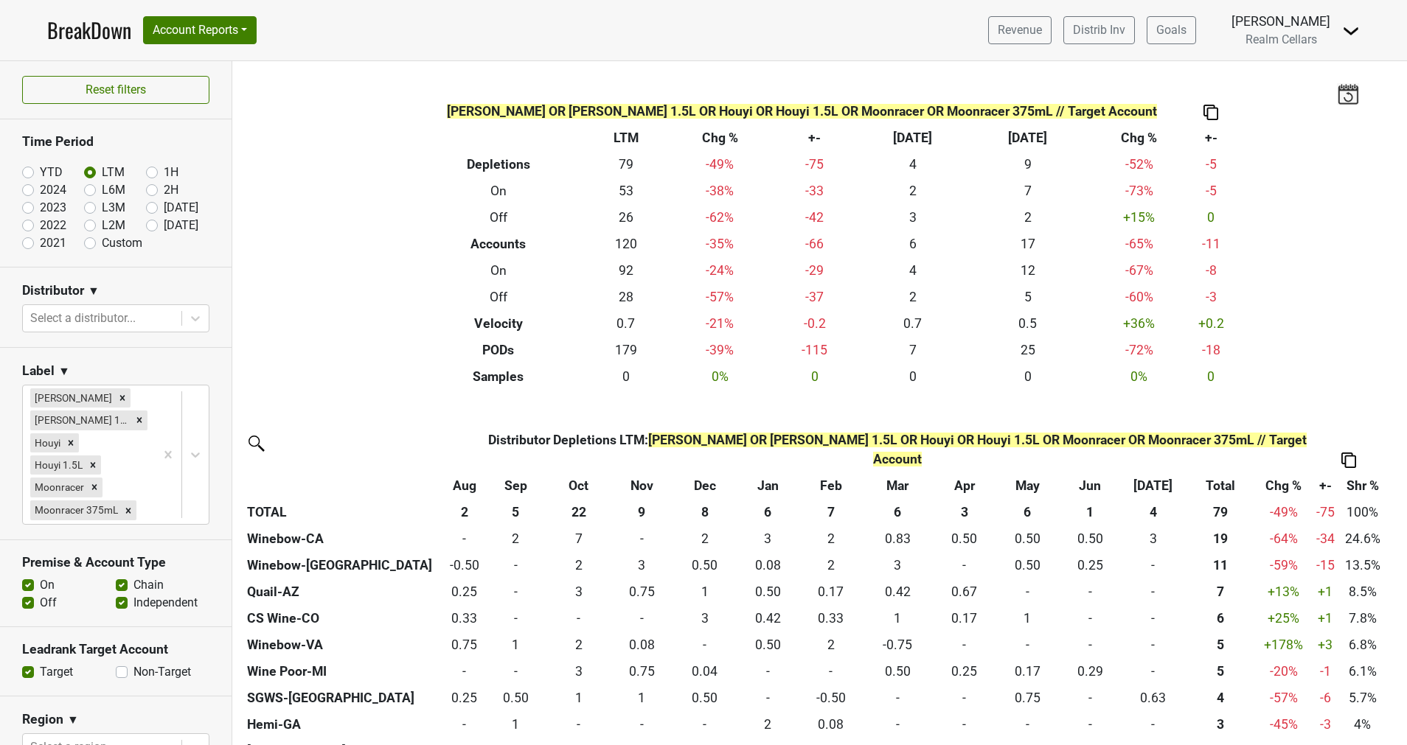
click at [40, 594] on label "On" at bounding box center [47, 586] width 15 height 18
click at [26, 591] on input "On" at bounding box center [28, 584] width 12 height 15
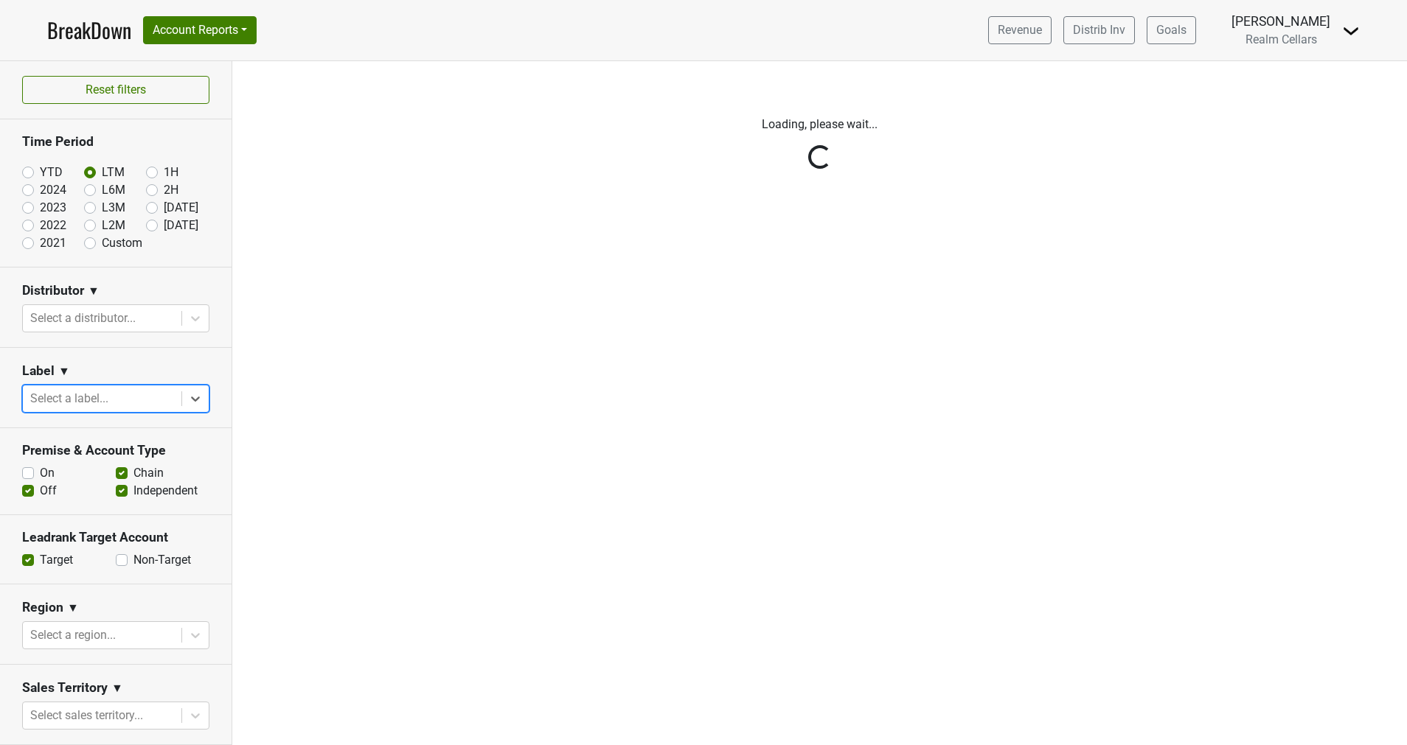
click at [174, 400] on div "Reset filters Time Period YTD LTM 1H 2024 L6M 2H 2023 L3M Jul '25 2022 L2M Aug …" at bounding box center [116, 403] width 232 height 684
click at [179, 400] on div "Reset filters Time Period YTD LTM 1H 2024 L6M 2H 2023 L3M Jul '25 2022 L2M Aug …" at bounding box center [116, 403] width 232 height 684
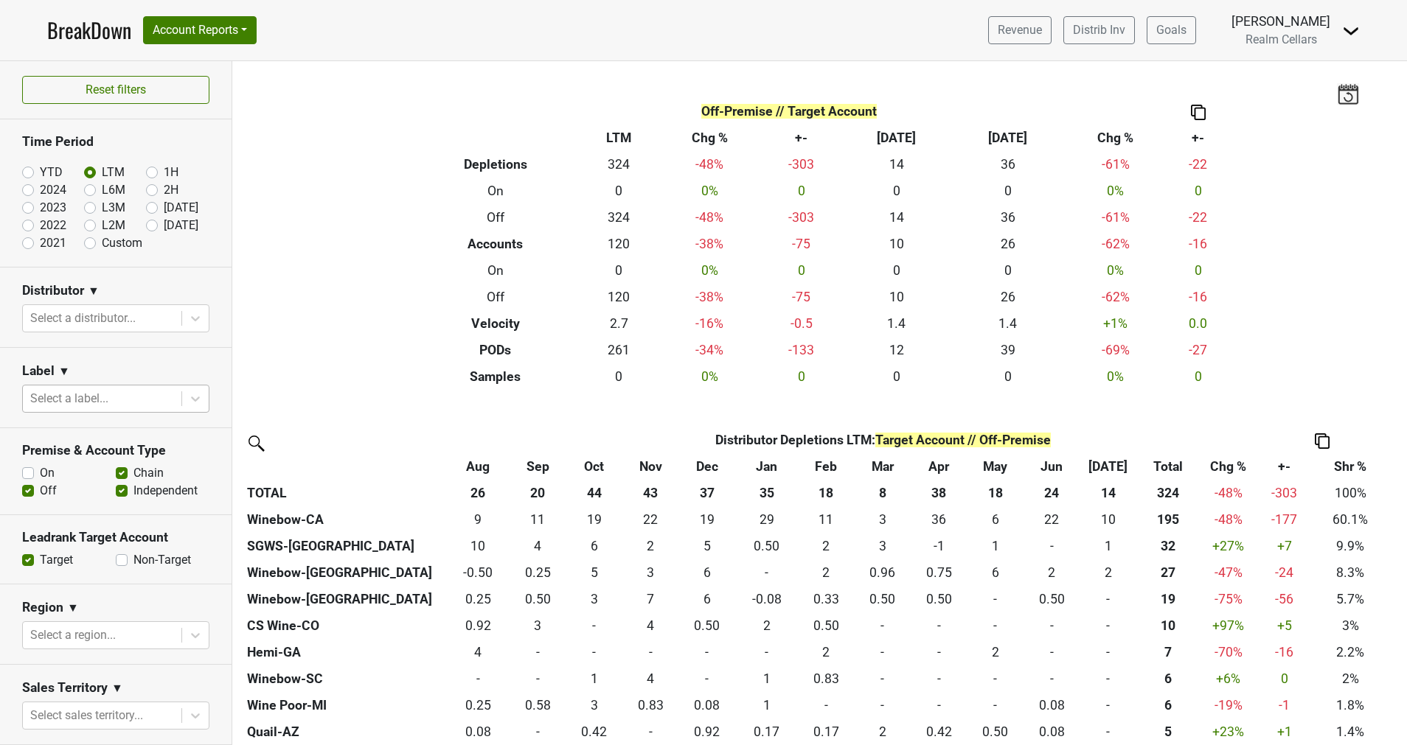
click at [188, 400] on icon at bounding box center [195, 398] width 15 height 15
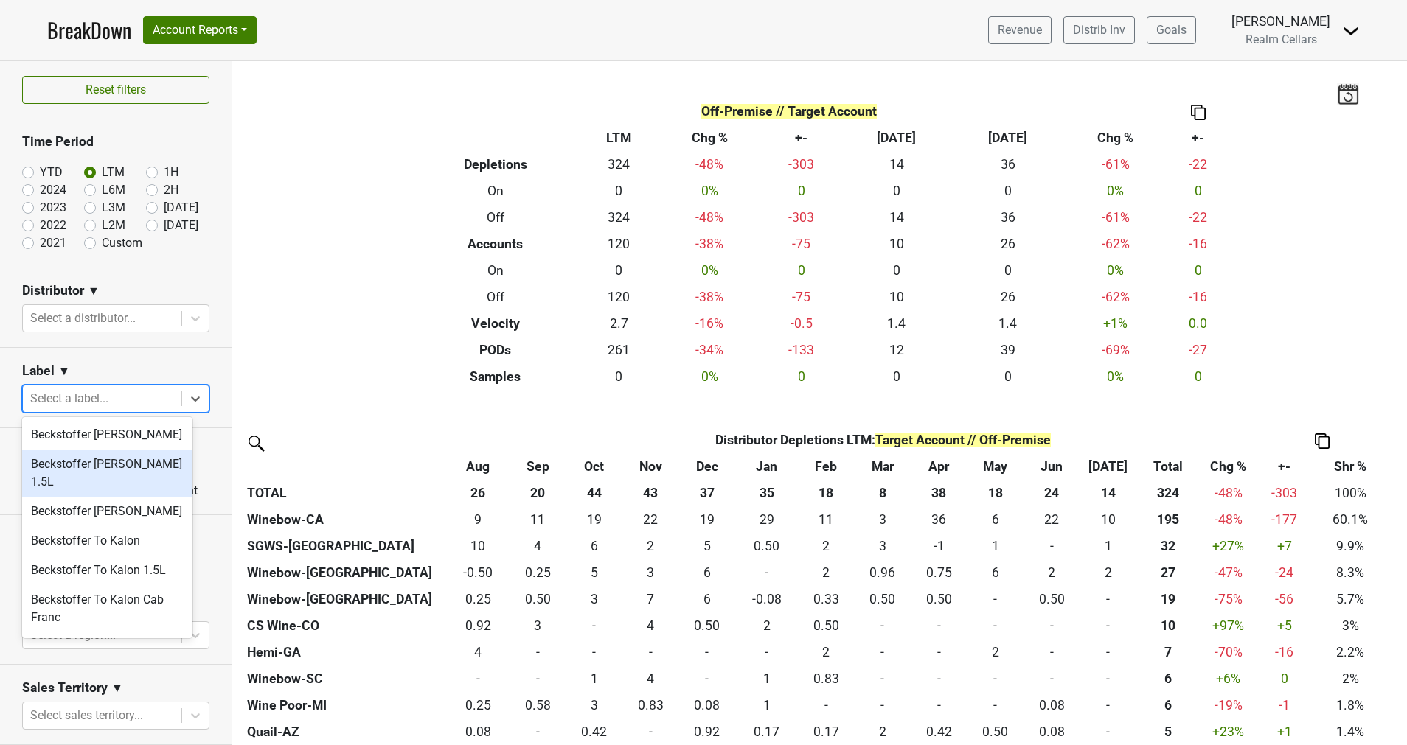
click at [151, 470] on div "Beckstoffer Dr Crane 1.5L" at bounding box center [107, 473] width 170 height 47
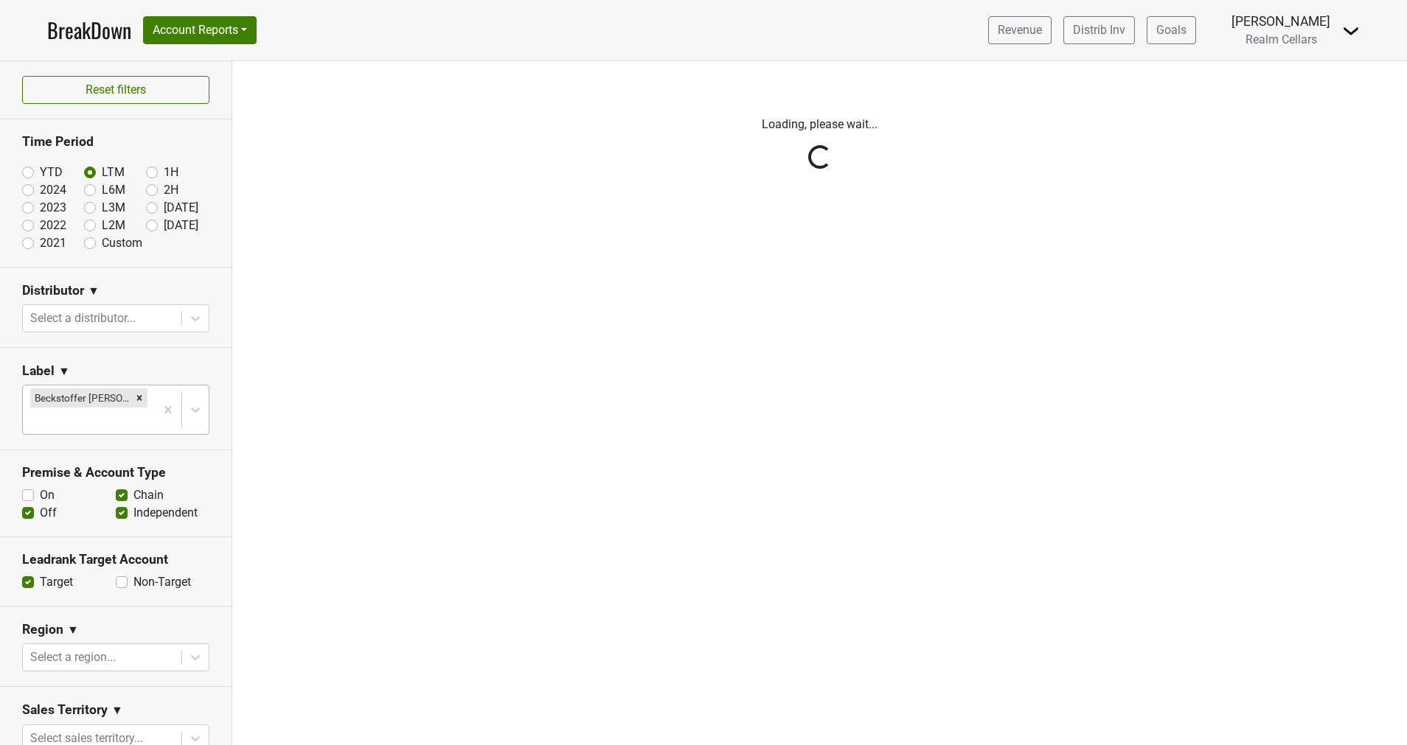
click at [170, 414] on div "Reset filters Time Period YTD LTM 1H 2024 L6M 2H 2023 L3M Jul '25 2022 L2M Aug …" at bounding box center [116, 403] width 232 height 684
click at [172, 406] on div "Reset filters Time Period YTD LTM 1H 2024 L6M 2H 2023 L3M Jul '25 2022 L2M Aug …" at bounding box center [116, 403] width 232 height 684
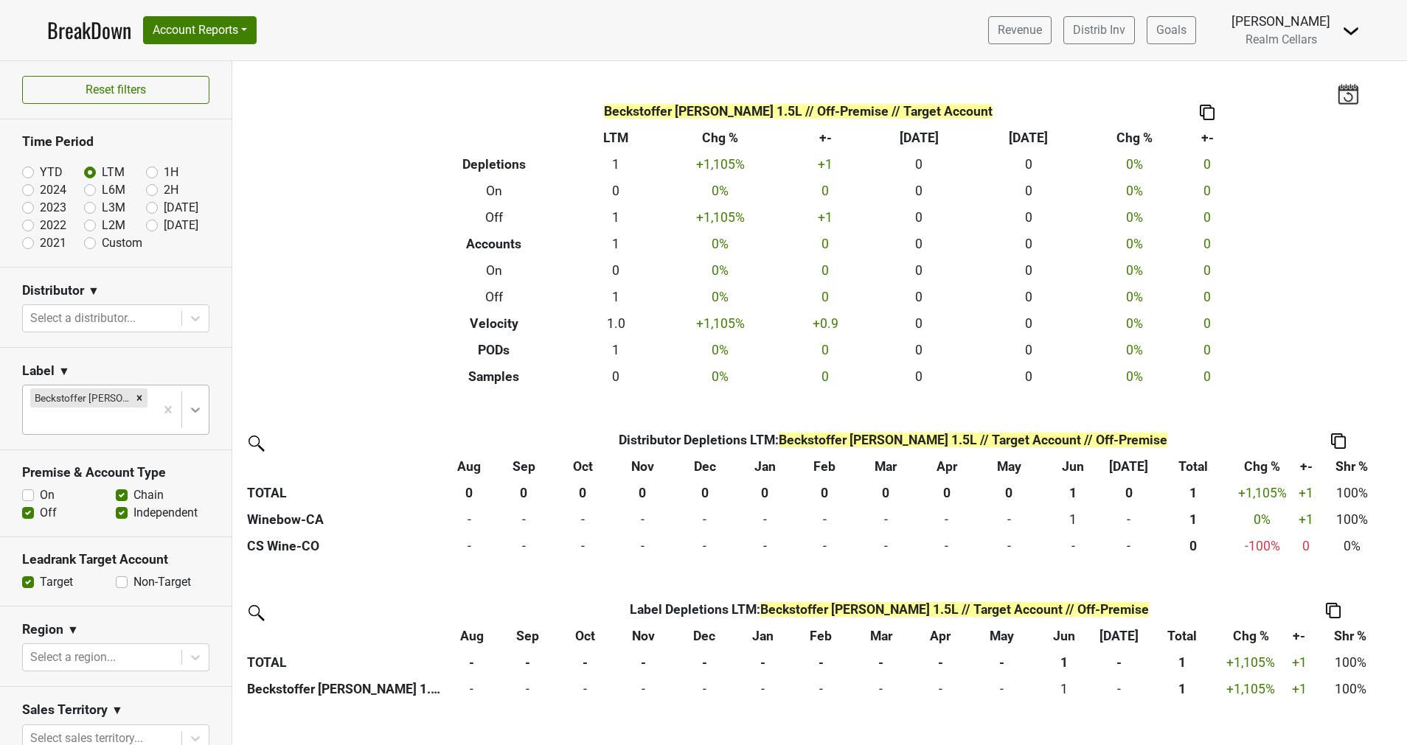
click at [188, 405] on icon at bounding box center [195, 410] width 15 height 15
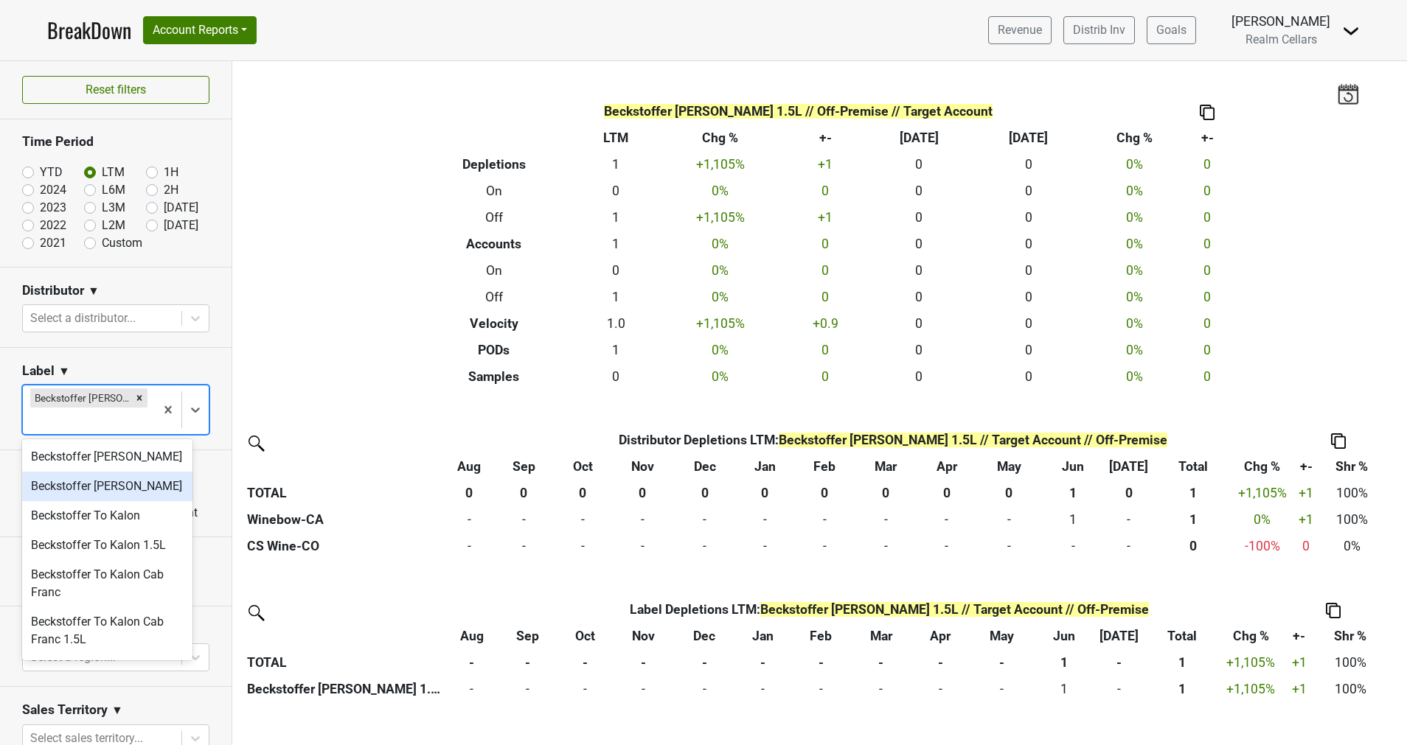
click at [106, 490] on div "Beckstoffer Dr. Crane" at bounding box center [107, 486] width 170 height 29
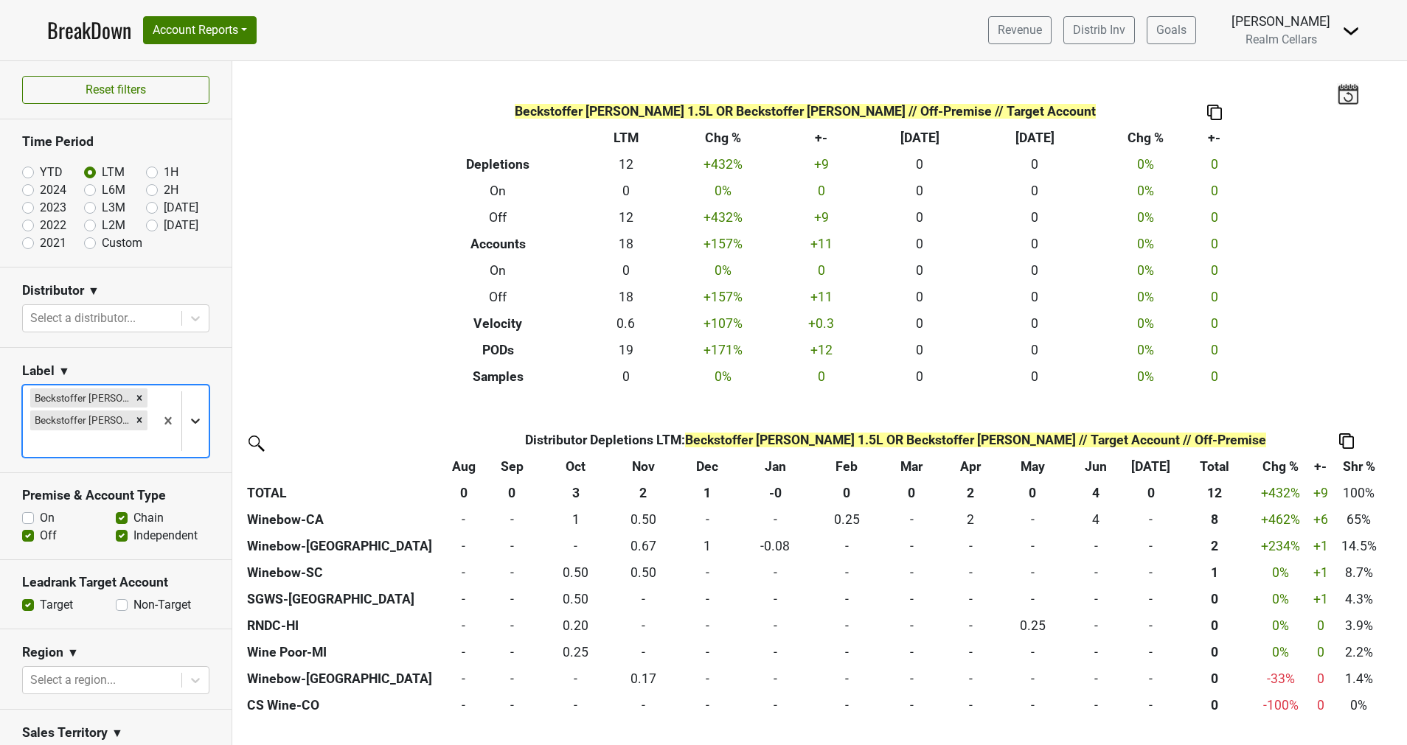
click at [188, 422] on icon at bounding box center [195, 421] width 15 height 15
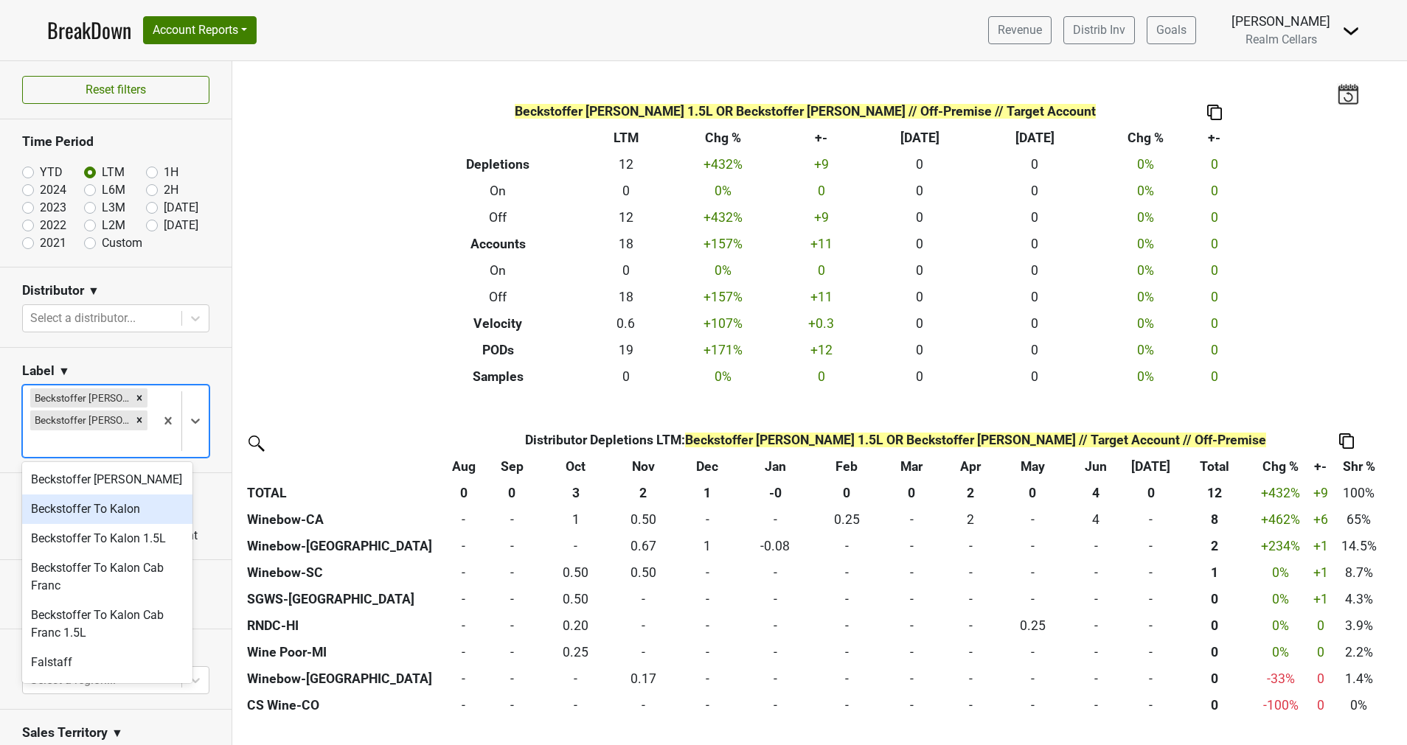
click at [150, 505] on div "Beckstoffer To Kalon" at bounding box center [107, 509] width 170 height 29
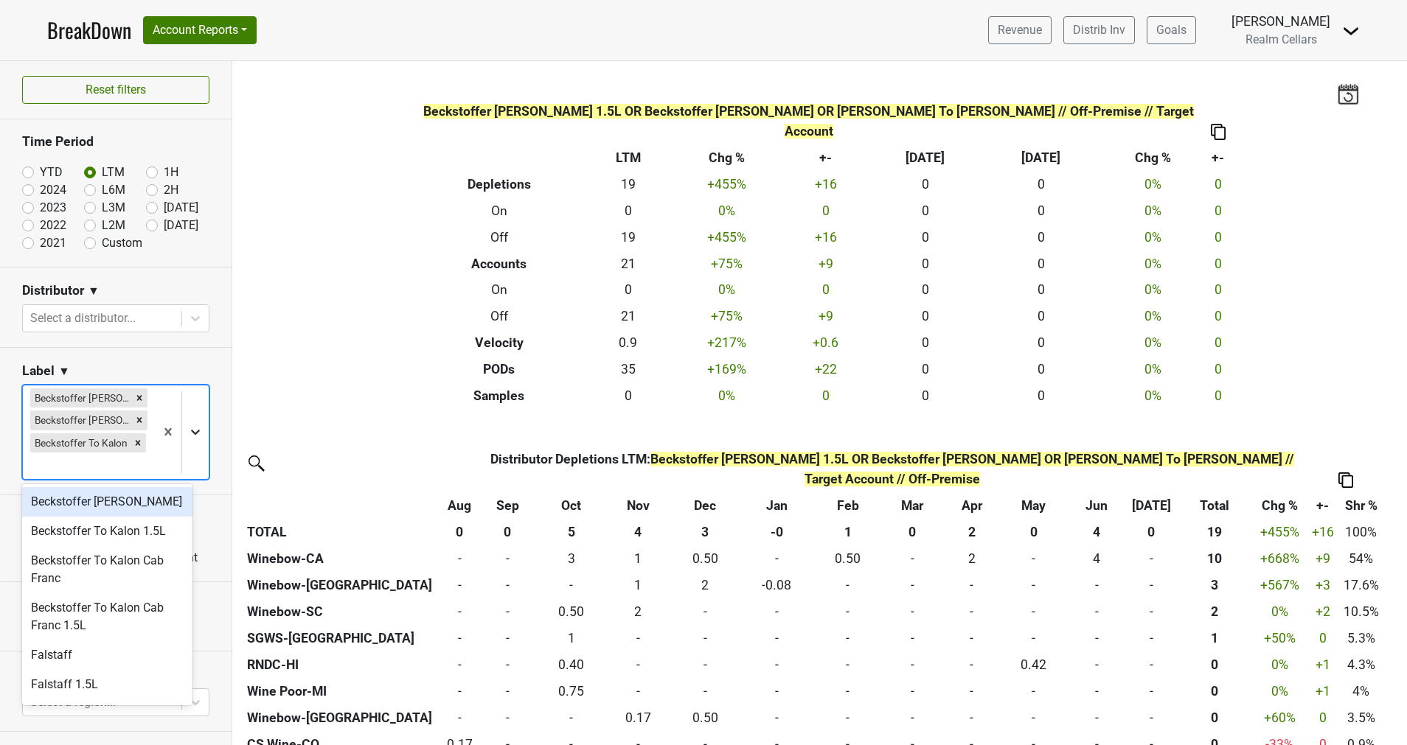
click at [191, 430] on icon at bounding box center [195, 432] width 9 height 5
click at [142, 535] on div "Beckstoffer To Kalon 1.5L" at bounding box center [107, 531] width 170 height 29
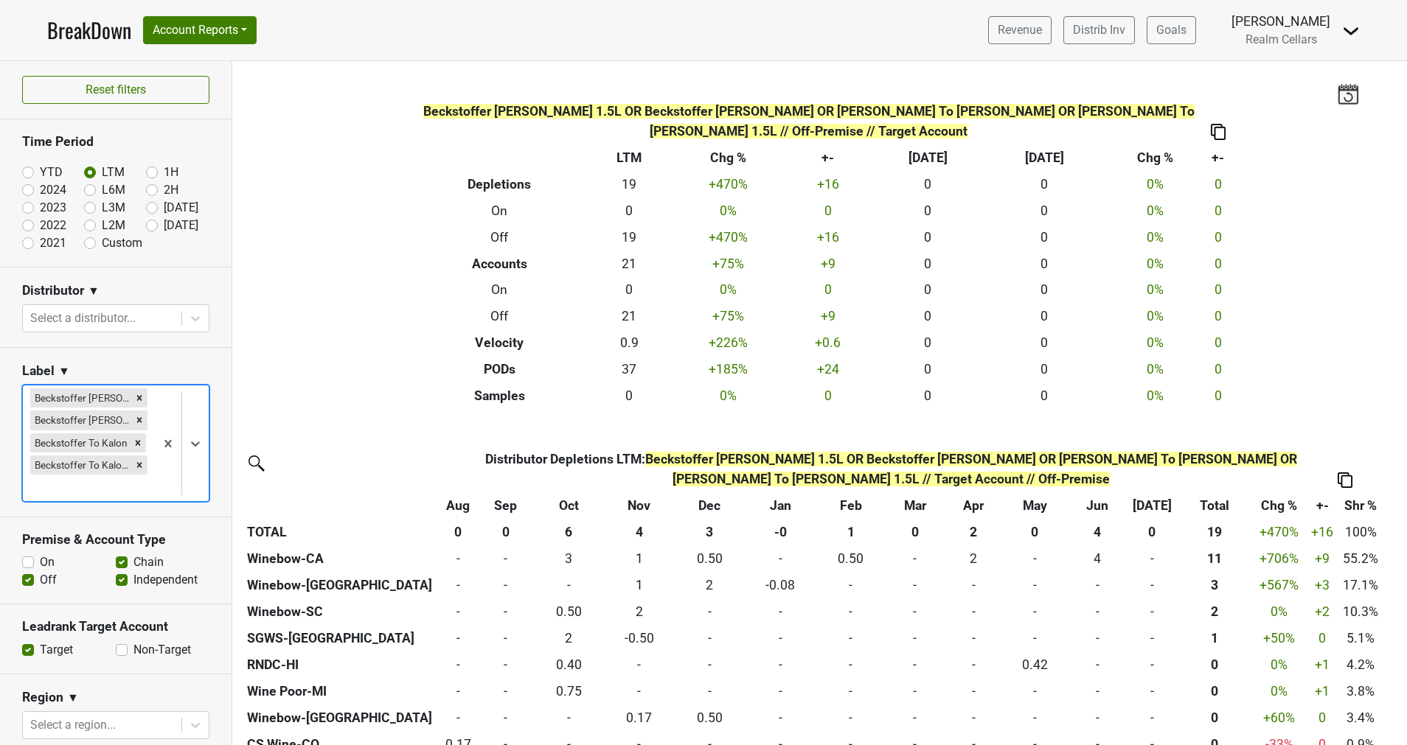
click at [40, 565] on label "On" at bounding box center [47, 563] width 15 height 18
click at [31, 565] on input "On" at bounding box center [28, 561] width 12 height 15
checkbox input "true"
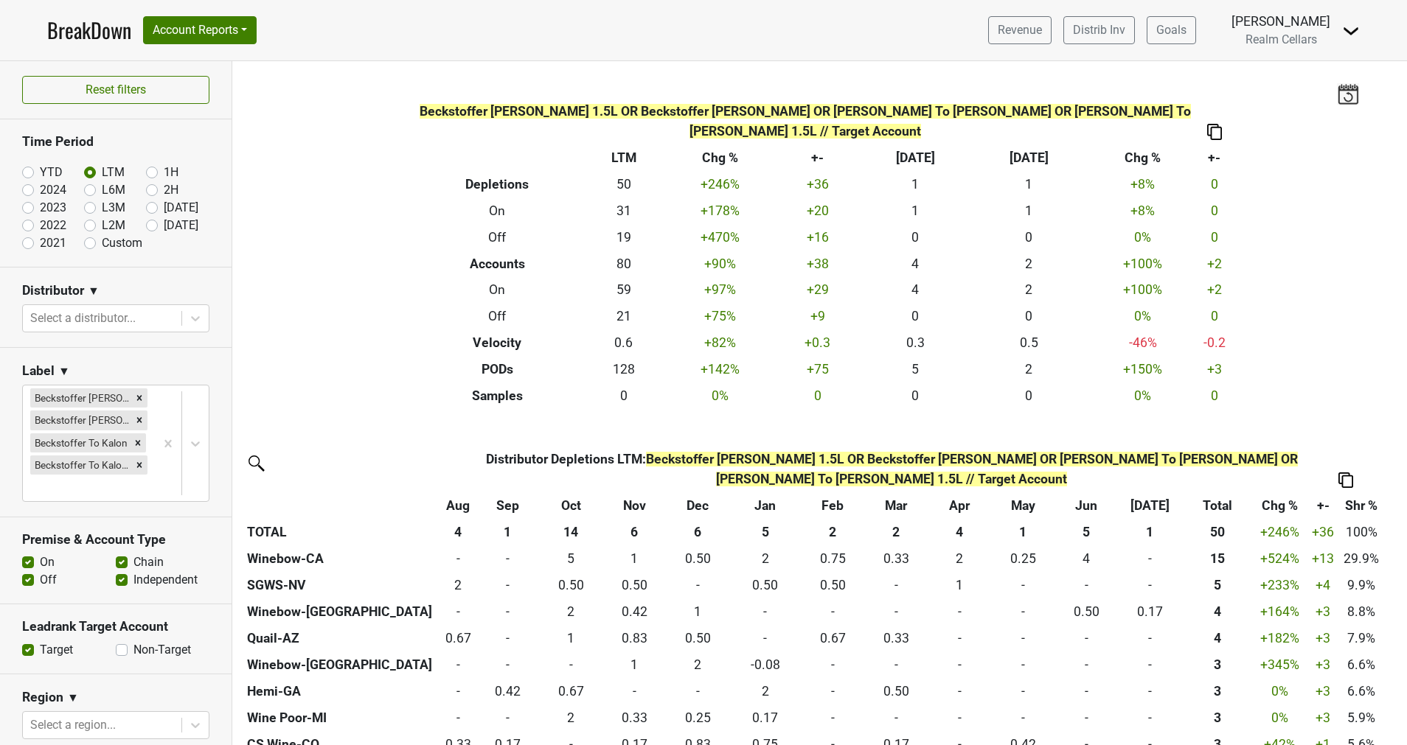
click at [40, 582] on label "Off" at bounding box center [48, 580] width 17 height 18
click at [28, 582] on input "Off" at bounding box center [28, 578] width 12 height 15
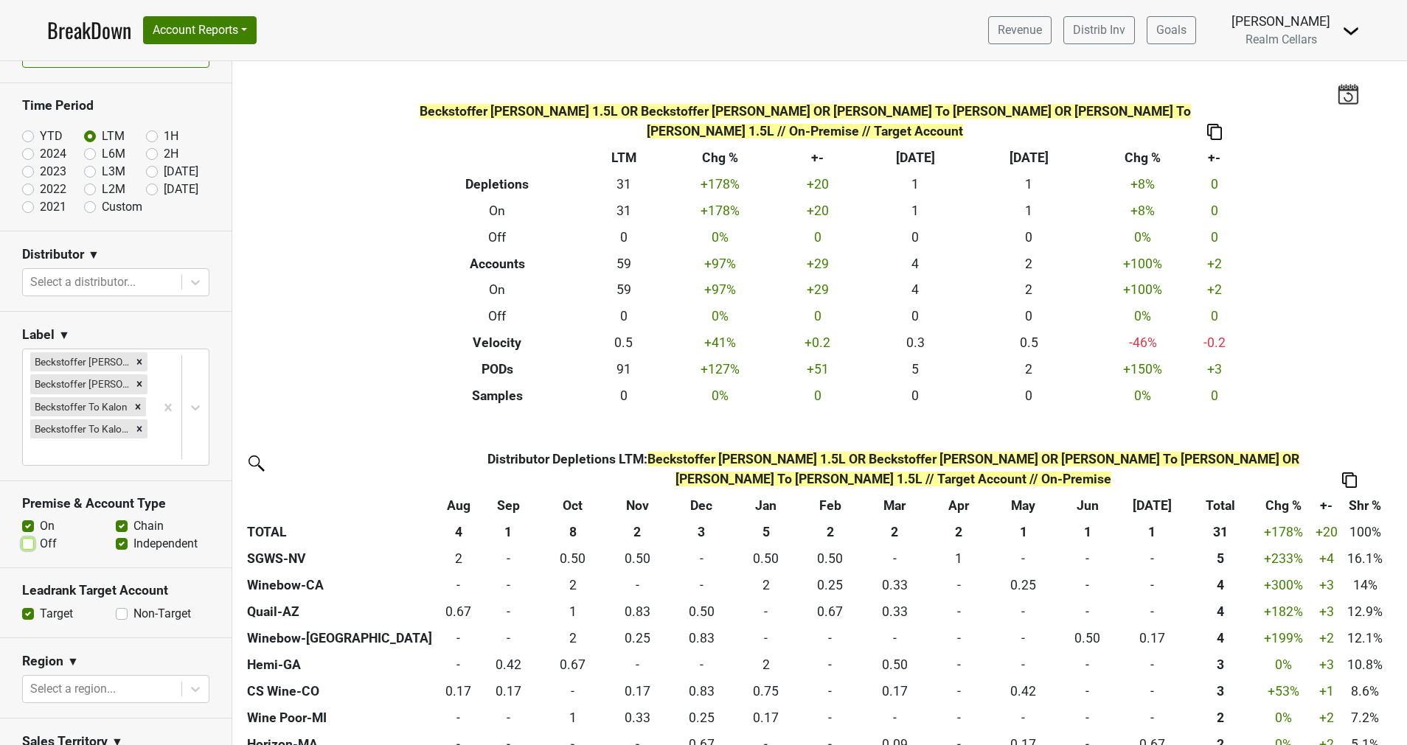
scroll to position [0, 0]
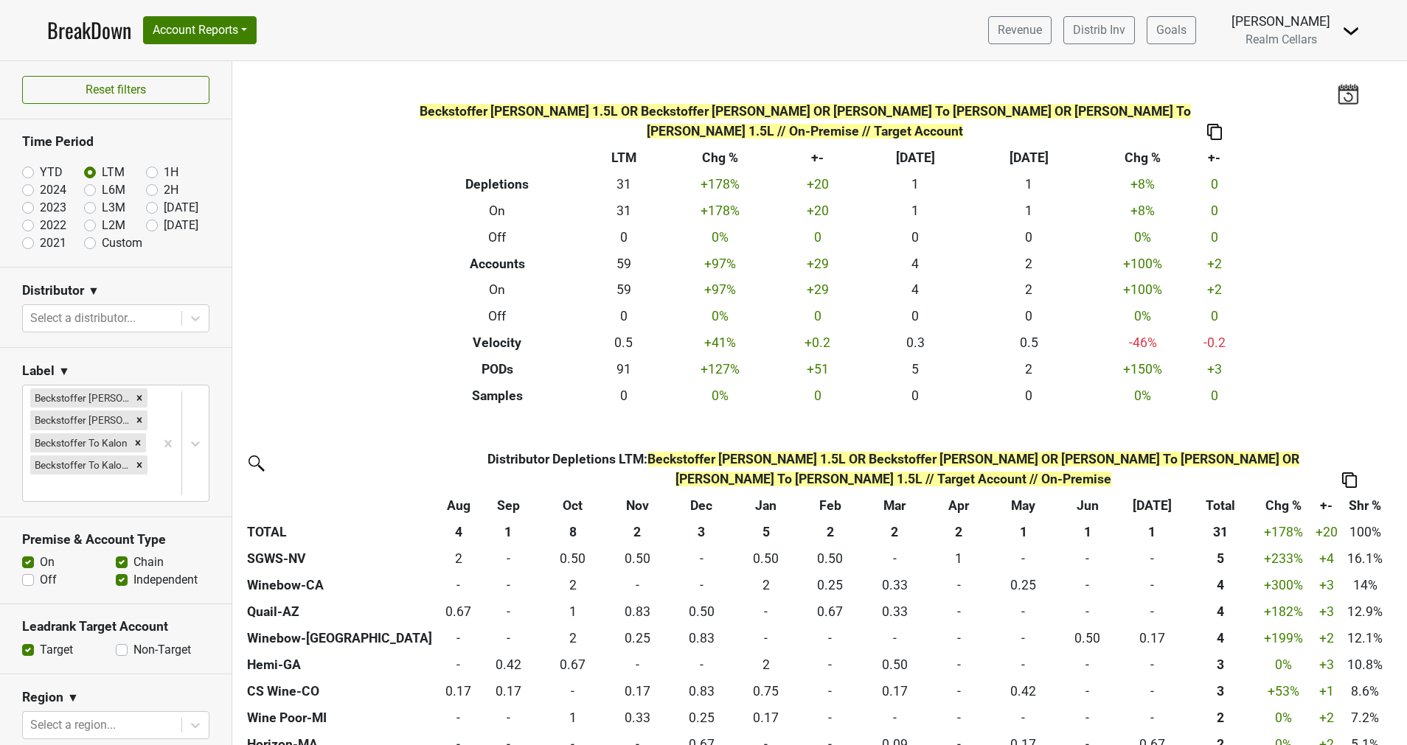
click at [40, 577] on label "Off" at bounding box center [48, 580] width 17 height 18
click at [32, 577] on input "Off" at bounding box center [28, 578] width 12 height 15
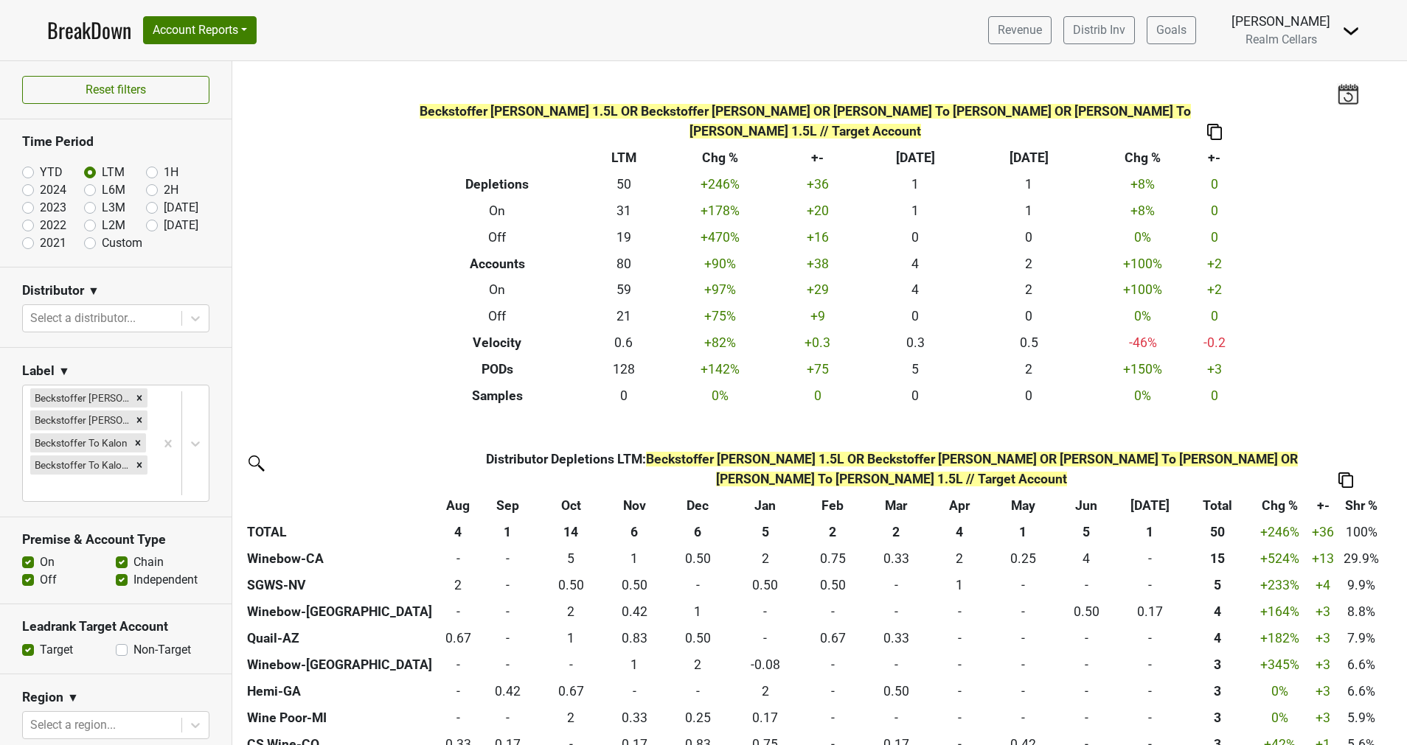
click at [40, 583] on label "Off" at bounding box center [48, 580] width 17 height 18
click at [27, 583] on input "Off" at bounding box center [28, 578] width 12 height 15
checkbox input "false"
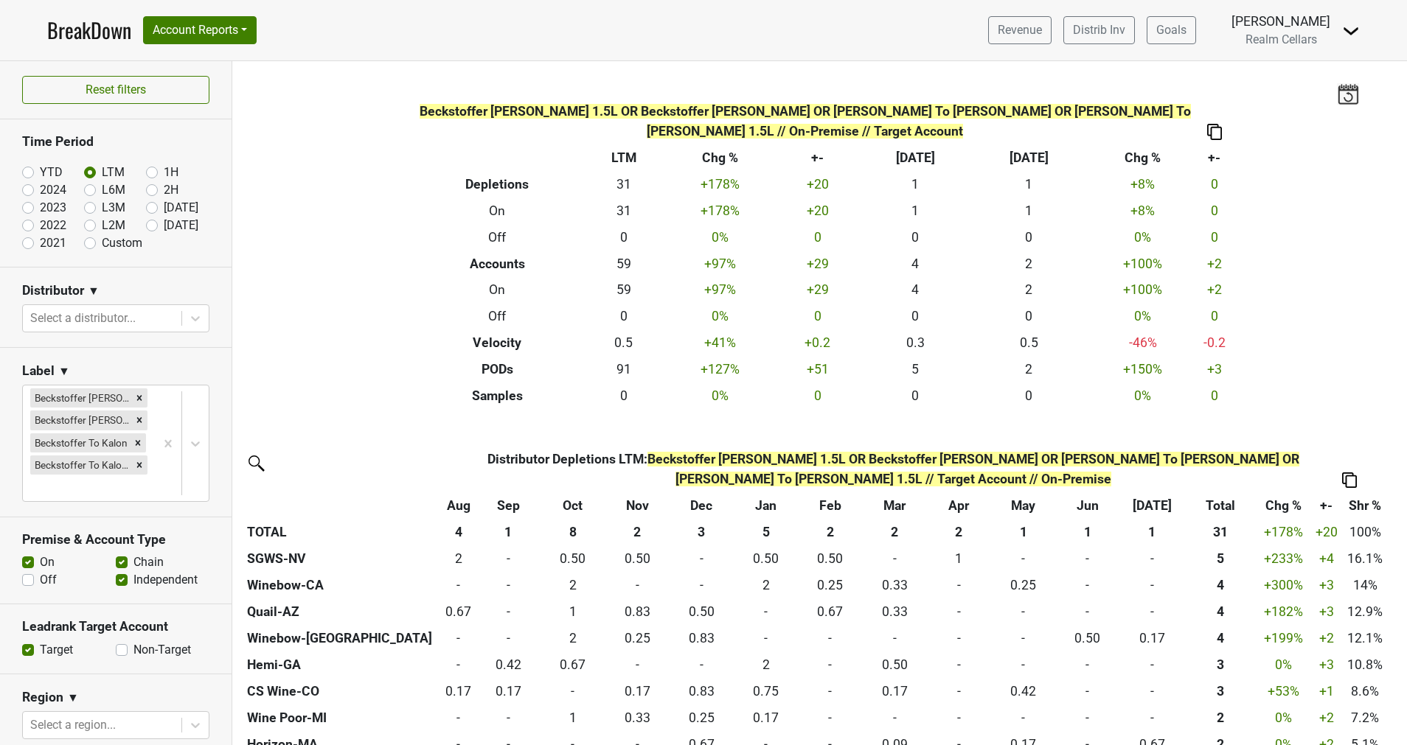
click at [40, 560] on label "On" at bounding box center [47, 563] width 15 height 18
click at [28, 560] on input "On" at bounding box center [28, 561] width 12 height 15
checkbox input "false"
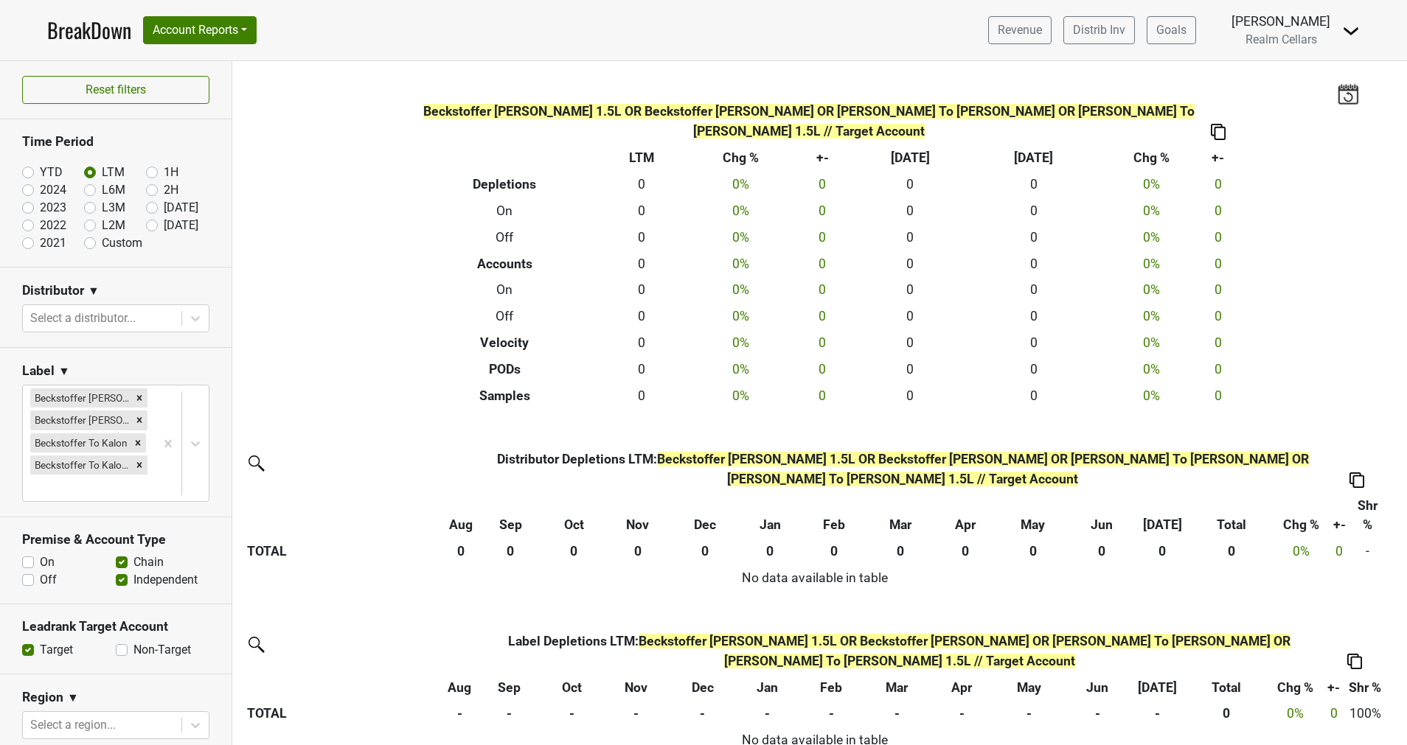
click at [40, 582] on label "Off" at bounding box center [48, 580] width 17 height 18
click at [30, 582] on input "Off" at bounding box center [28, 578] width 12 height 15
checkbox input "true"
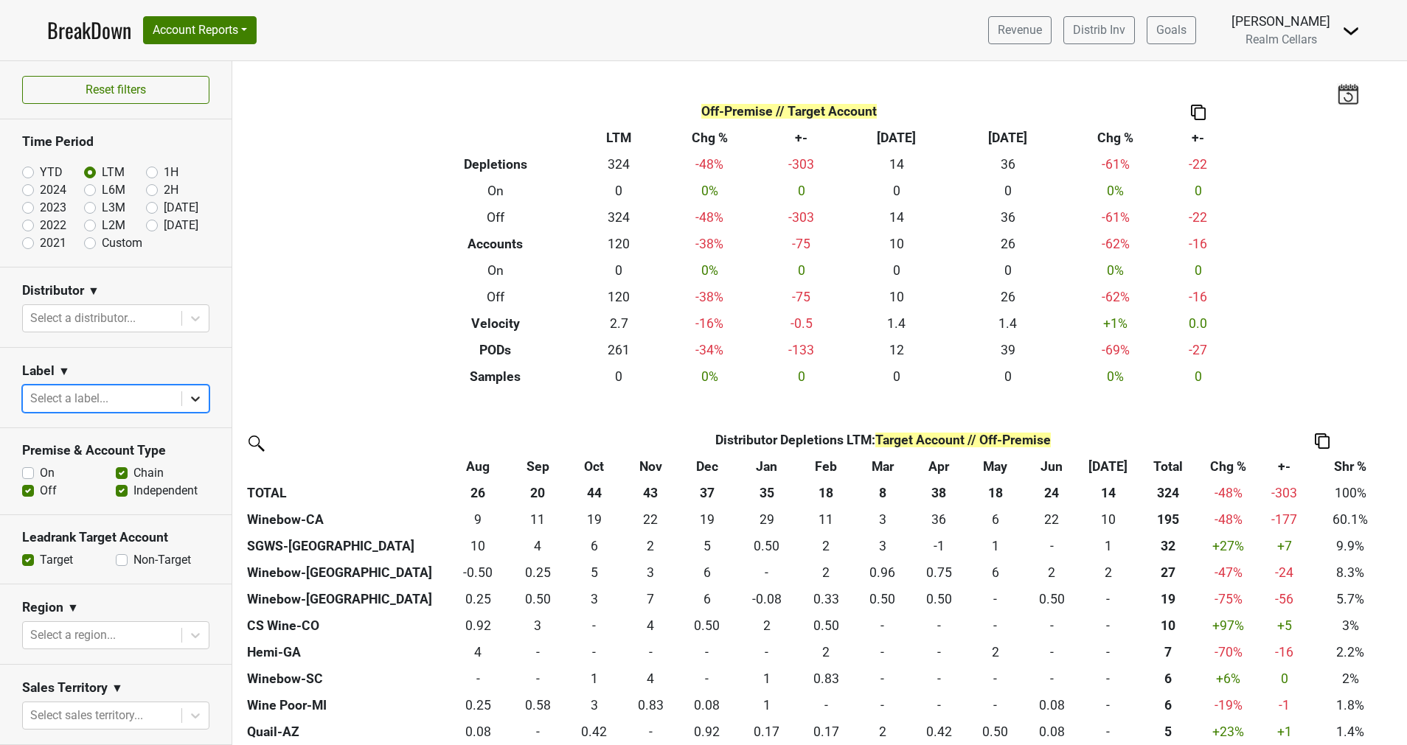
click at [191, 397] on icon at bounding box center [195, 399] width 9 height 5
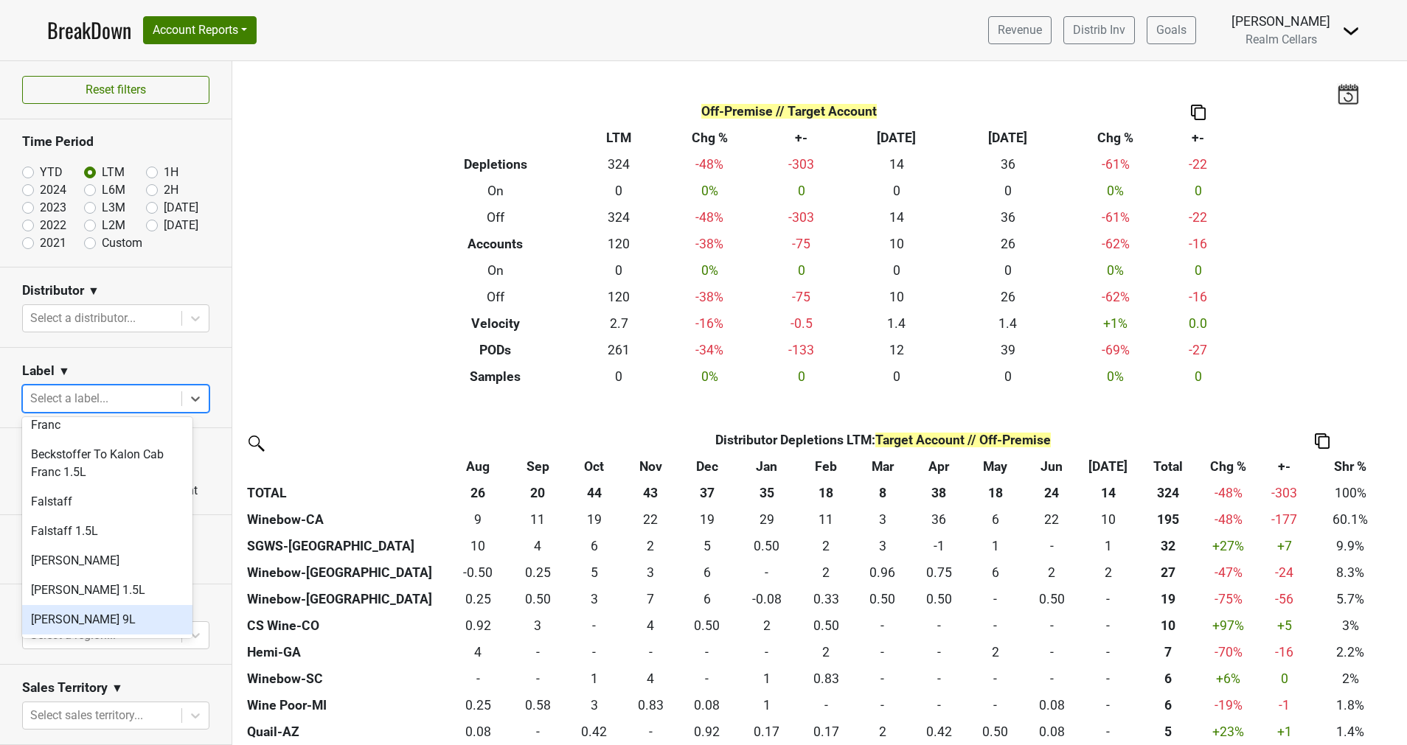
scroll to position [221, 0]
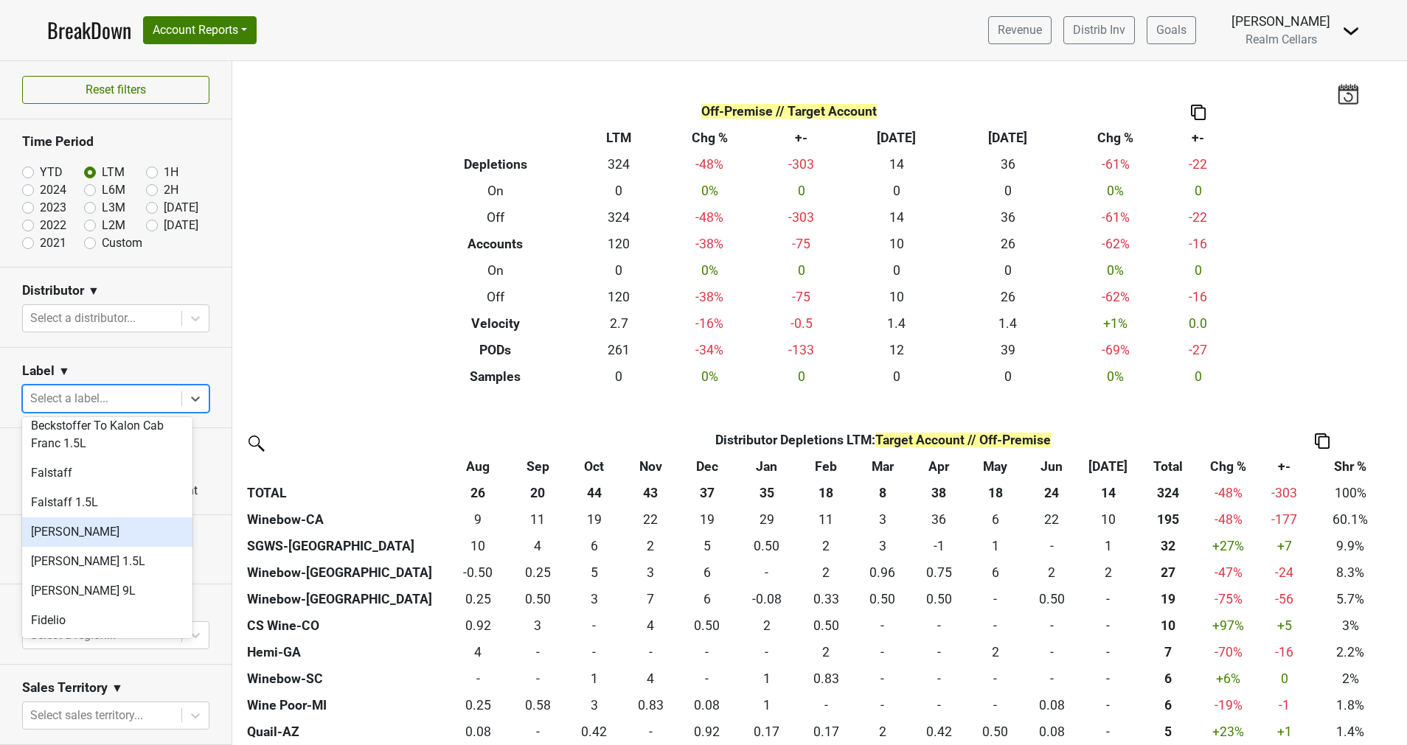
click at [86, 518] on div "Farella" at bounding box center [107, 532] width 170 height 29
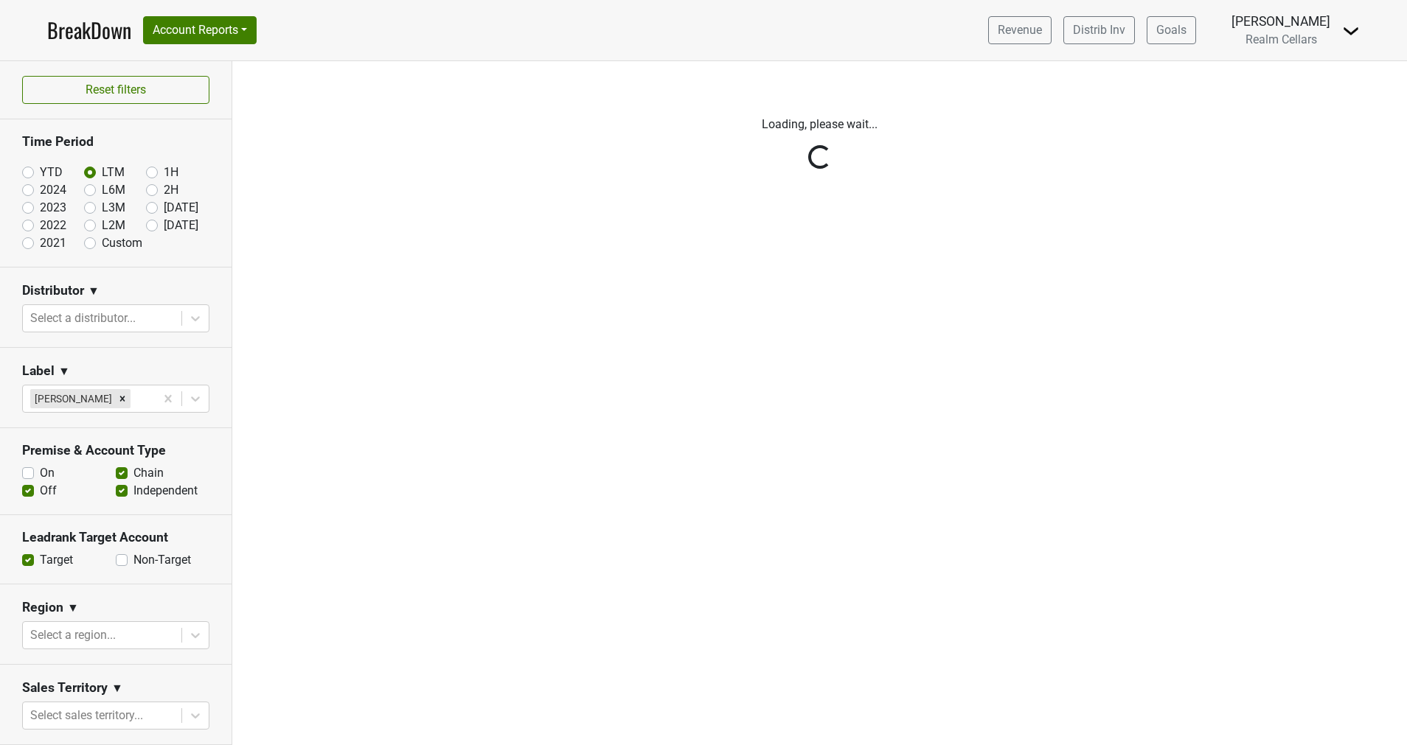
click at [178, 391] on div "Reset filters Time Period YTD LTM 1H 2024 L6M 2H 2023 L3M Jul '25 2022 L2M Aug …" at bounding box center [116, 403] width 232 height 684
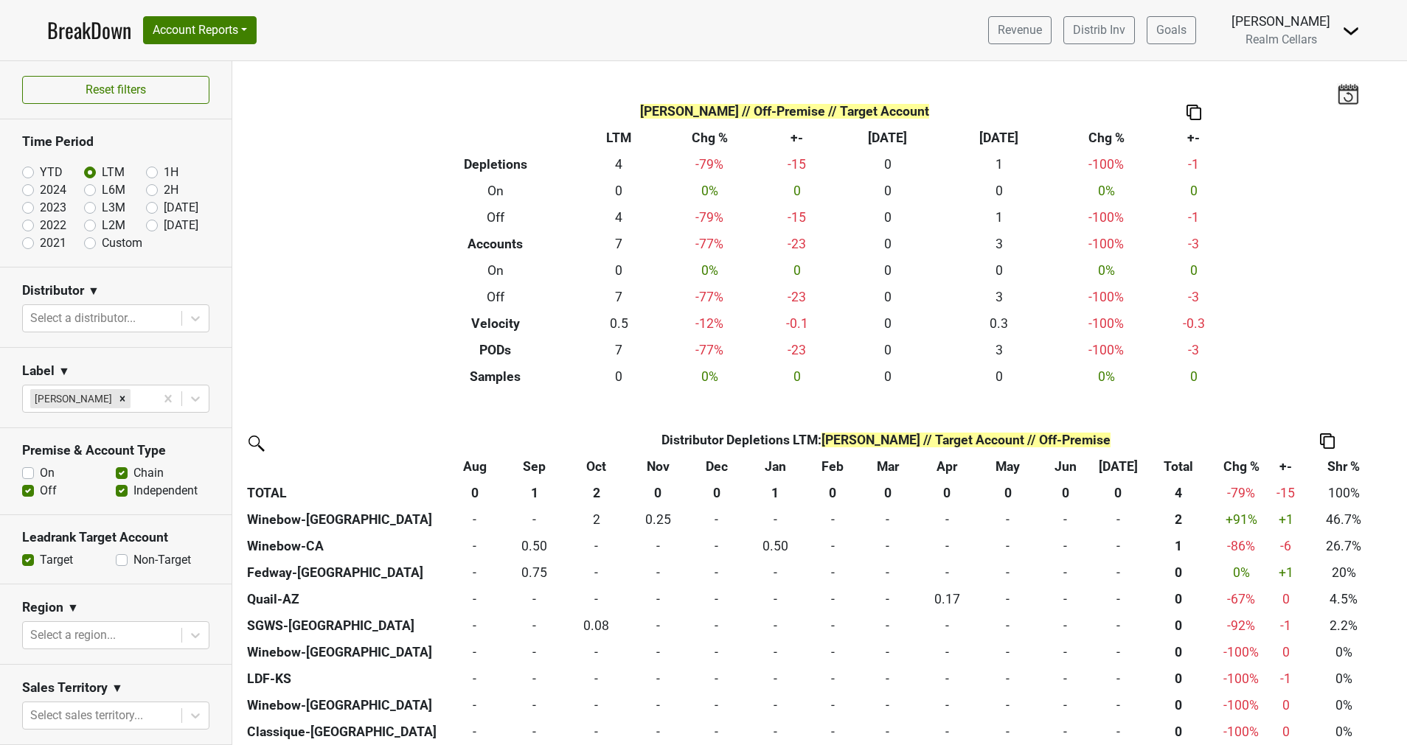
click at [188, 400] on icon at bounding box center [195, 398] width 15 height 15
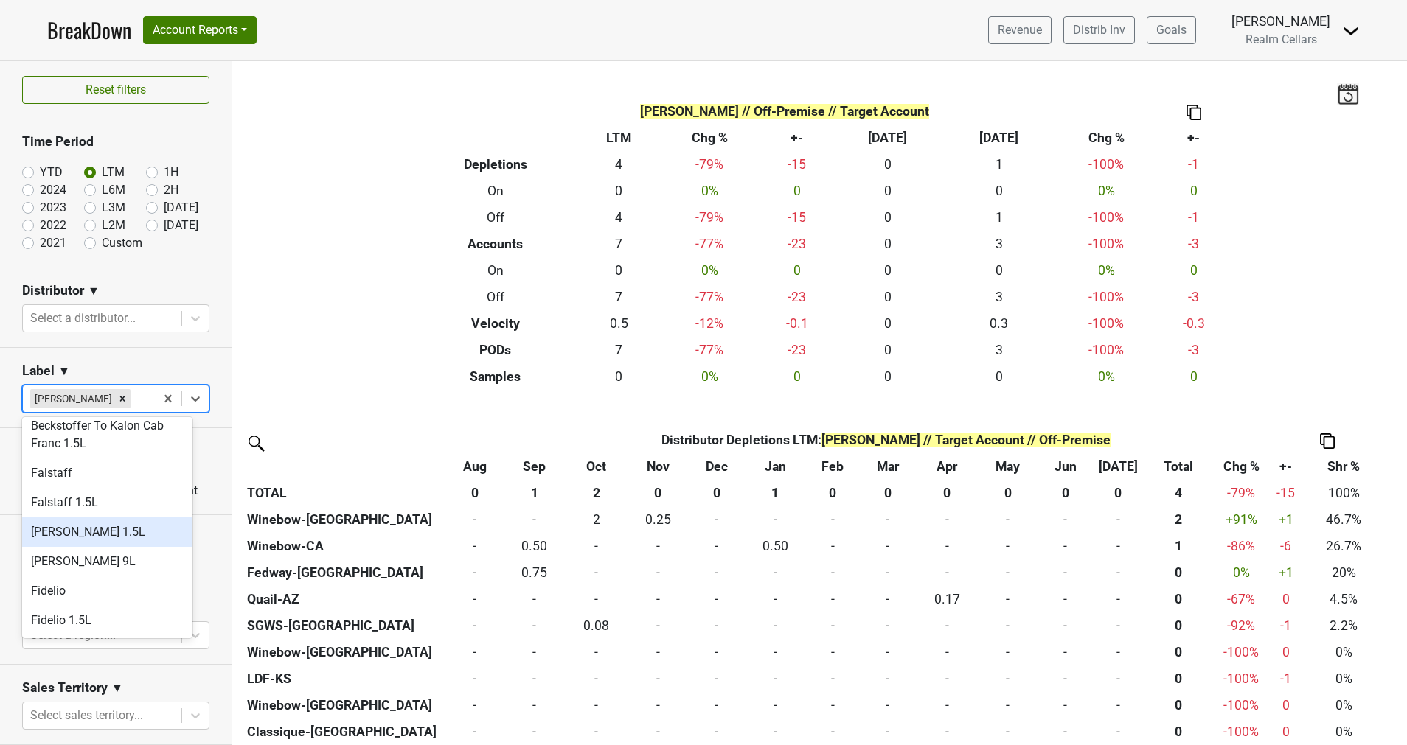
click at [120, 521] on div "Farella 1.5L" at bounding box center [107, 532] width 170 height 29
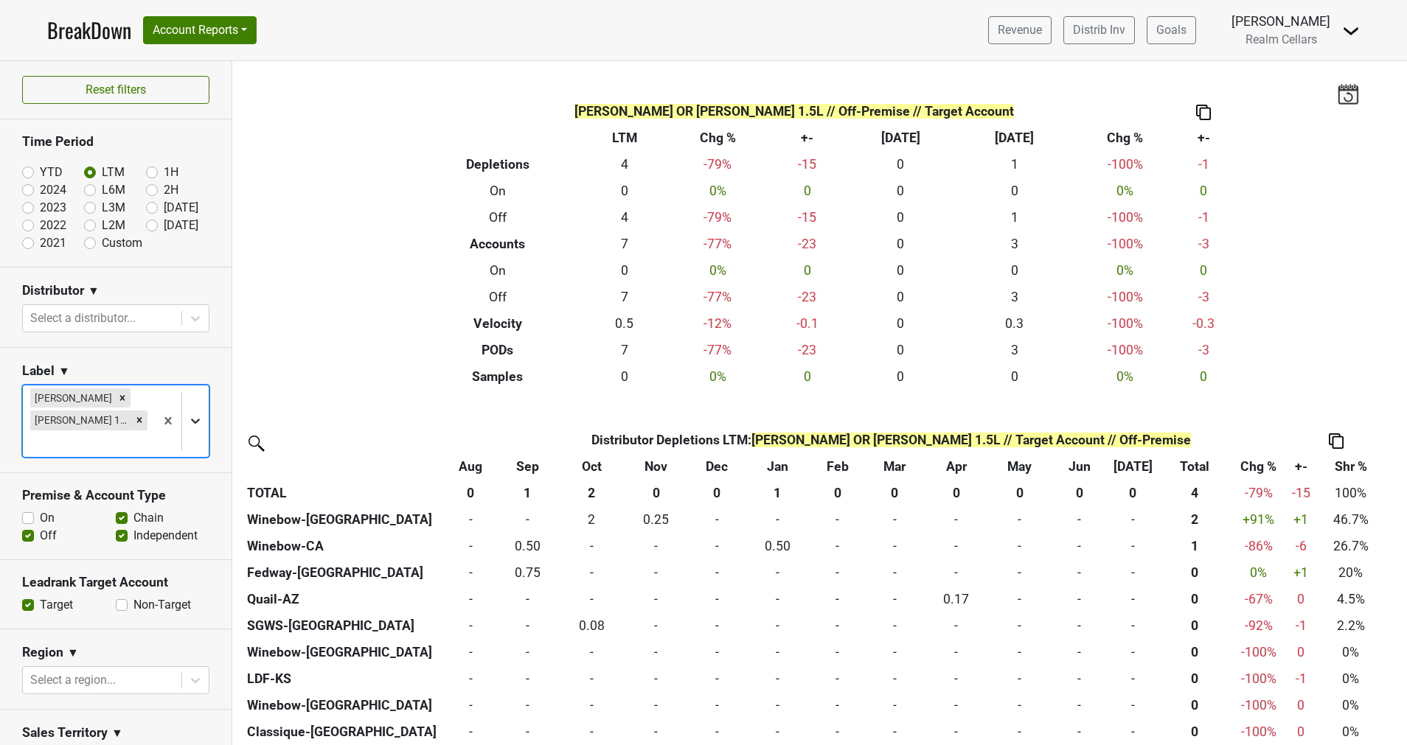
click at [188, 414] on icon at bounding box center [195, 421] width 15 height 15
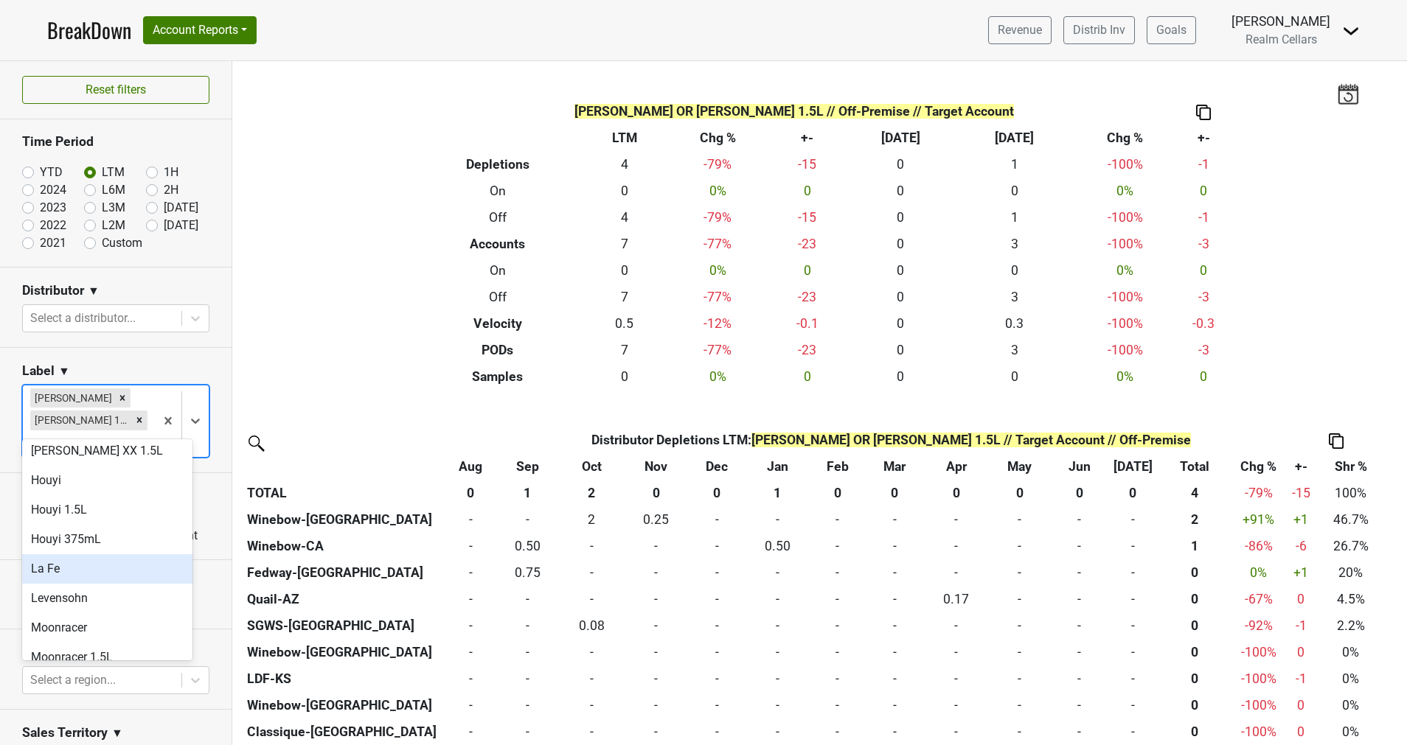
scroll to position [332, 0]
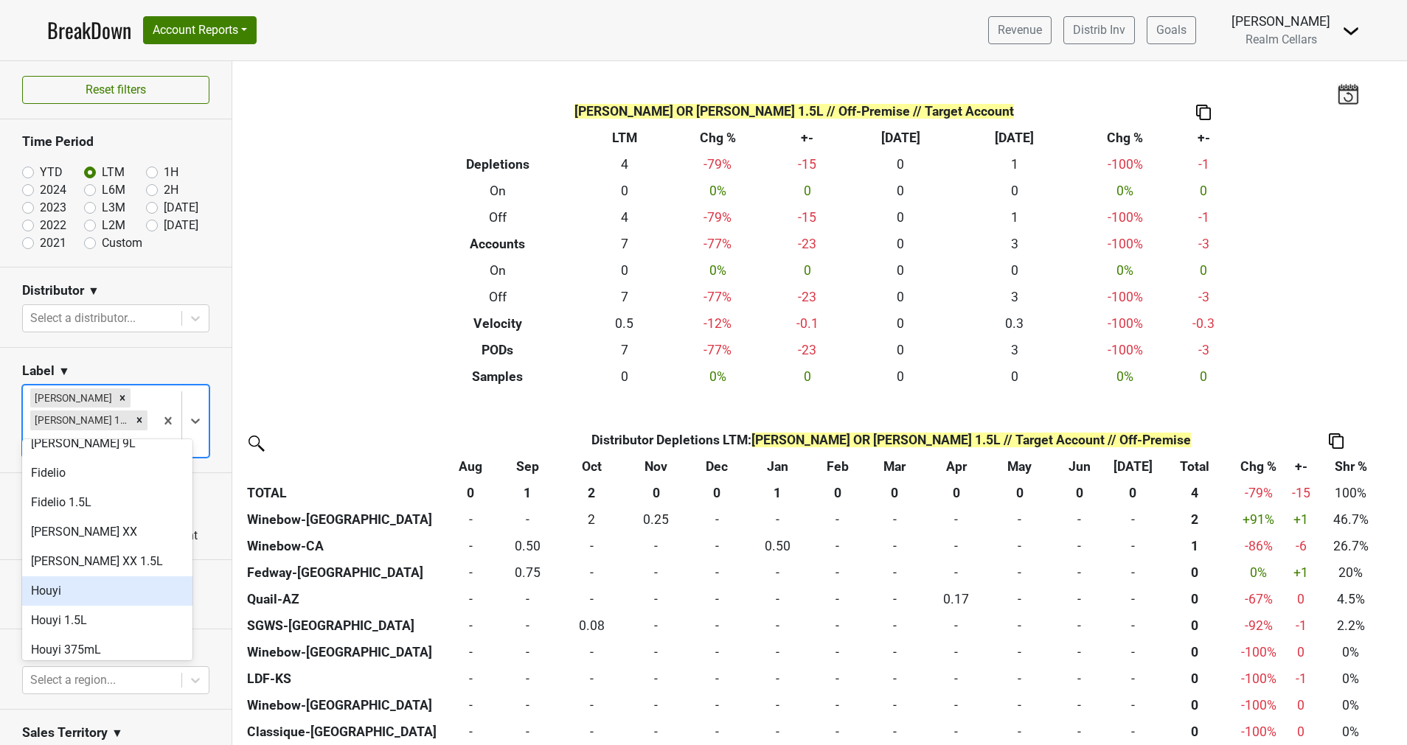
click at [56, 577] on div "Houyi" at bounding box center [107, 591] width 170 height 29
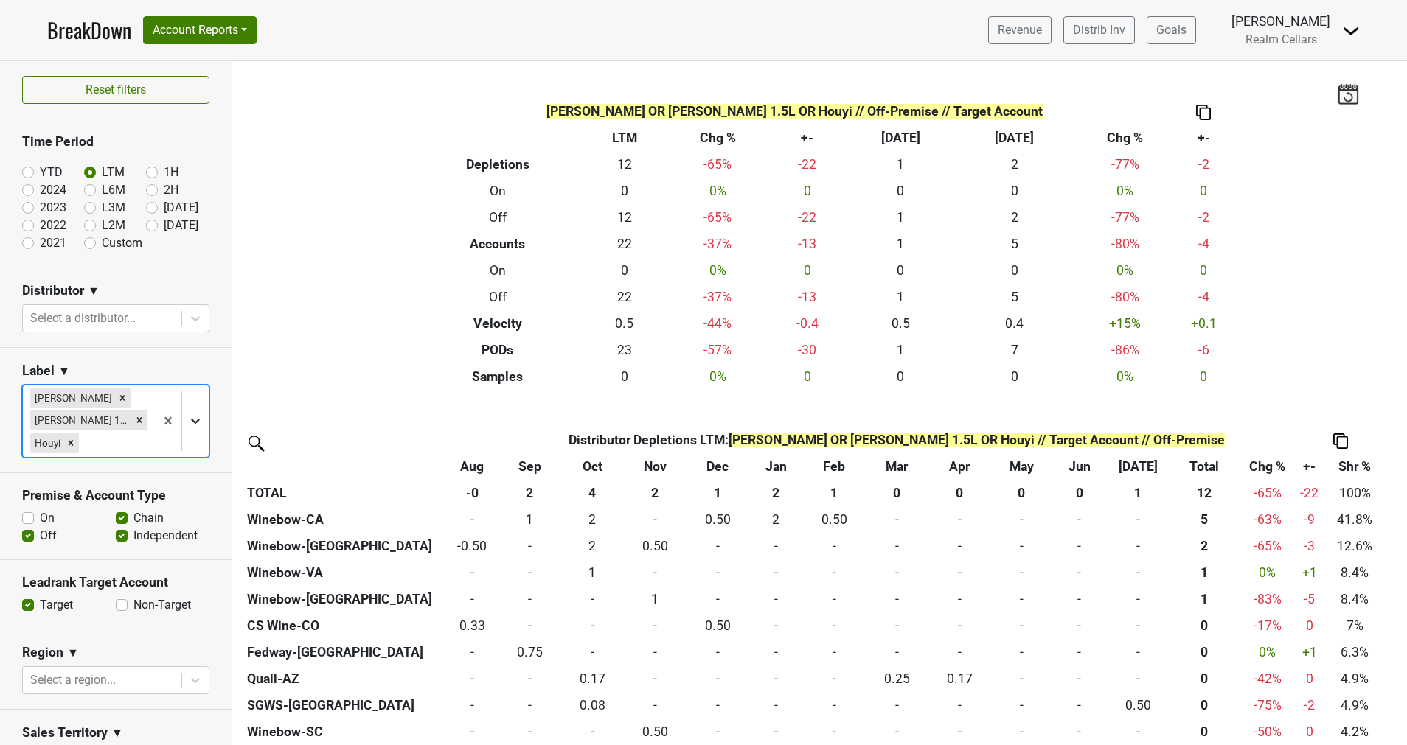
click at [188, 417] on icon at bounding box center [195, 421] width 15 height 15
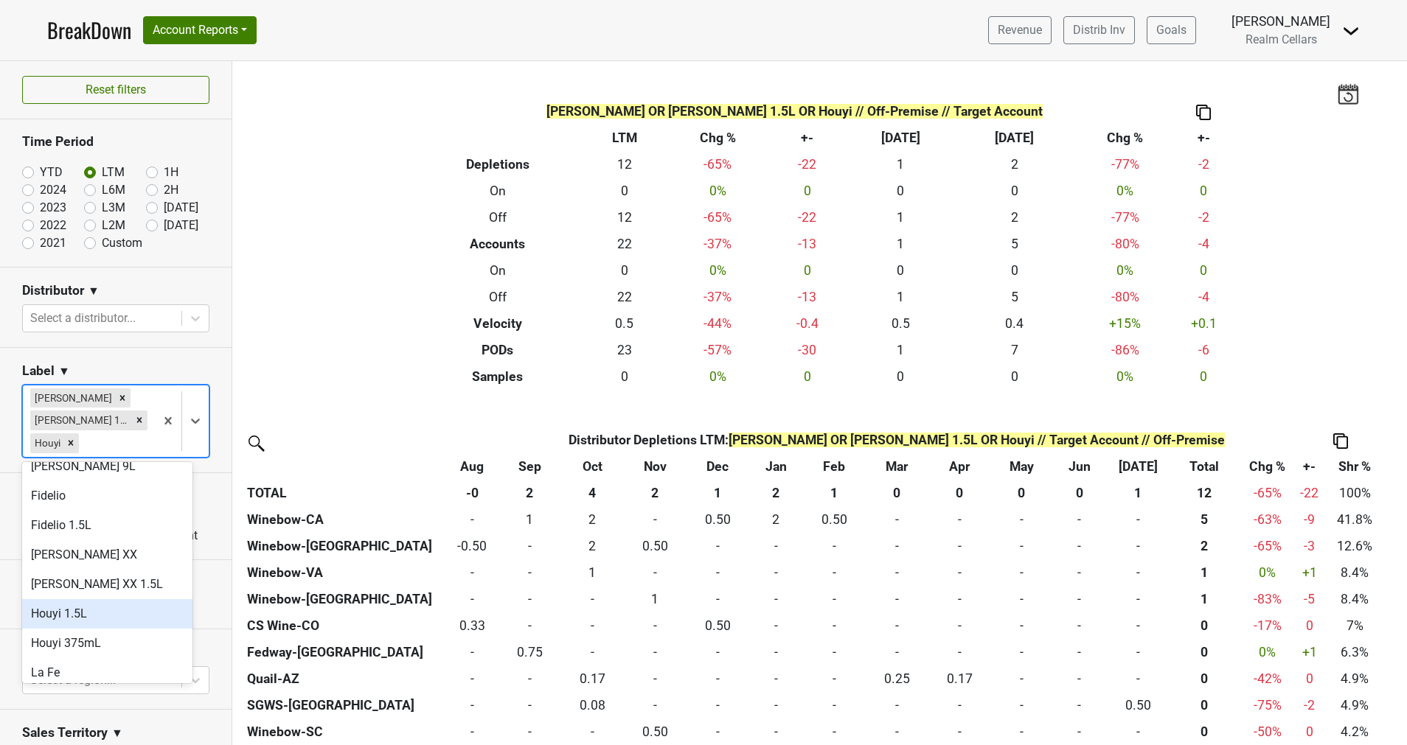
click at [83, 599] on div "Houyi 1.5L" at bounding box center [107, 613] width 170 height 29
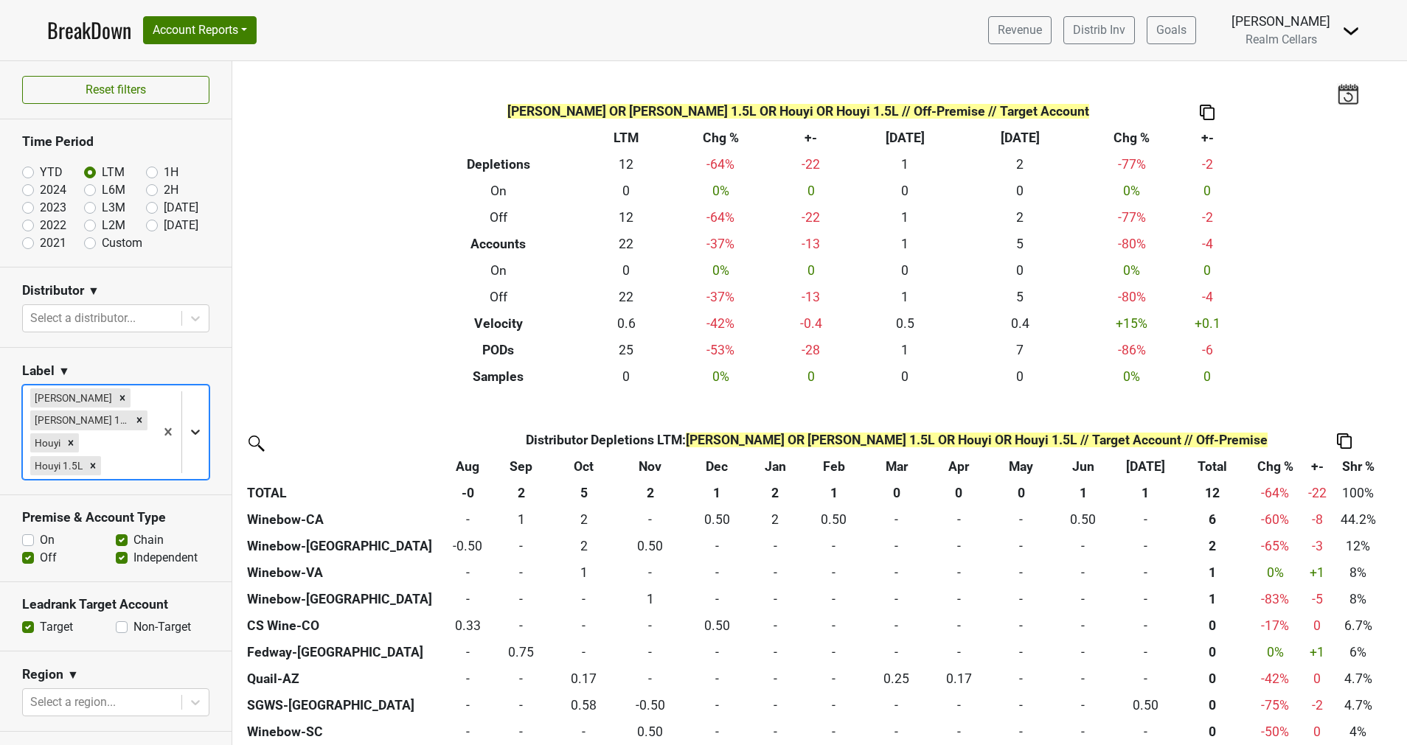
click at [188, 428] on icon at bounding box center [195, 432] width 15 height 15
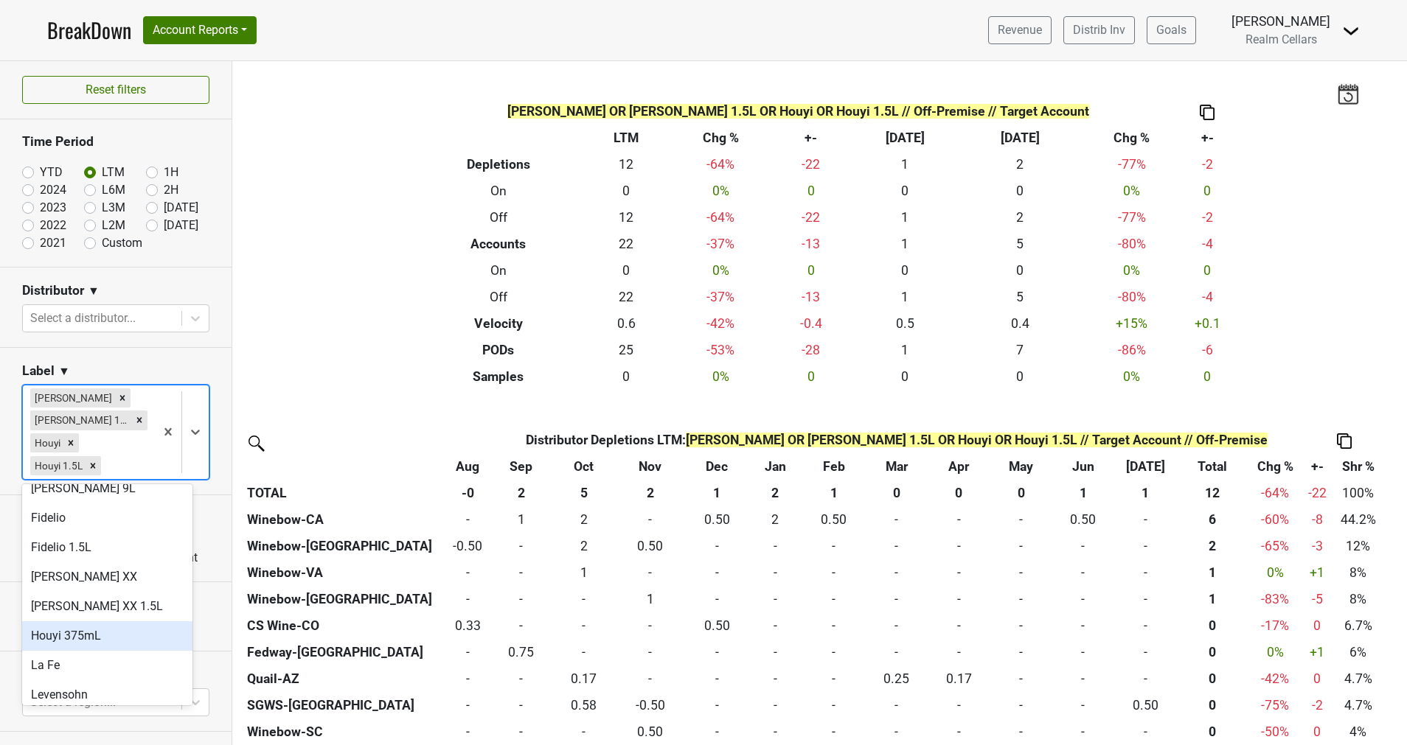
click at [107, 622] on div "Houyi 375mL" at bounding box center [107, 636] width 170 height 29
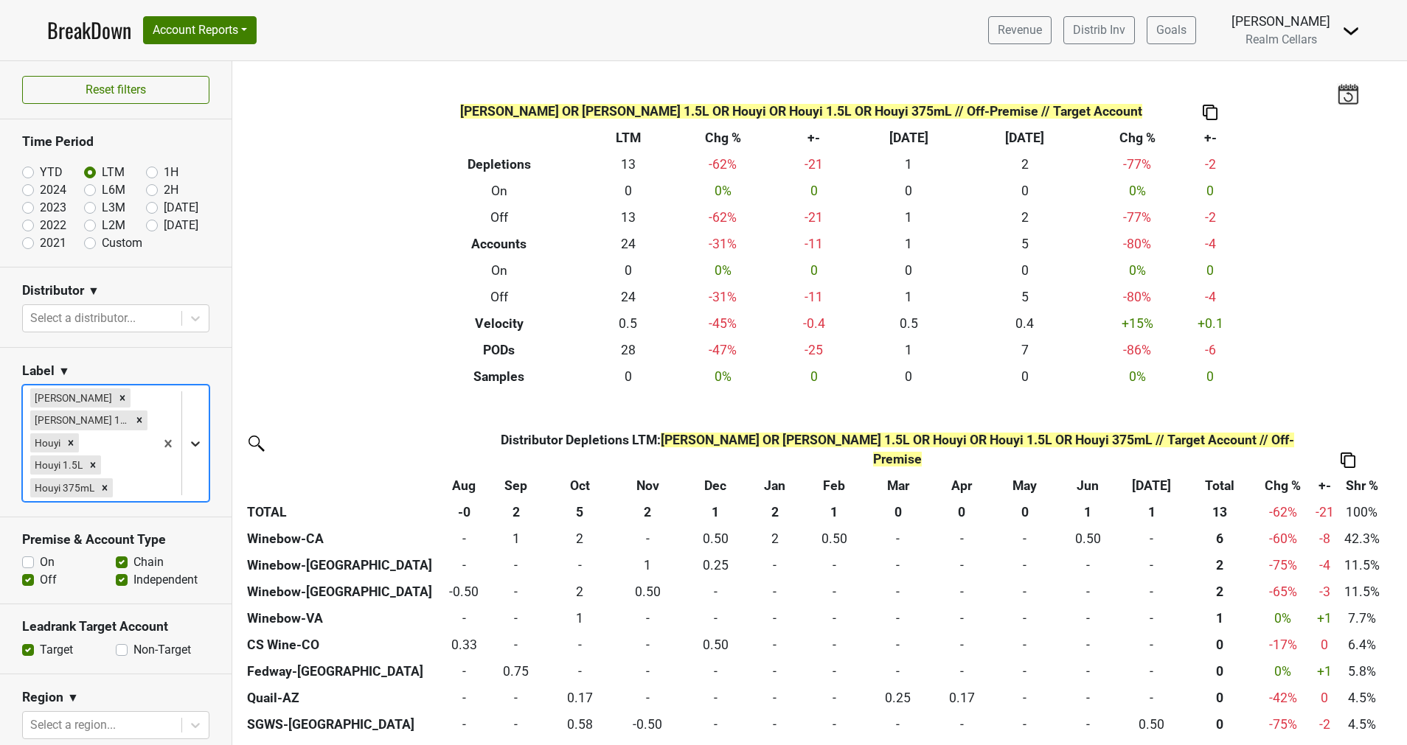
click at [188, 439] on icon at bounding box center [195, 443] width 15 height 15
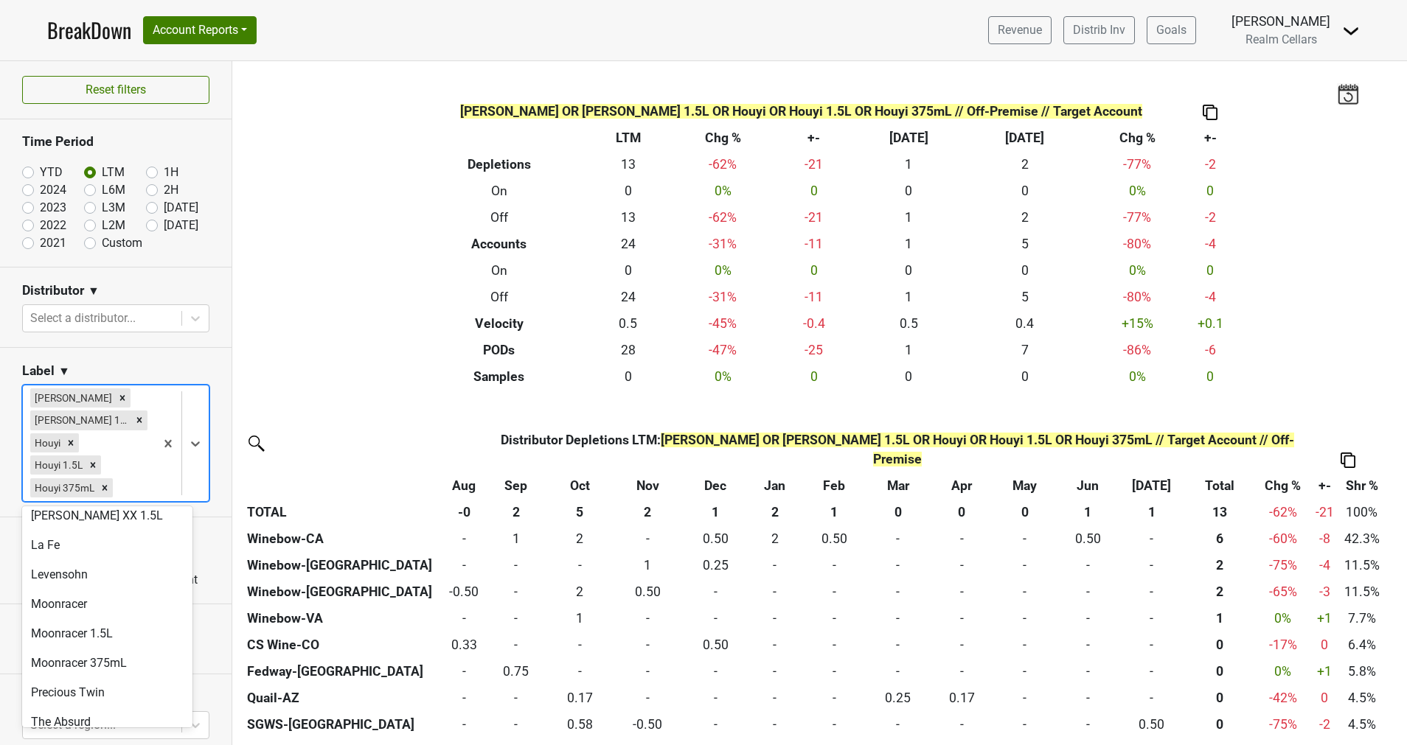
scroll to position [442, 0]
click at [106, 593] on div "Moonracer" at bounding box center [107, 606] width 170 height 29
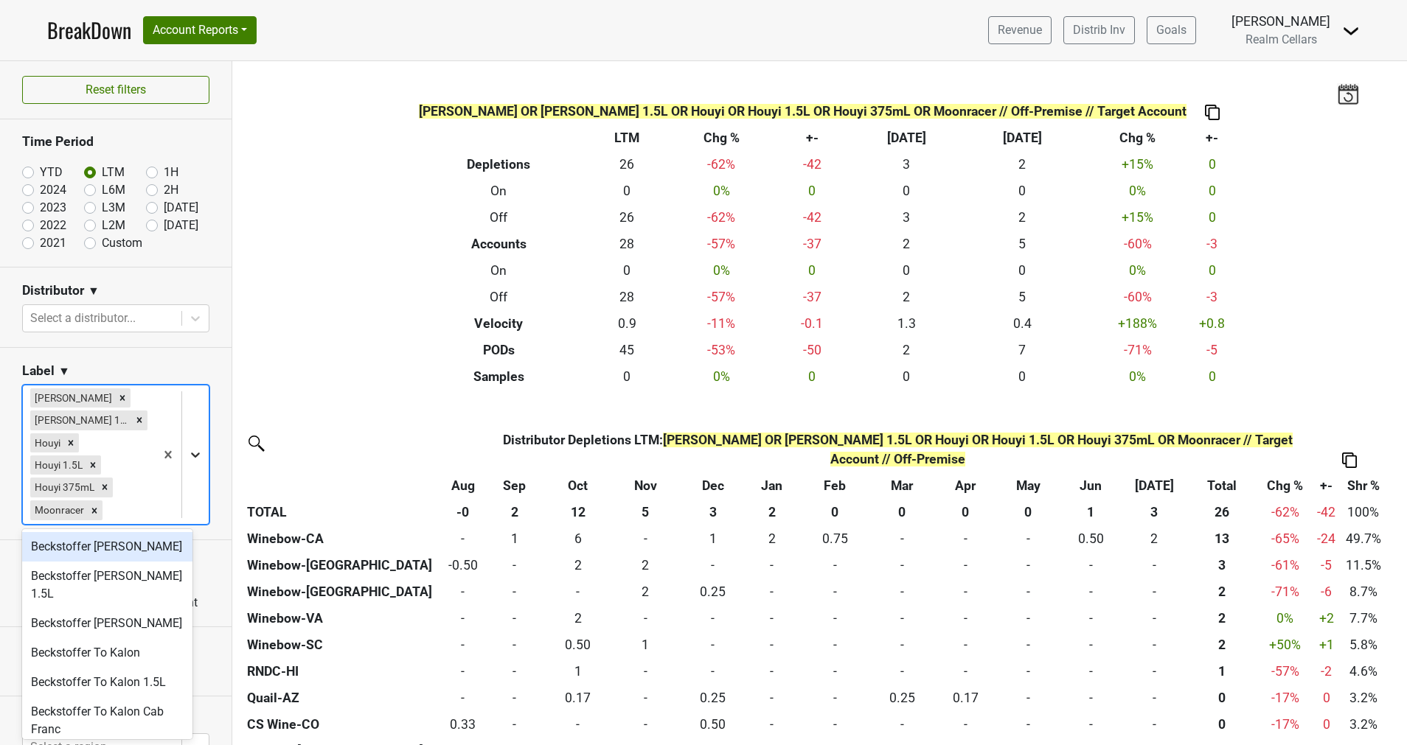
click at [188, 453] on icon at bounding box center [195, 455] width 15 height 15
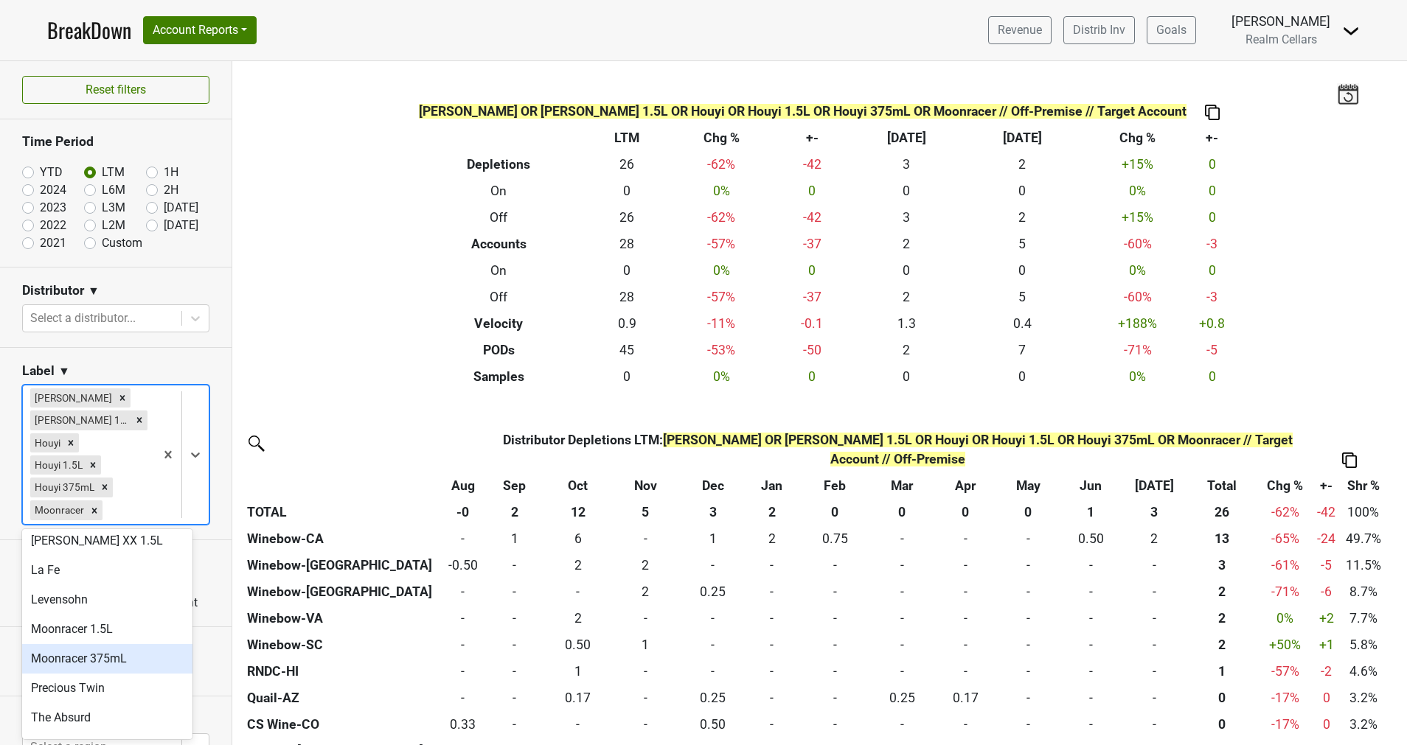
click at [142, 644] on div "Moonracer 375mL" at bounding box center [107, 658] width 170 height 29
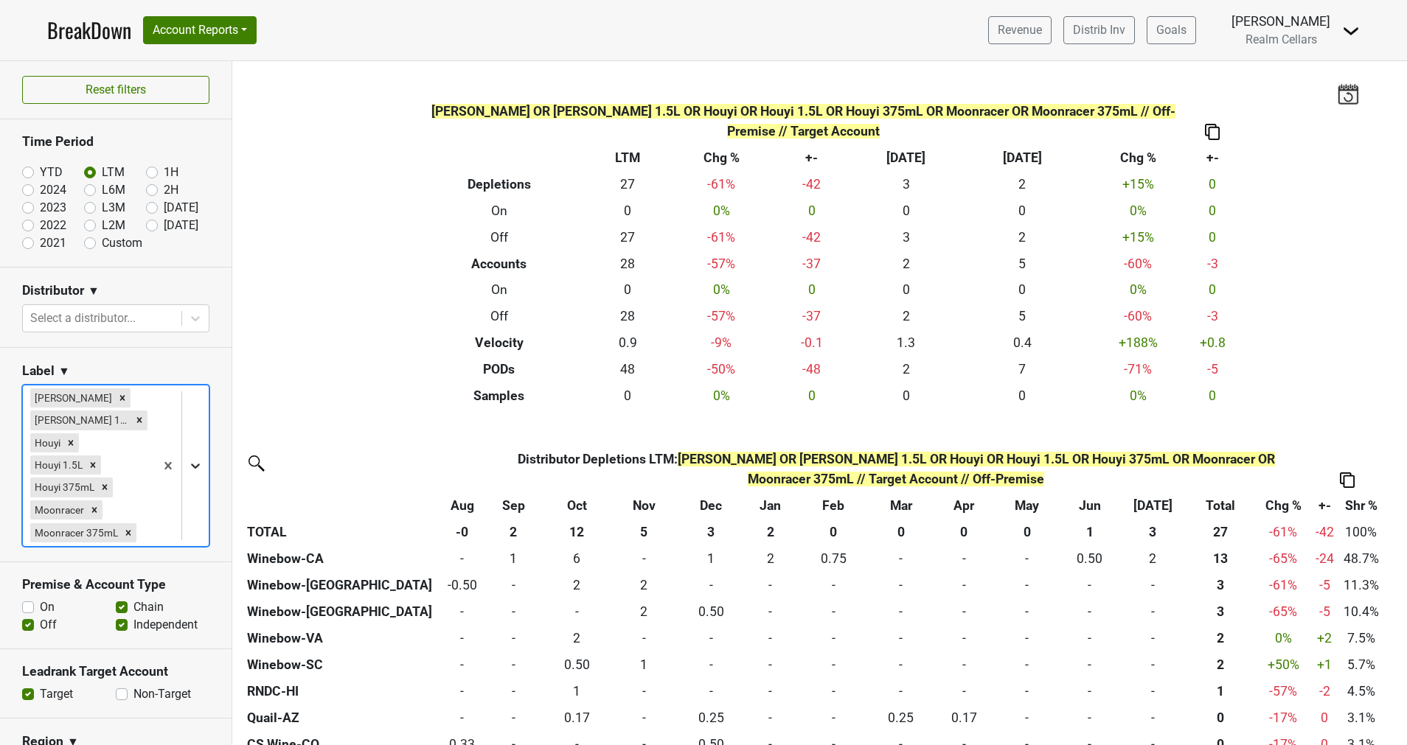
click at [188, 473] on icon at bounding box center [195, 466] width 15 height 15
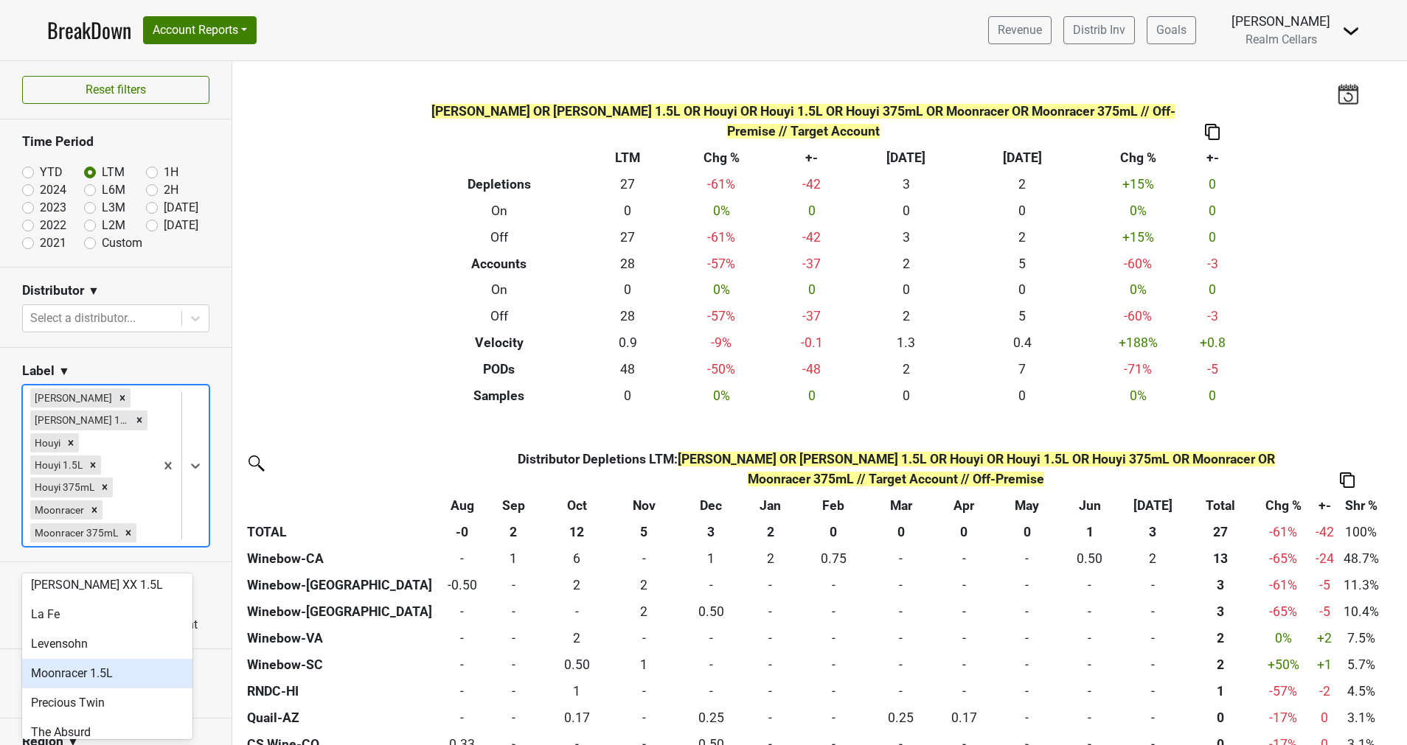
click at [119, 659] on div "Moonracer 1.5L" at bounding box center [107, 673] width 170 height 29
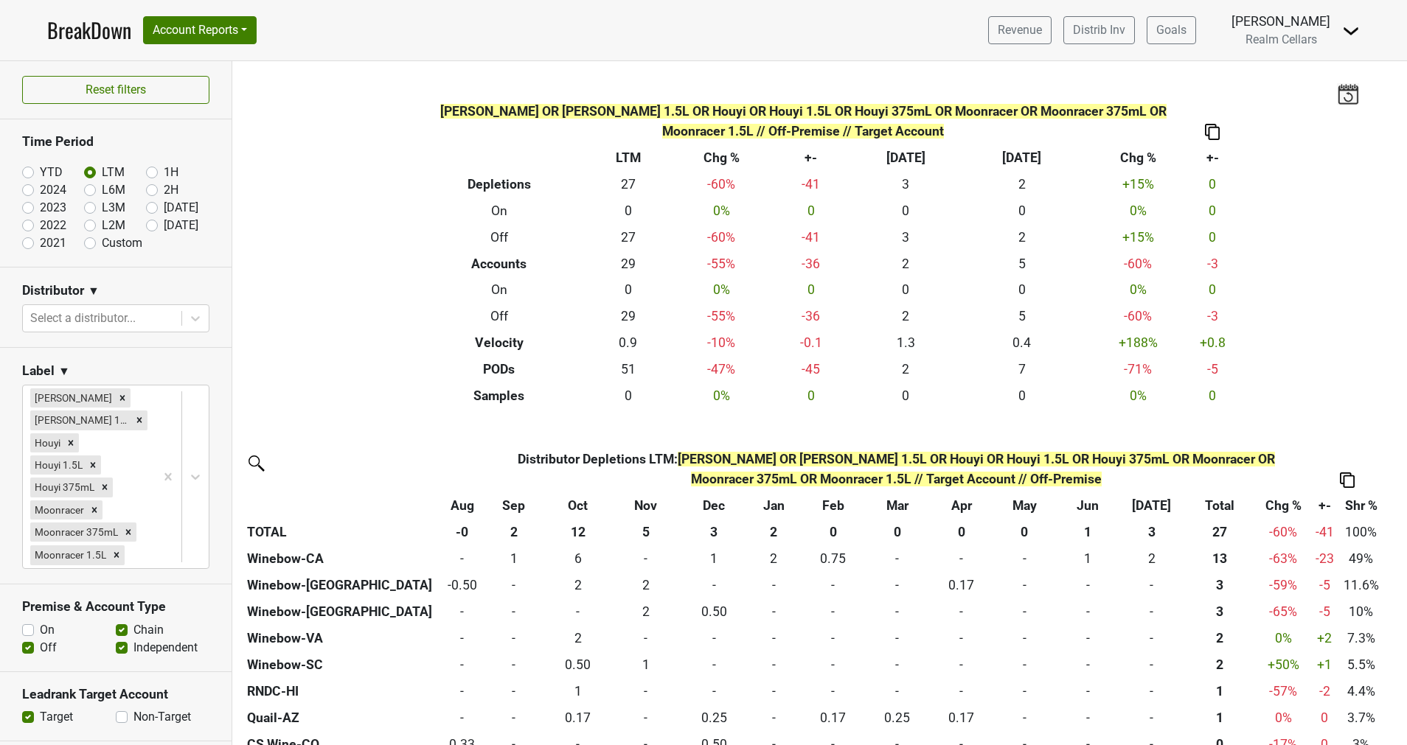
click at [40, 633] on label "On" at bounding box center [47, 631] width 15 height 18
click at [24, 633] on input "On" at bounding box center [28, 629] width 12 height 15
checkbox input "true"
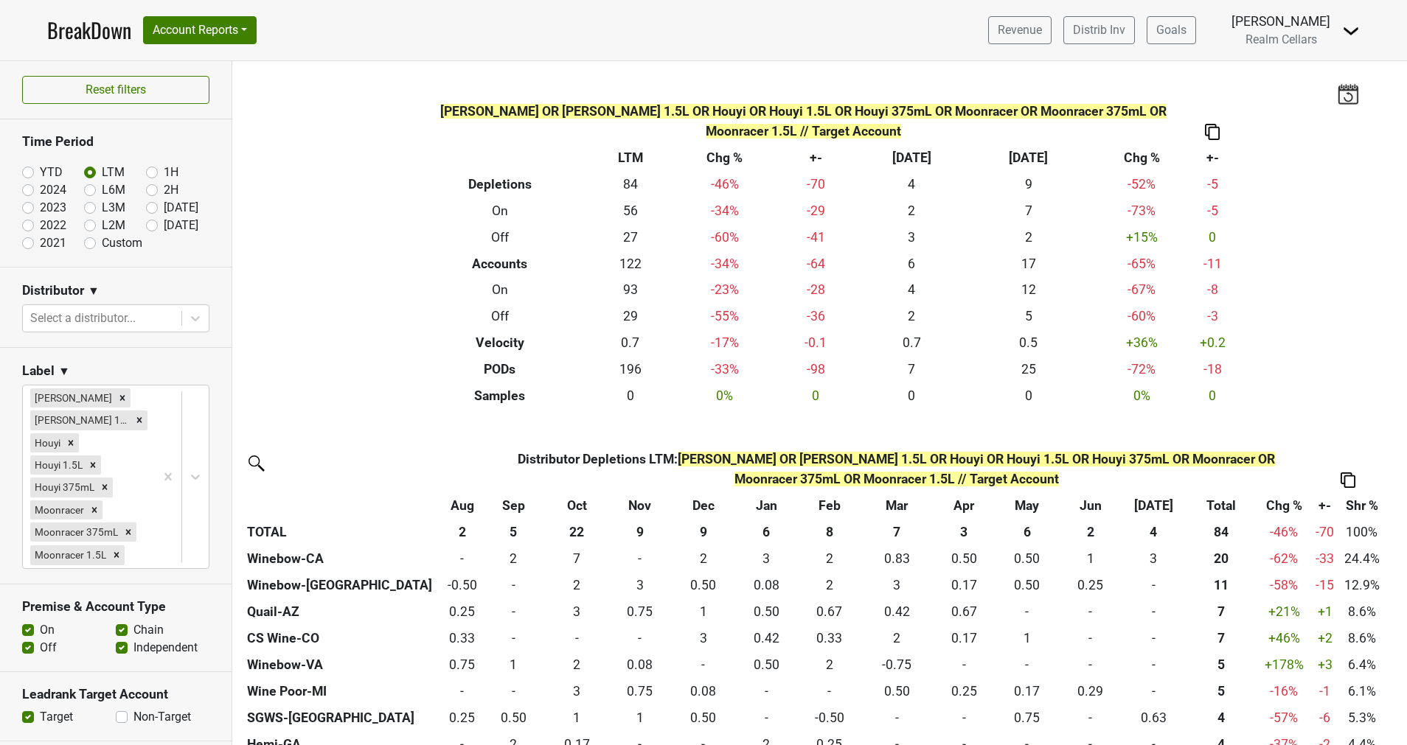
click at [40, 647] on label "Off" at bounding box center [48, 648] width 17 height 18
click at [27, 647] on input "Off" at bounding box center [28, 646] width 12 height 15
checkbox input "false"
